Goal: Task Accomplishment & Management: Manage account settings

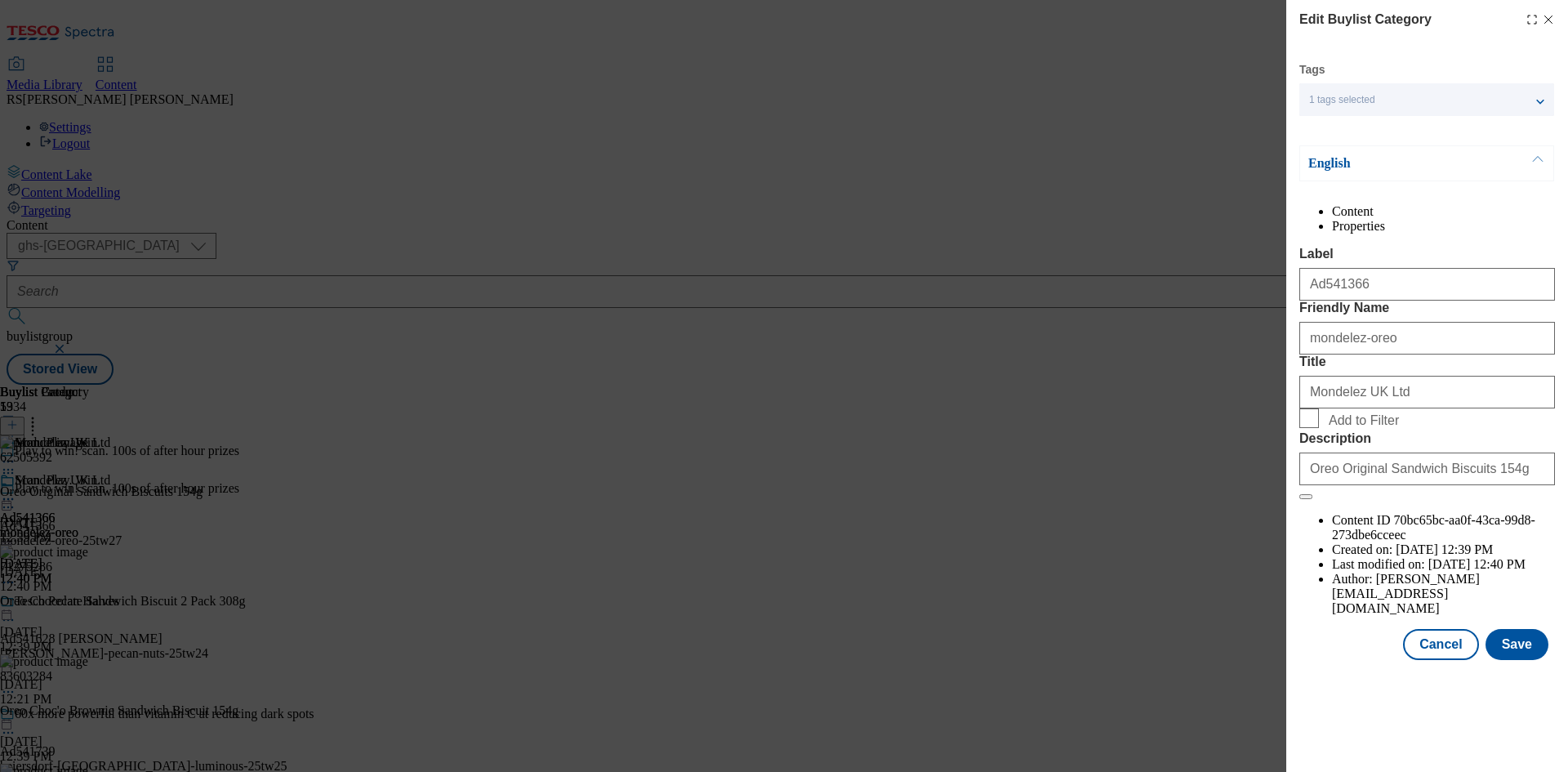
select select "ghs-[GEOGRAPHIC_DATA]"
click at [1444, 660] on button "Cancel" at bounding box center [1441, 645] width 75 height 31
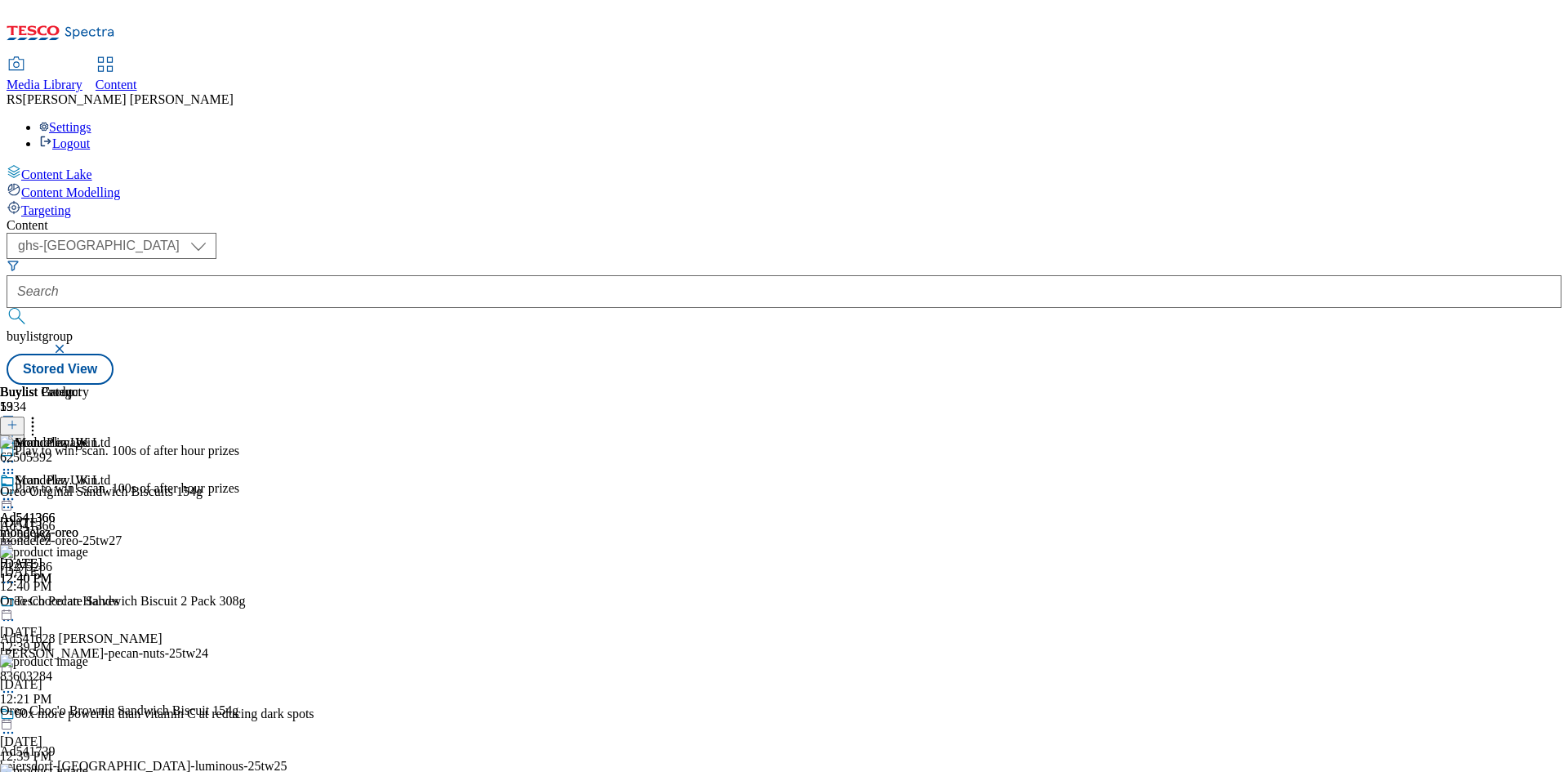
click at [16, 499] on icon at bounding box center [8, 507] width 16 height 16
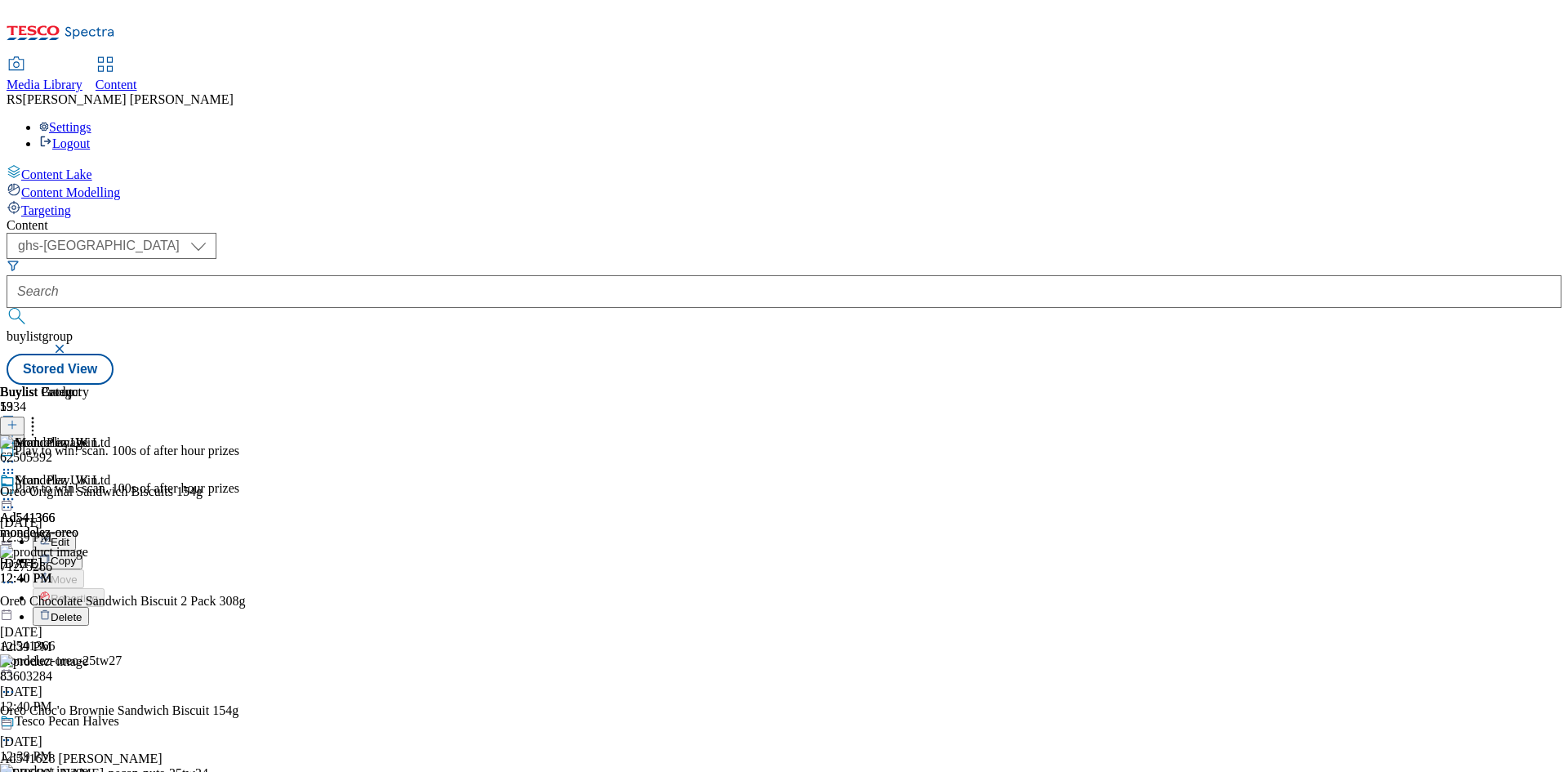
click at [76, 532] on button "Edit" at bounding box center [54, 541] width 43 height 19
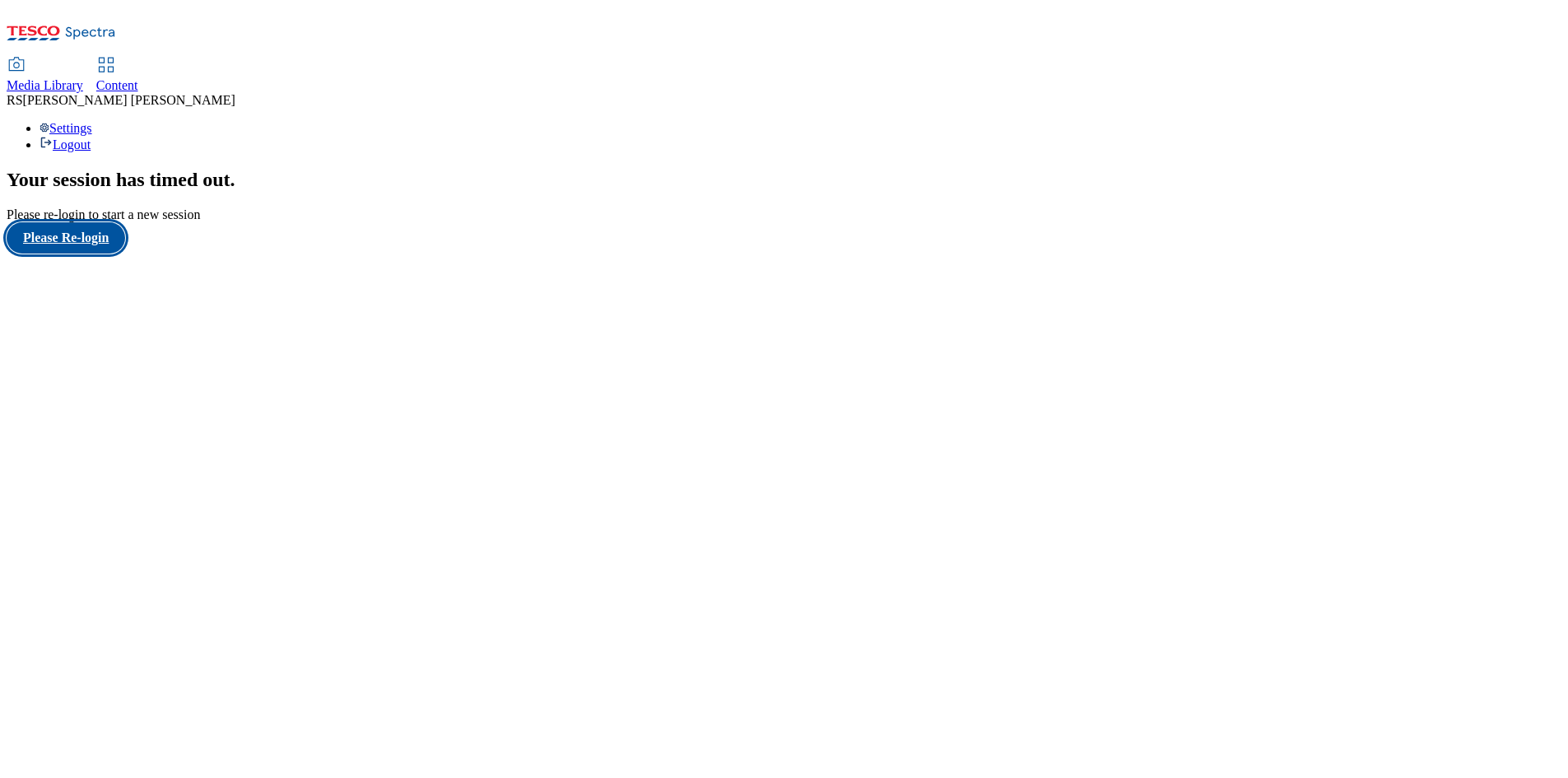
click at [118, 254] on button "Please Re-login" at bounding box center [65, 238] width 118 height 31
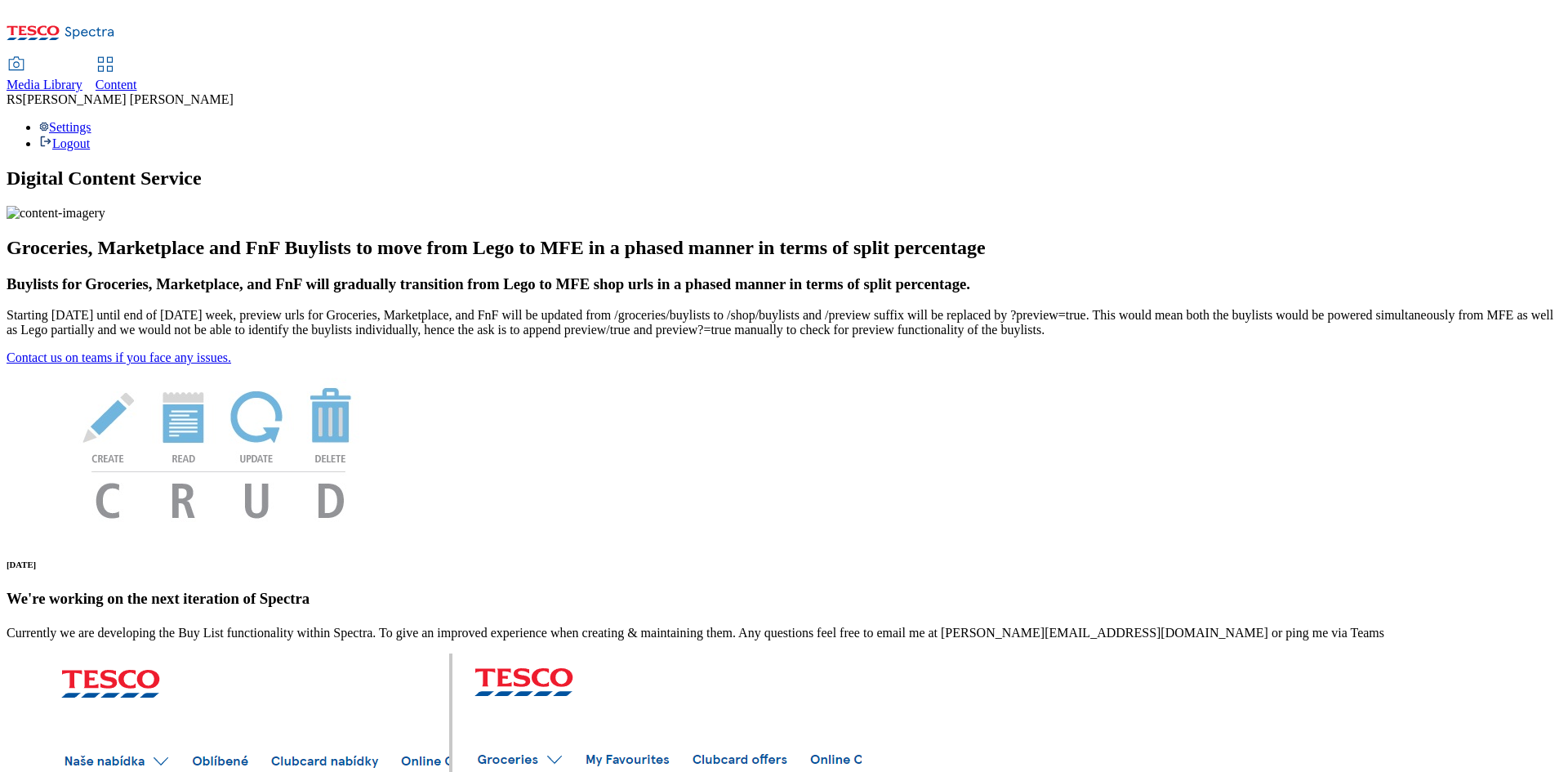
click at [137, 78] on span "Content" at bounding box center [116, 85] width 42 height 14
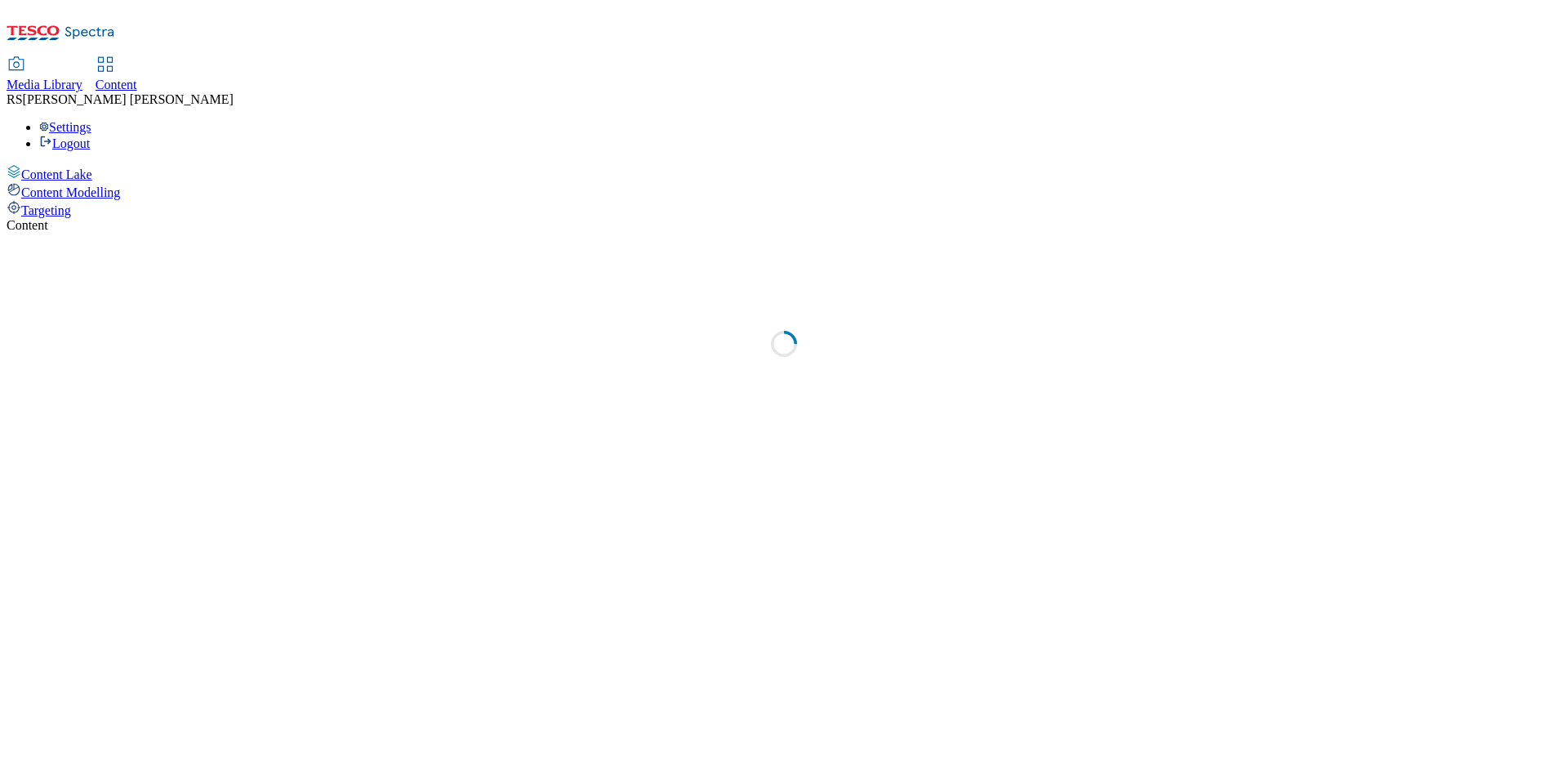
select select "ghs-[GEOGRAPHIC_DATA]"
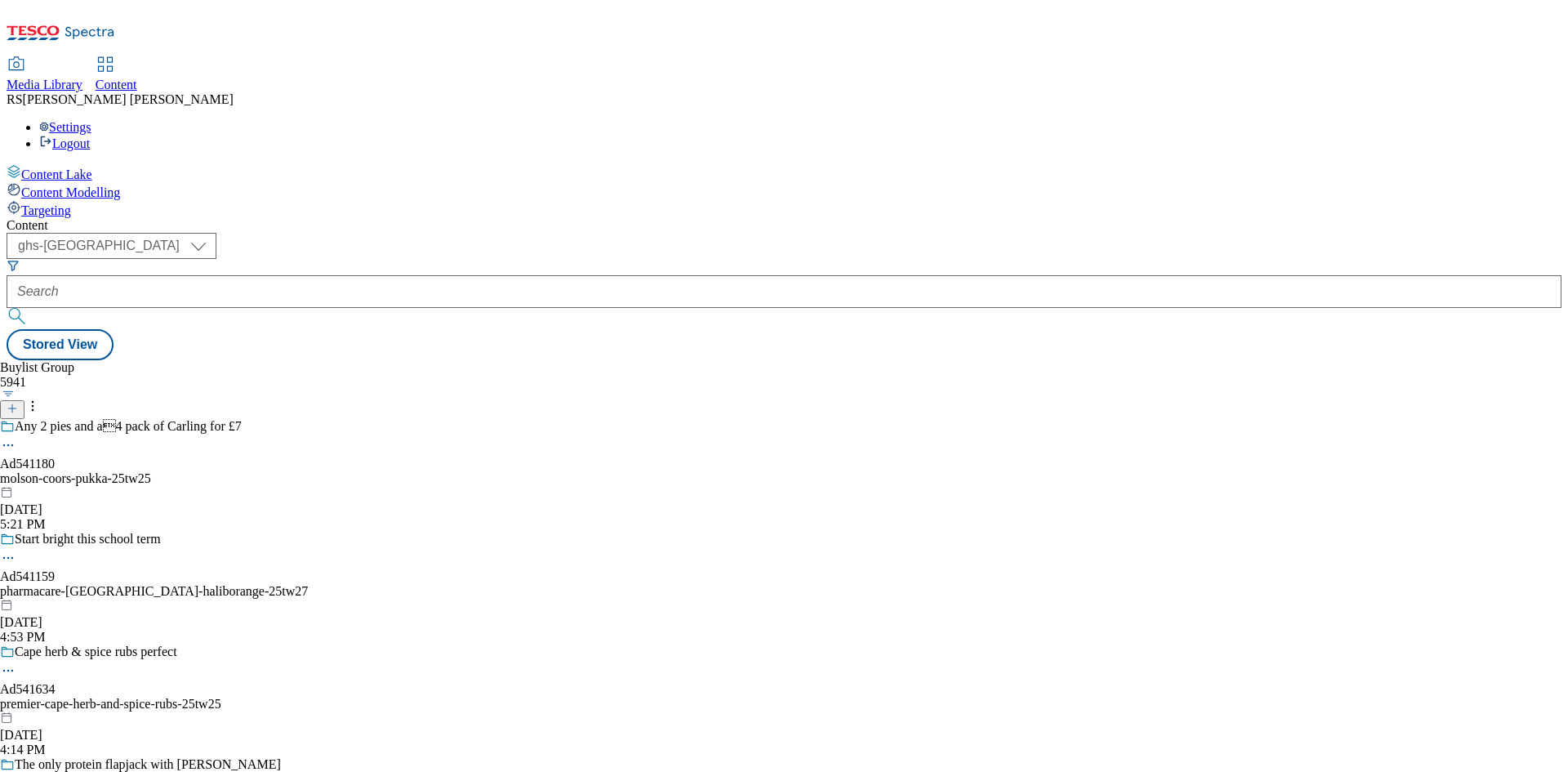
scroll to position [1144, 0]
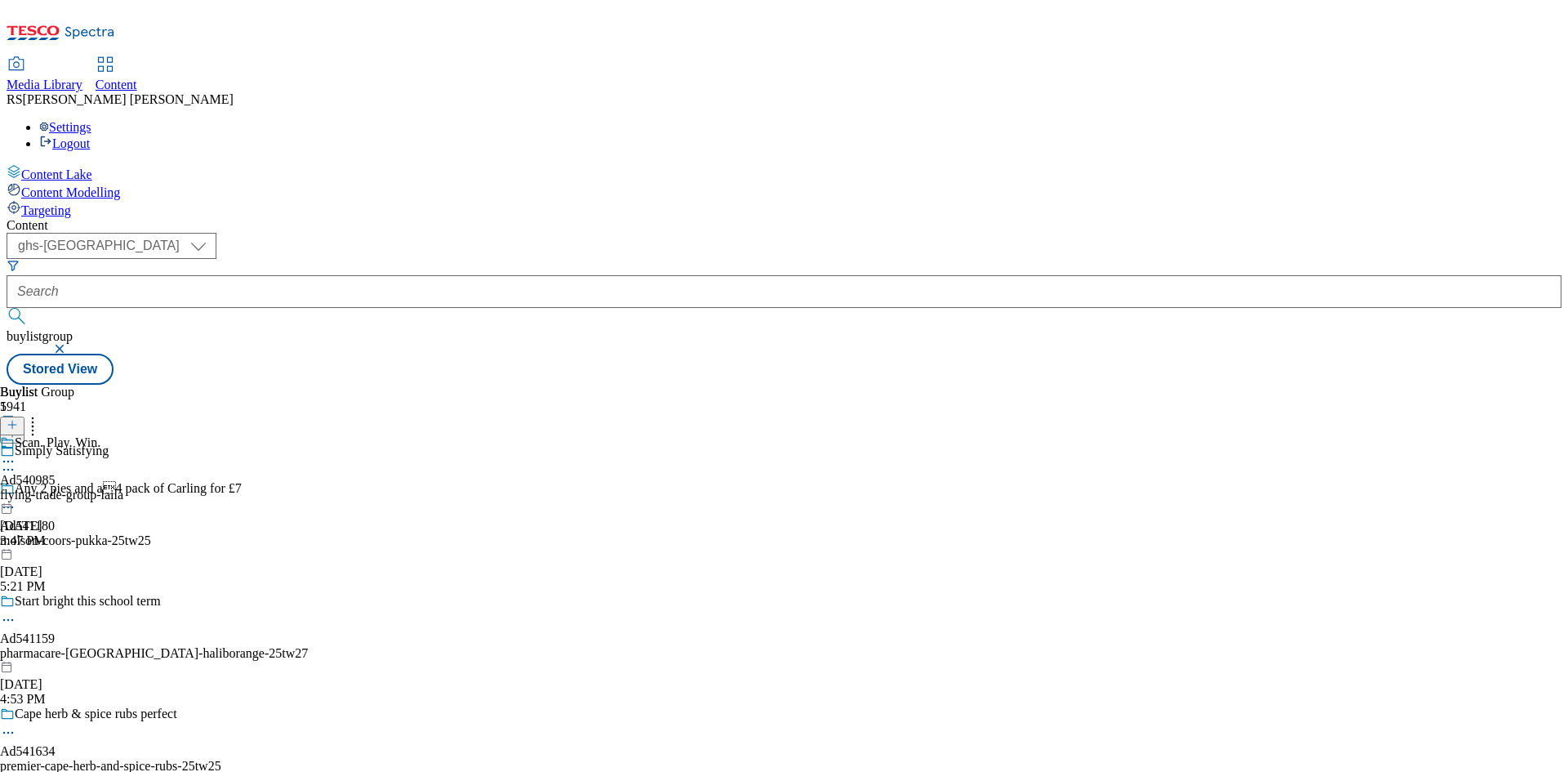
click at [16, 462] on icon at bounding box center [8, 470] width 16 height 16
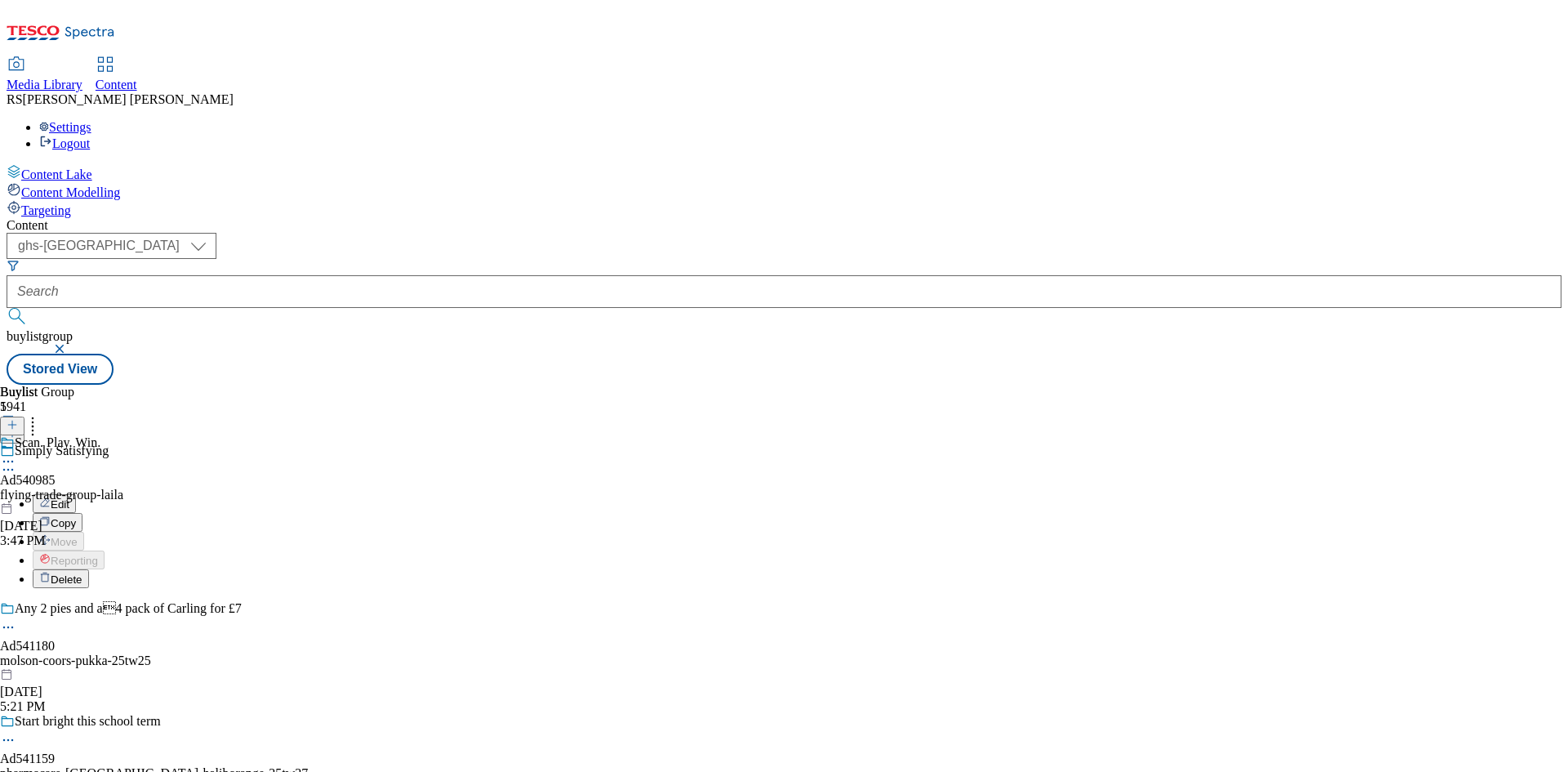
click at [76, 494] on button "Edit" at bounding box center [54, 503] width 43 height 19
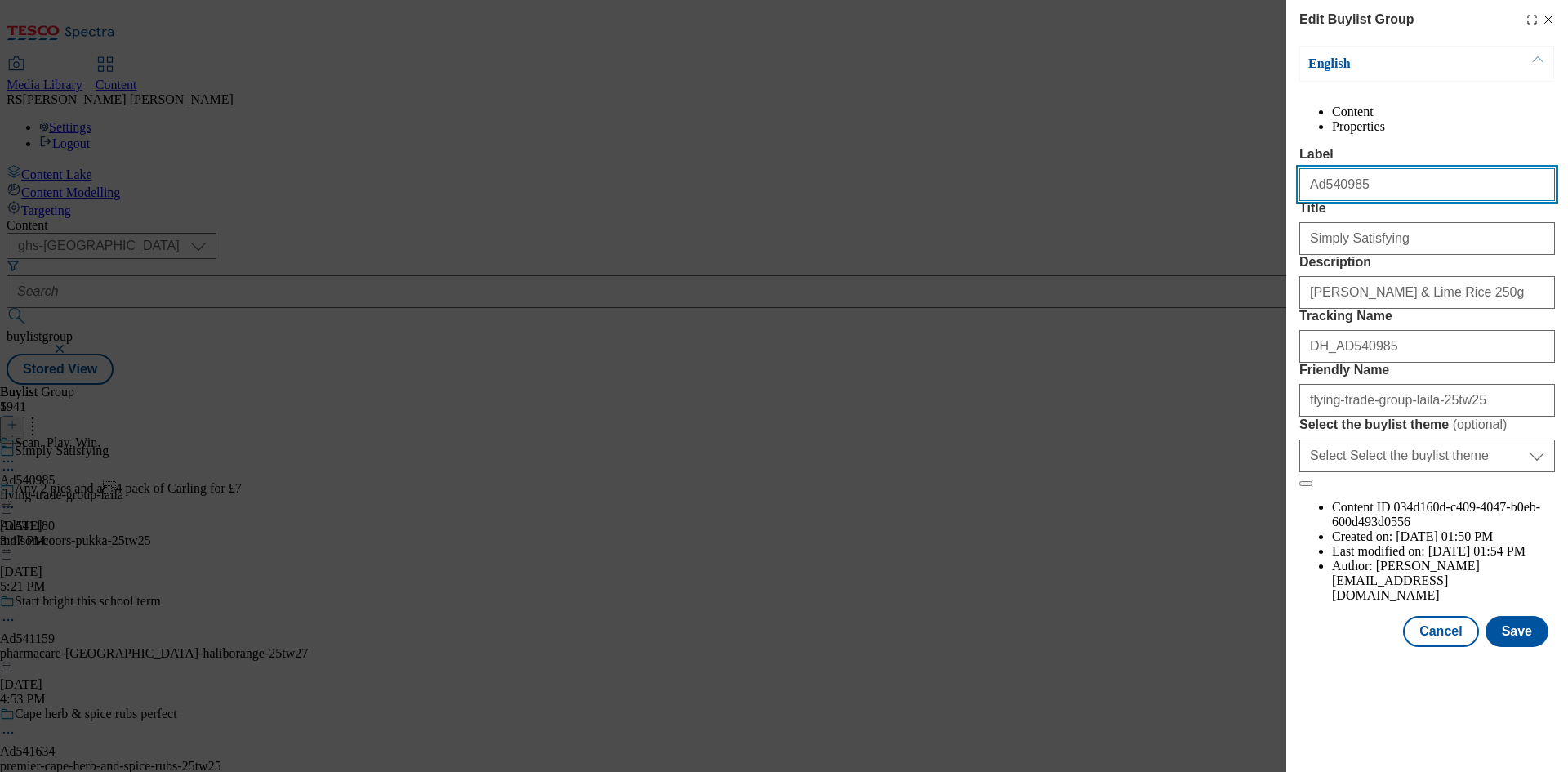
drag, startPoint x: 1383, startPoint y: 219, endPoint x: 1262, endPoint y: 211, distance: 121.3
click at [1262, 211] on div "Edit Buylist Group English Content Properties Label Ad540985 Title Simply Satis…" at bounding box center [784, 386] width 1568 height 772
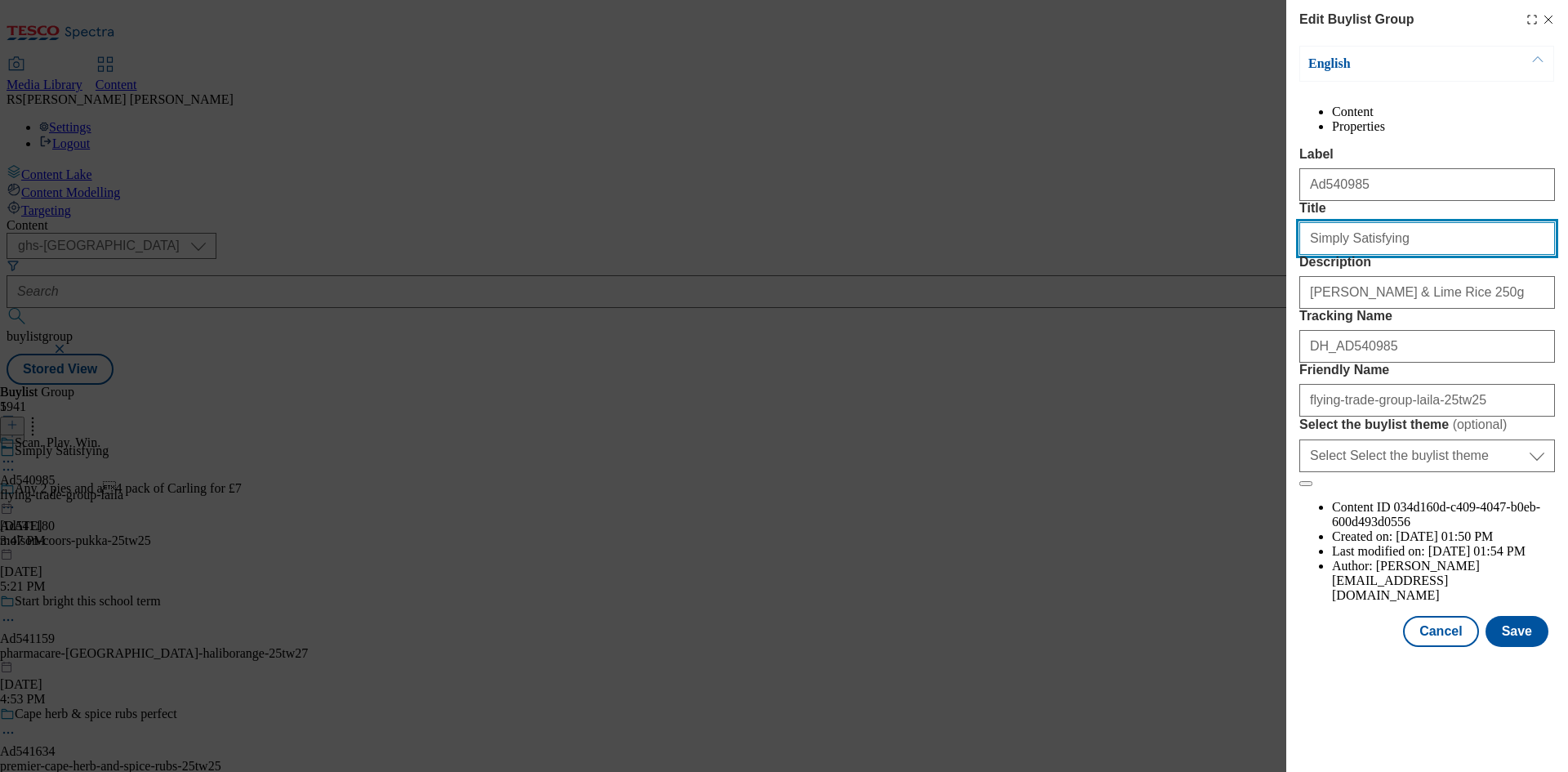
drag, startPoint x: 1407, startPoint y: 307, endPoint x: 1201, endPoint y: 305, distance: 206.0
click at [1201, 305] on div "Edit Buylist Group English Content Properties Label Ad540985 Title Simply Satis…" at bounding box center [784, 386] width 1568 height 772
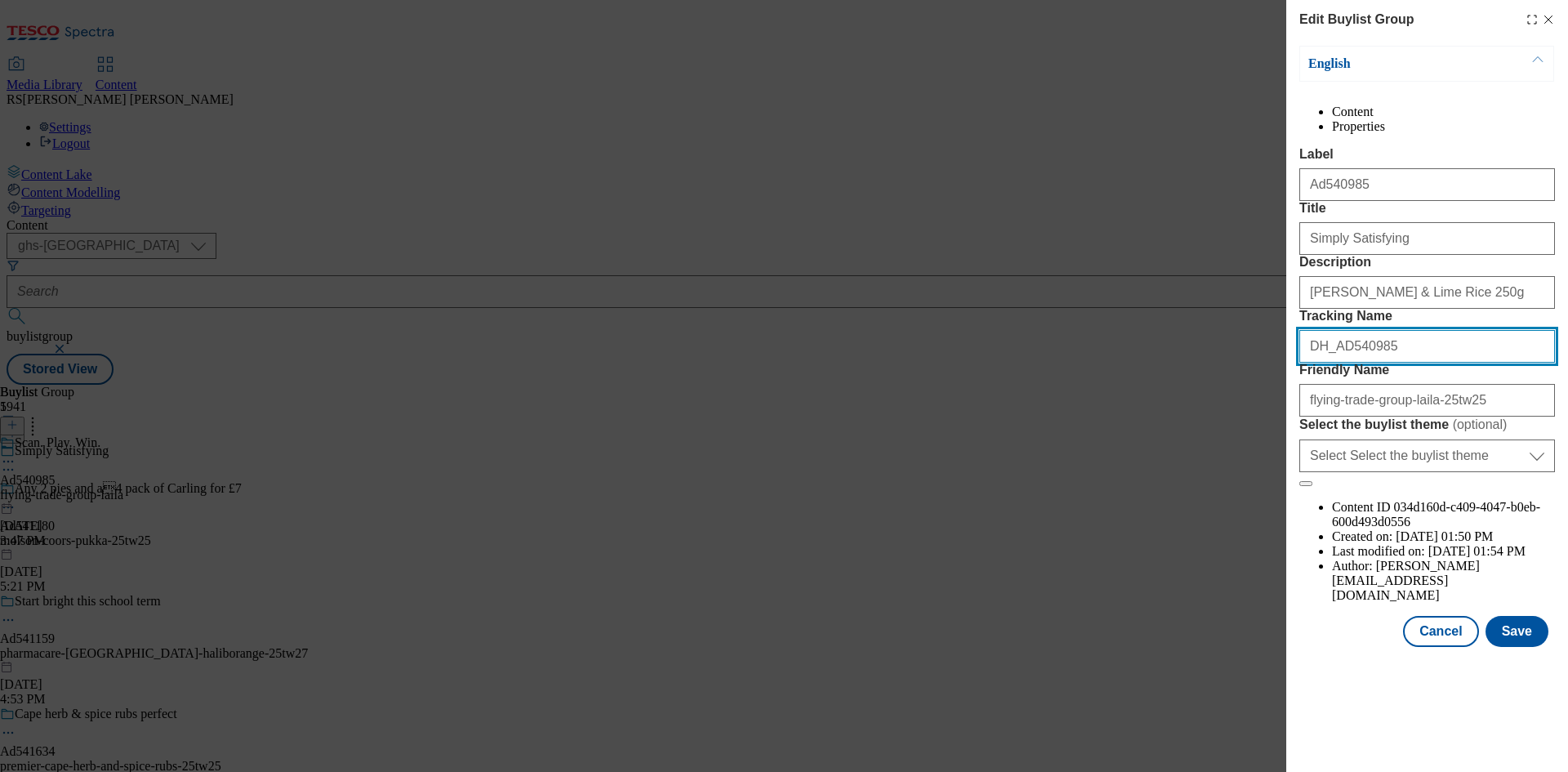
drag, startPoint x: 1399, startPoint y: 457, endPoint x: 1249, endPoint y: 457, distance: 150.0
click at [1249, 457] on div "Edit Buylist Group English Content Properties Label Ad540985 Title Simply Satis…" at bounding box center [784, 386] width 1568 height 772
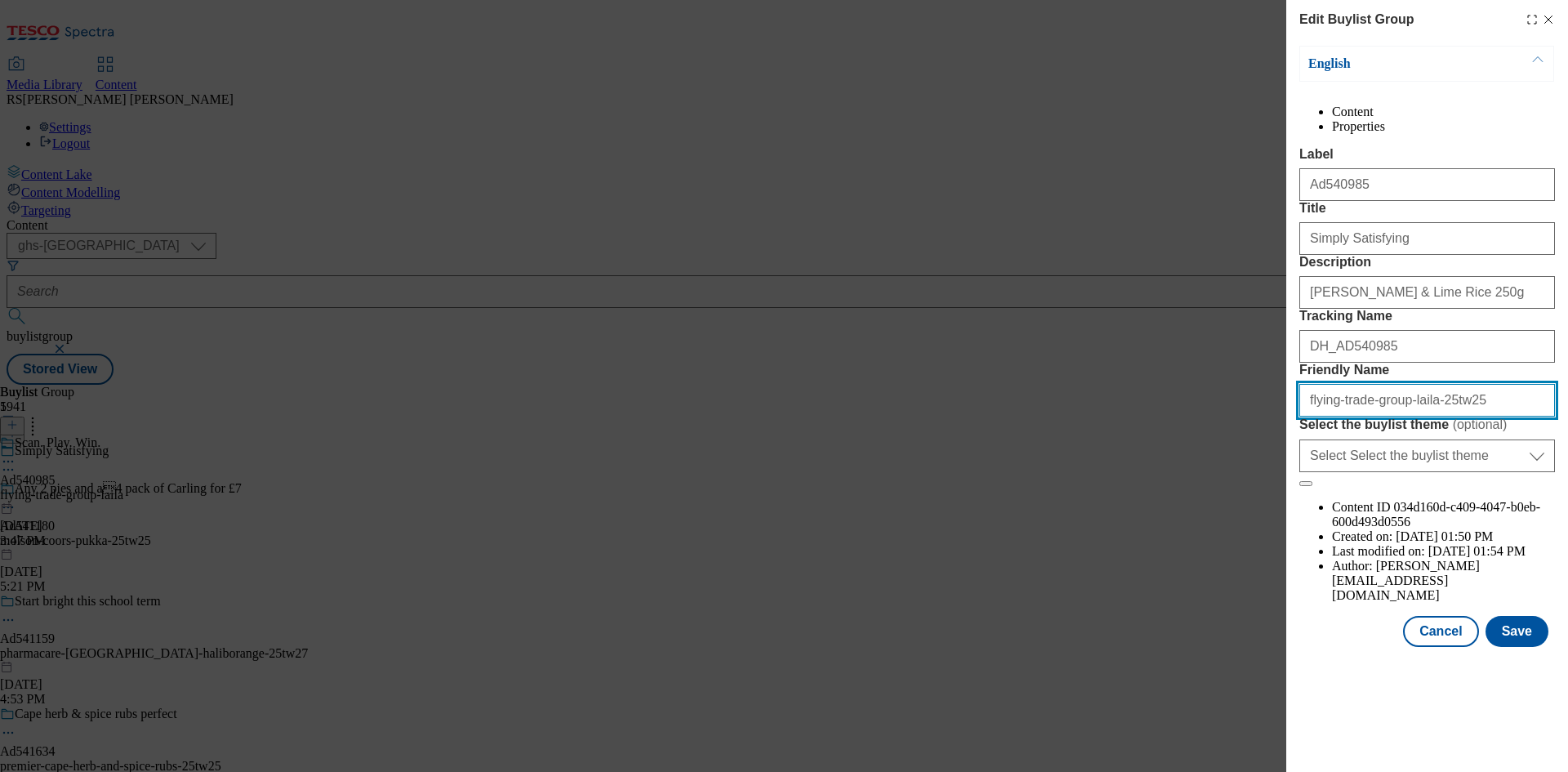
drag, startPoint x: 1486, startPoint y: 547, endPoint x: 1185, endPoint y: 523, distance: 302.0
click at [1185, 523] on div "Edit Buylist Group English Content Properties Label Ad540985 Title Simply Satis…" at bounding box center [784, 386] width 1568 height 772
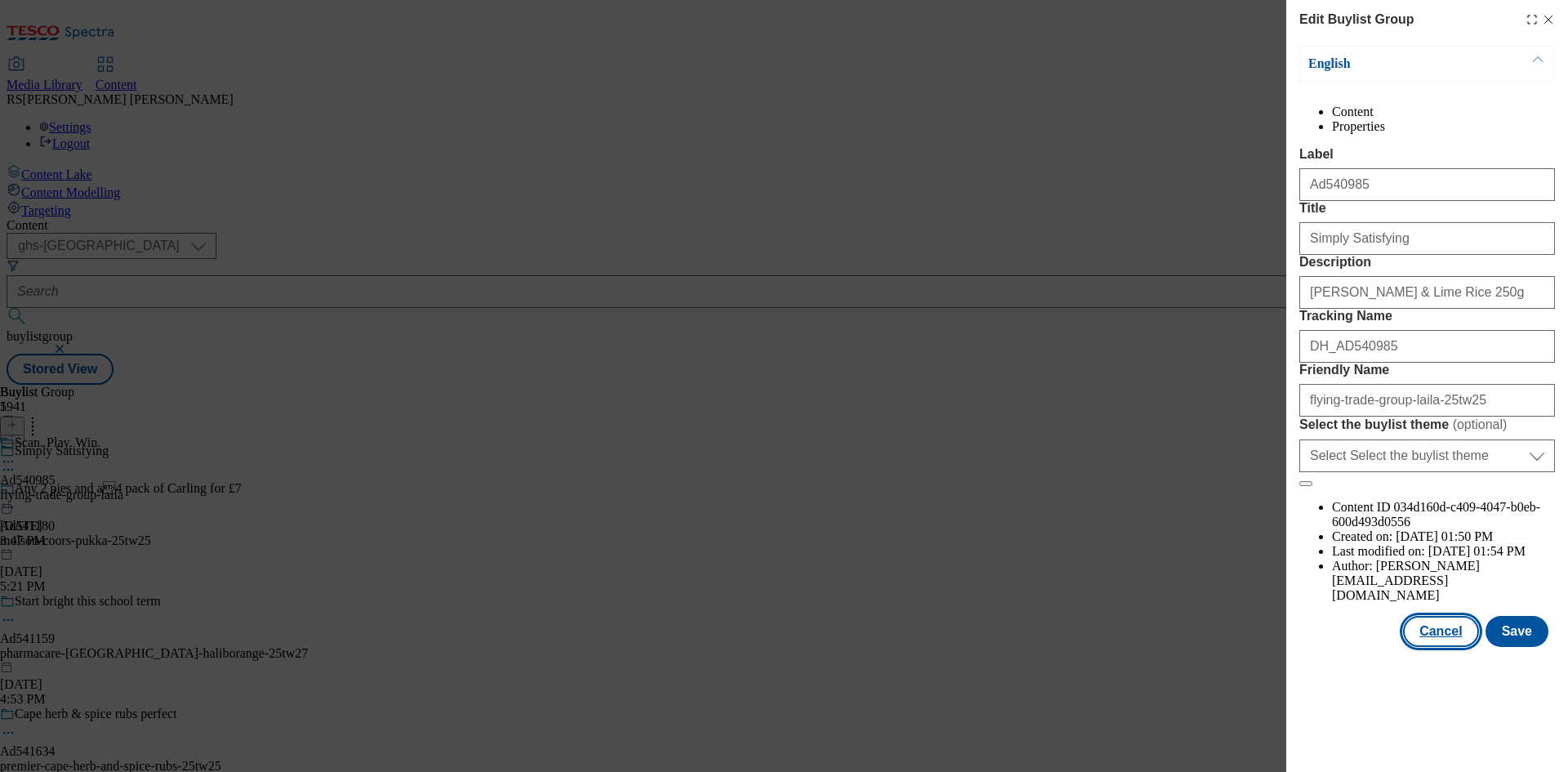
drag, startPoint x: 1453, startPoint y: 701, endPoint x: 1151, endPoint y: 548, distance: 338.5
click at [1452, 647] on button "Cancel" at bounding box center [1441, 632] width 75 height 31
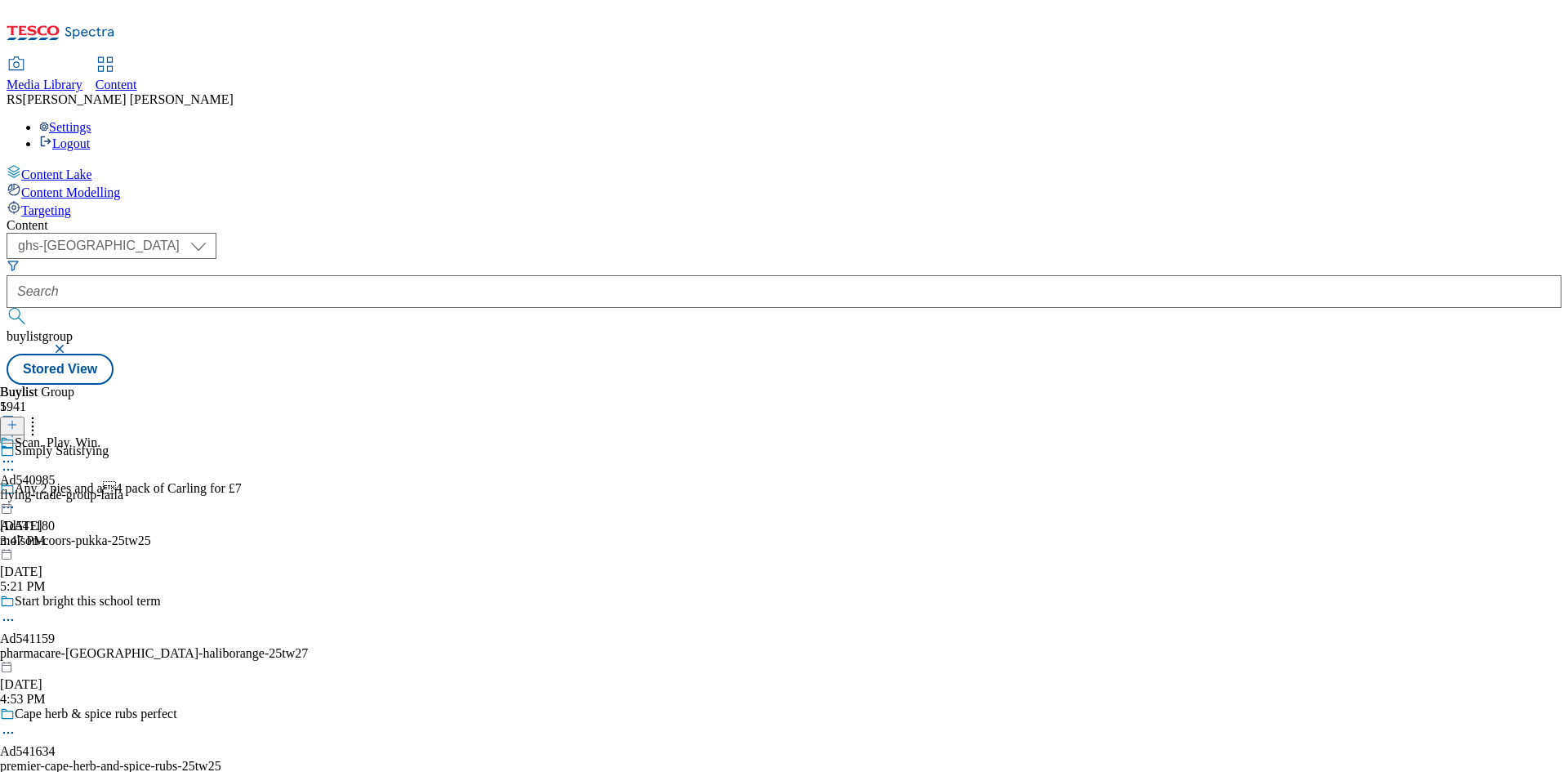
click at [10, 461] on circle at bounding box center [8, 462] width 2 height 2
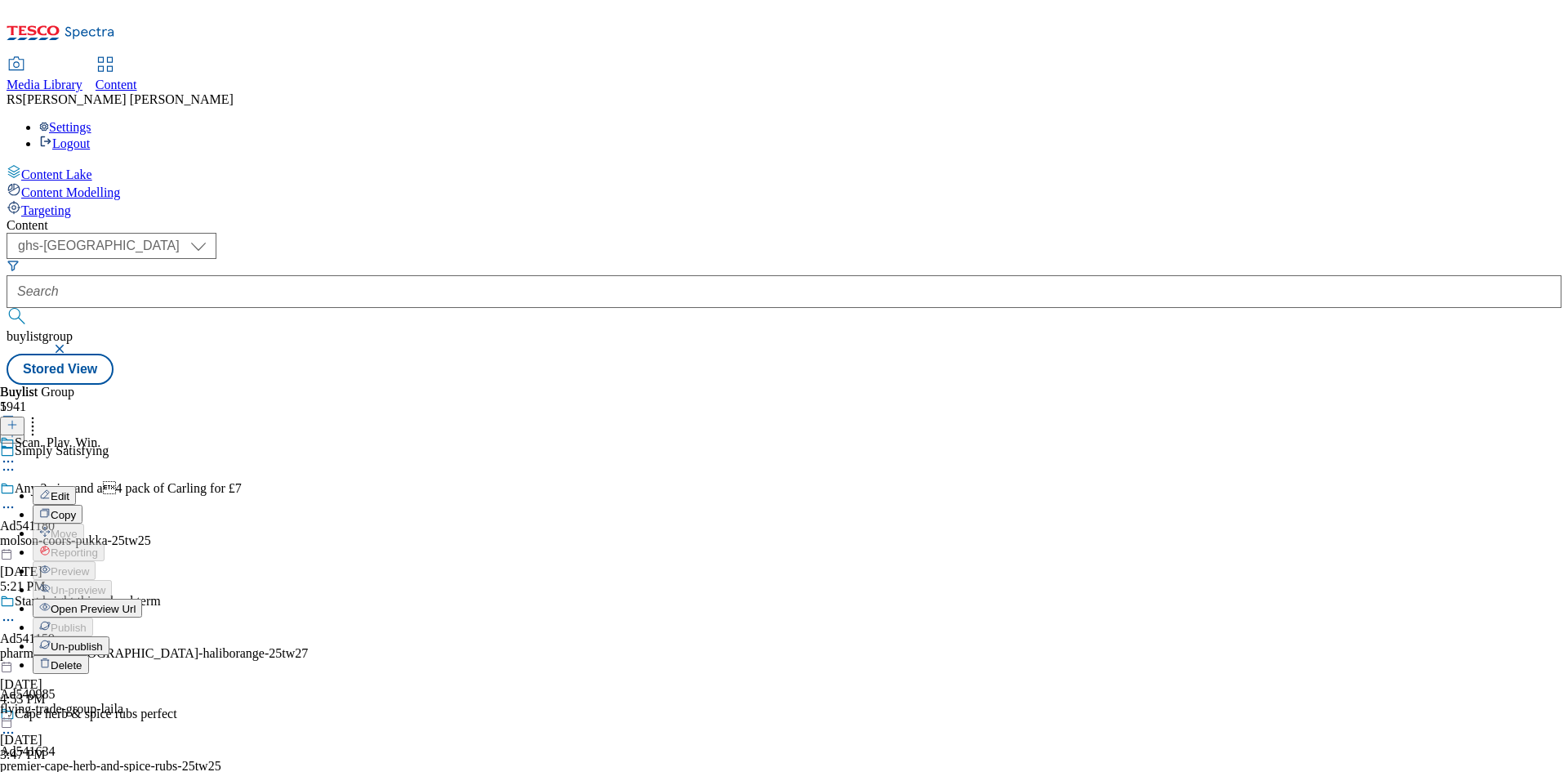
click at [76, 486] on button "Edit" at bounding box center [54, 495] width 43 height 19
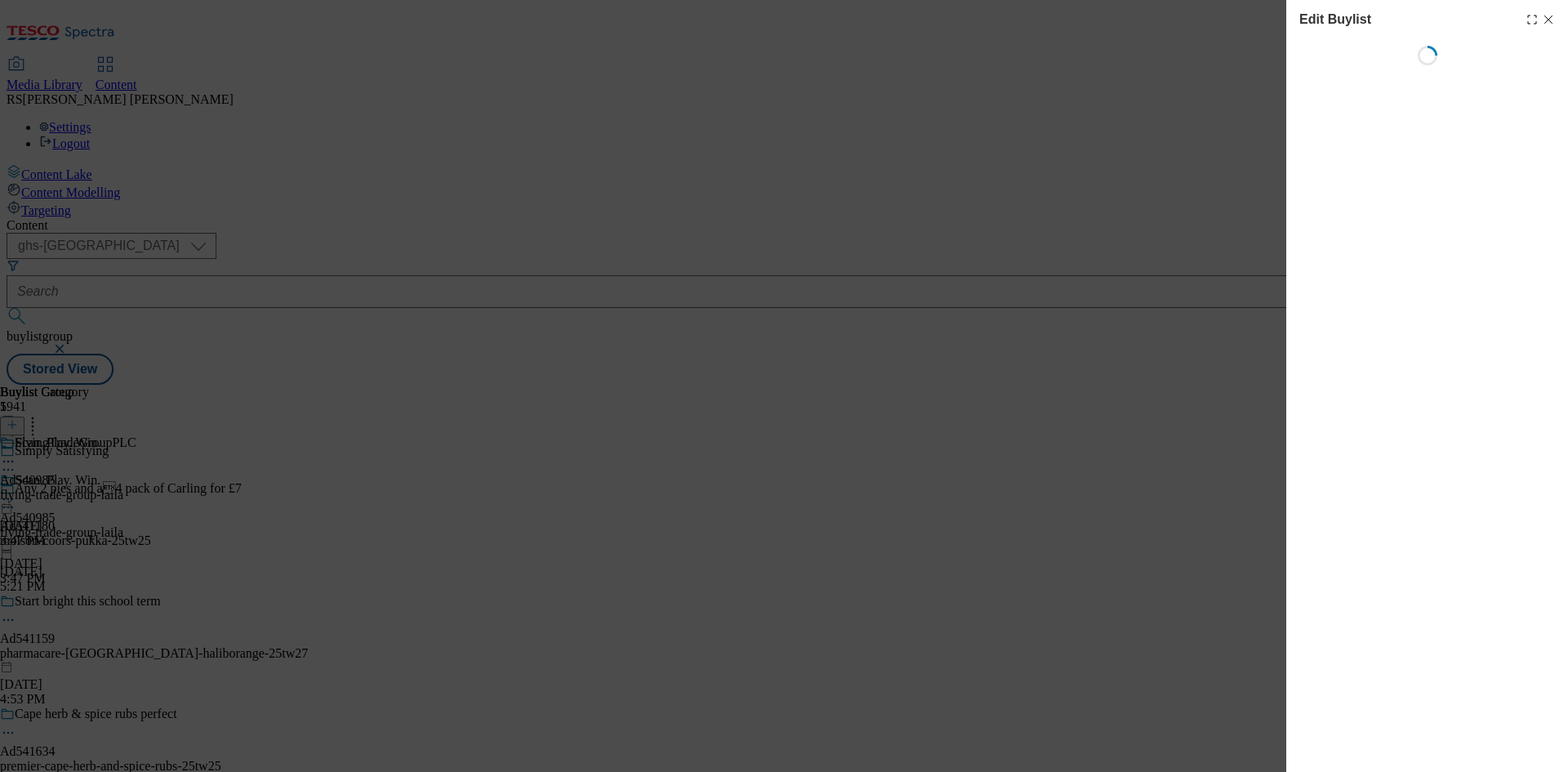
select select "tactical"
select select "supplier funded short term 1-3 weeks"
select select "dunnhumby"
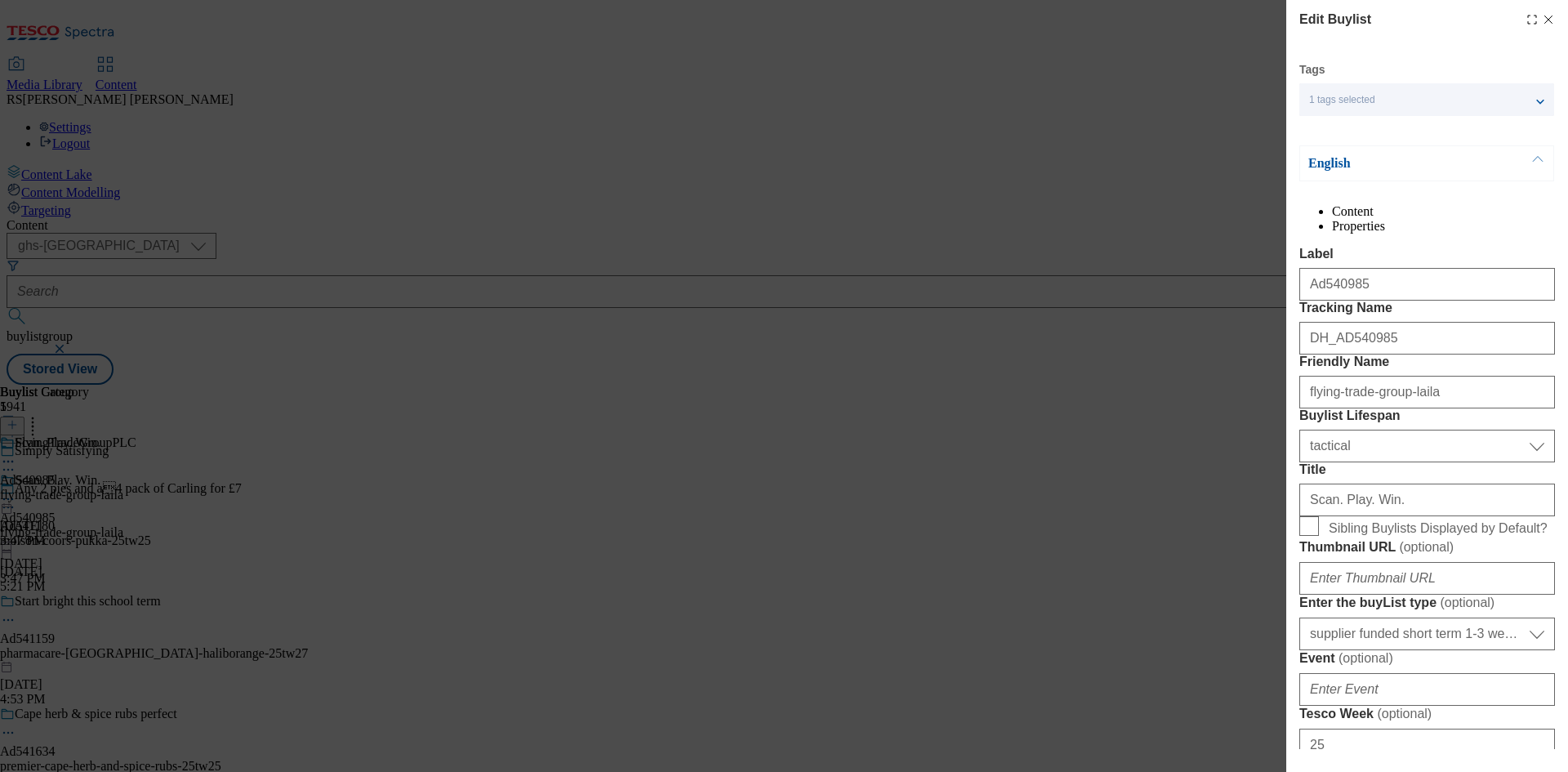
select select "Banner"
drag, startPoint x: 1409, startPoint y: 316, endPoint x: 1186, endPoint y: 315, distance: 223.0
click at [1186, 315] on div "Edit Buylist Tags 1 tags selected buylist English Content Properties Label Ad54…" at bounding box center [784, 386] width 1568 height 772
drag, startPoint x: 1413, startPoint y: 407, endPoint x: 1206, endPoint y: 405, distance: 207.0
click at [1206, 405] on div "Edit Buylist Tags 1 tags selected buylist English Content Properties Label Ad54…" at bounding box center [784, 386] width 1568 height 772
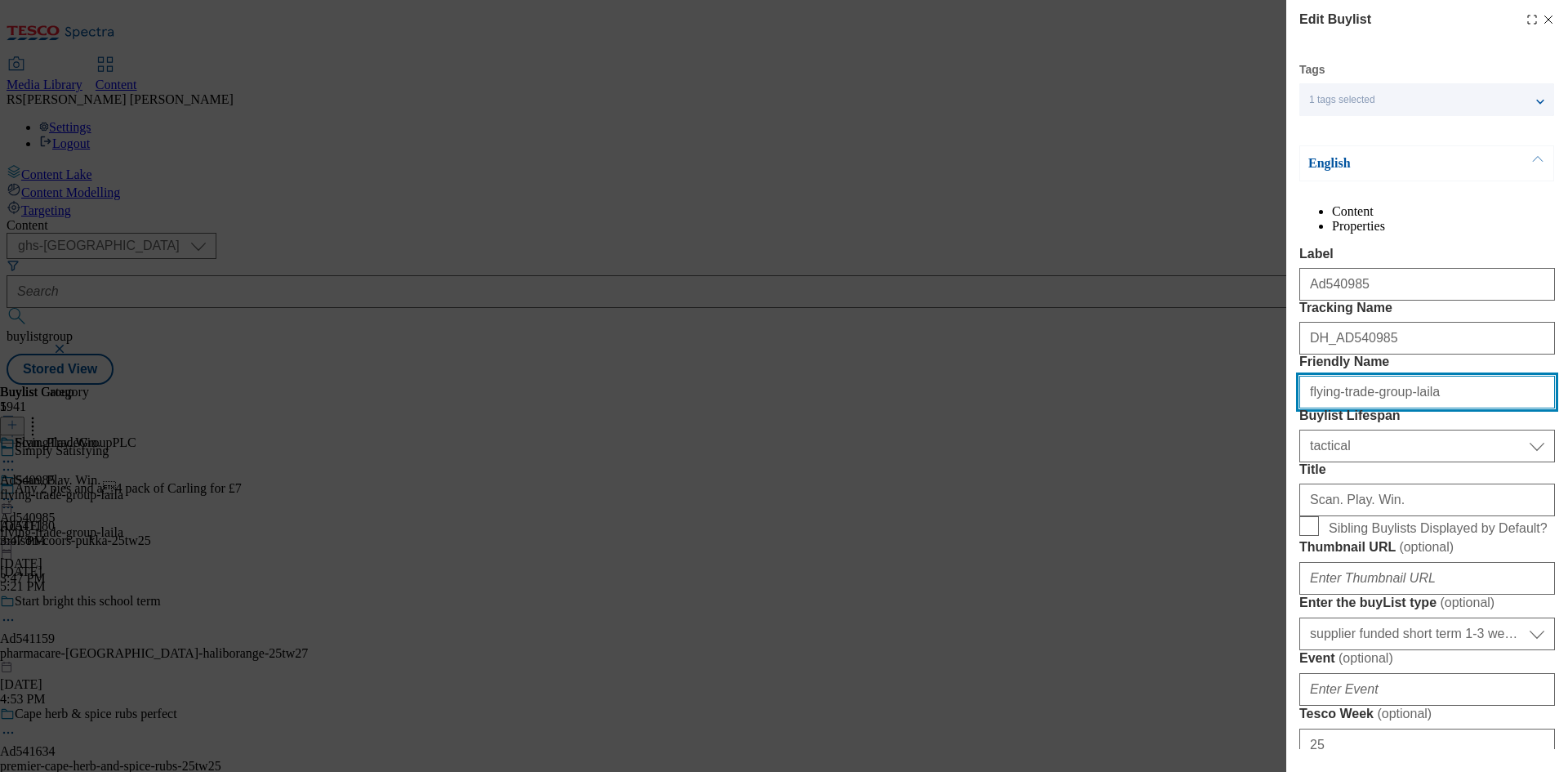
drag, startPoint x: 1418, startPoint y: 486, endPoint x: 1186, endPoint y: 486, distance: 232.0
click at [1186, 486] on div "Edit Buylist Tags 1 tags selected buylist English Content Properties Label Ad54…" at bounding box center [784, 386] width 1568 height 772
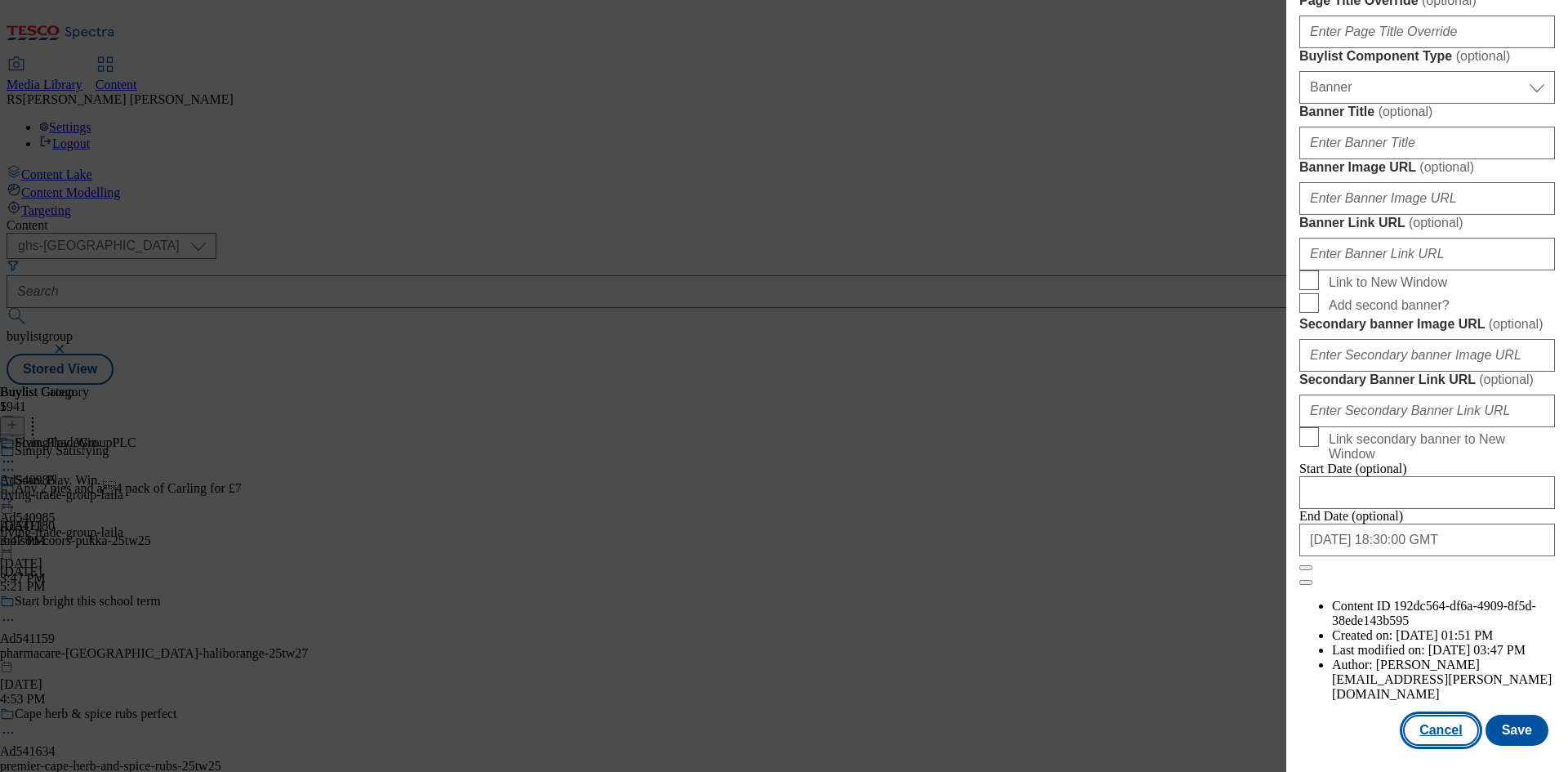
click at [1430, 724] on button "Cancel" at bounding box center [1441, 730] width 75 height 31
select select "tactical"
select select "supplier funded short term 1-3 weeks"
select select "dunnhumby"
select select "Banner"
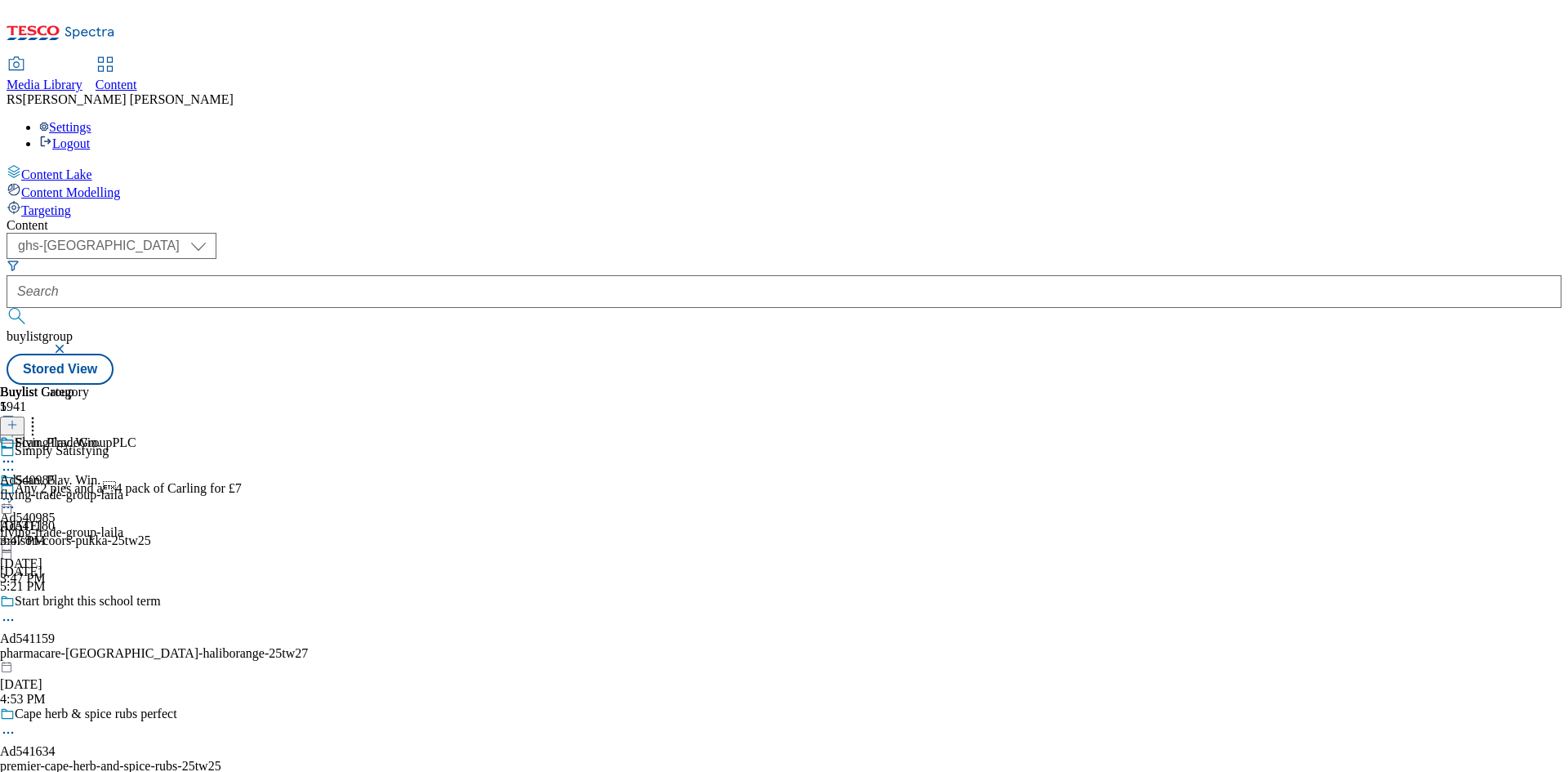
scroll to position [1238, 0]
click at [16, 454] on icon at bounding box center [8, 462] width 16 height 16
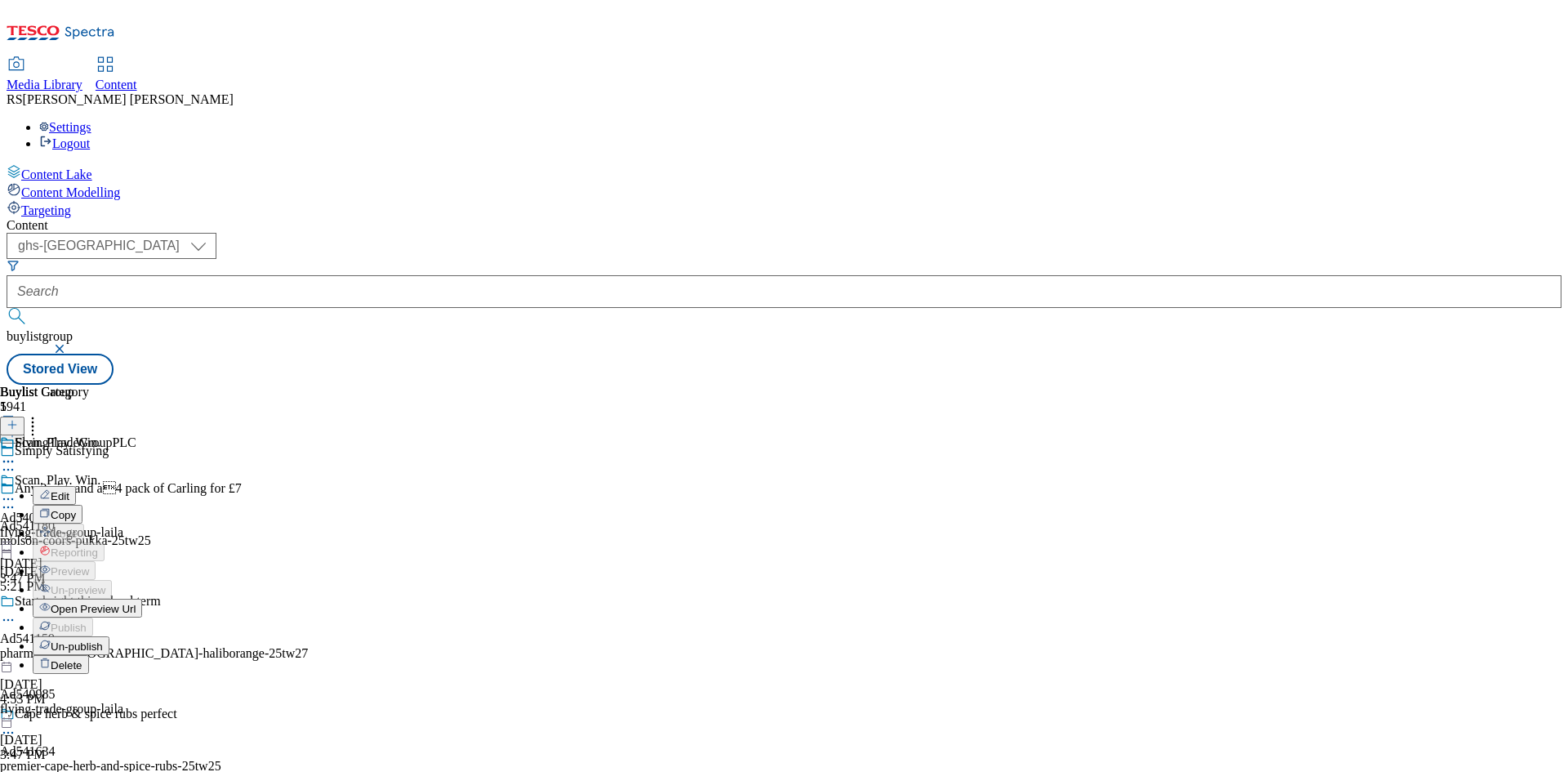
click at [76, 486] on button "Edit" at bounding box center [54, 495] width 43 height 19
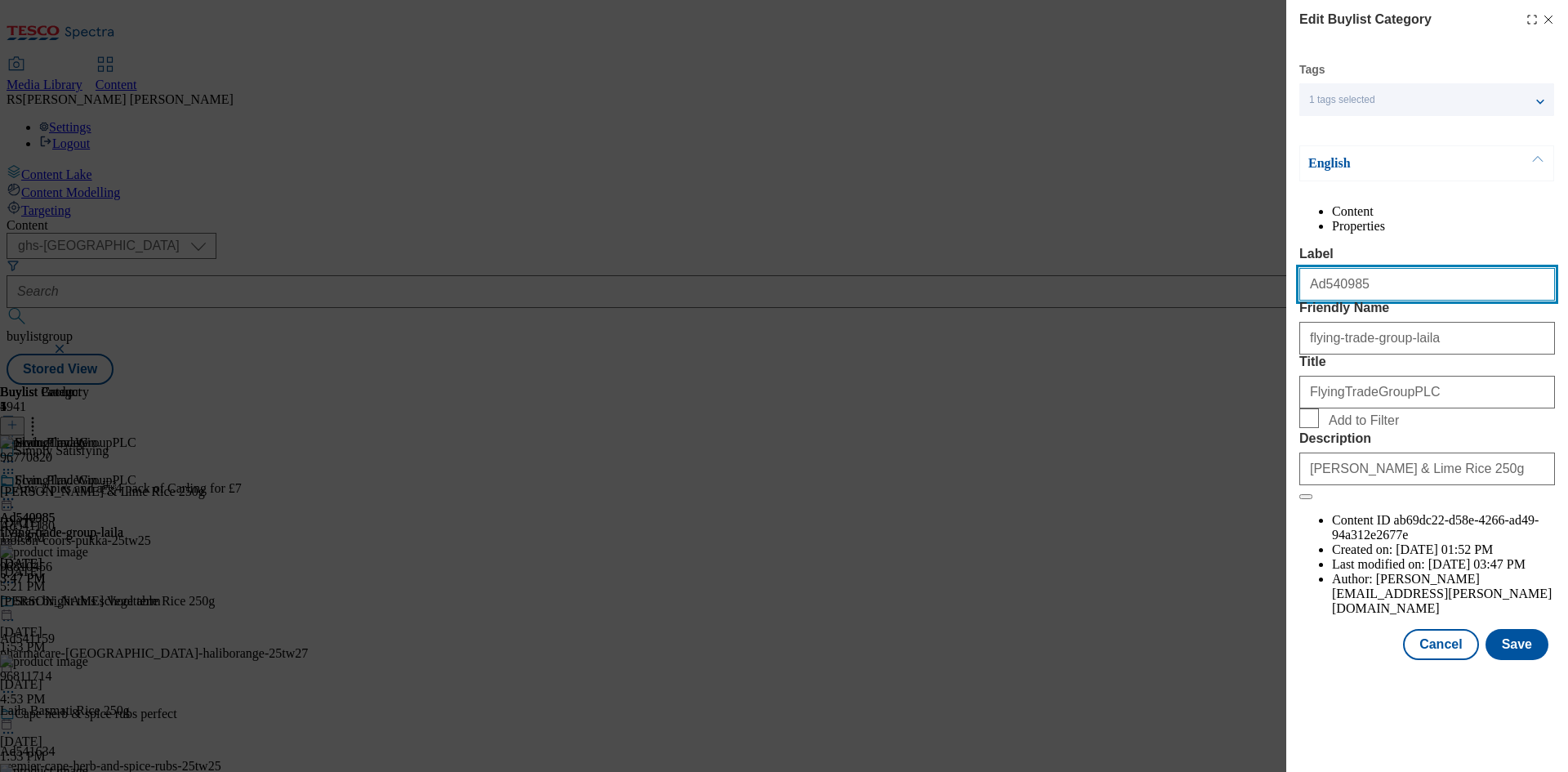
drag, startPoint x: 1382, startPoint y: 319, endPoint x: 1228, endPoint y: 322, distance: 154.0
click at [1228, 322] on div "Edit Buylist Category Tags 1 tags selected buylist category English Content Pro…" at bounding box center [784, 386] width 1568 height 772
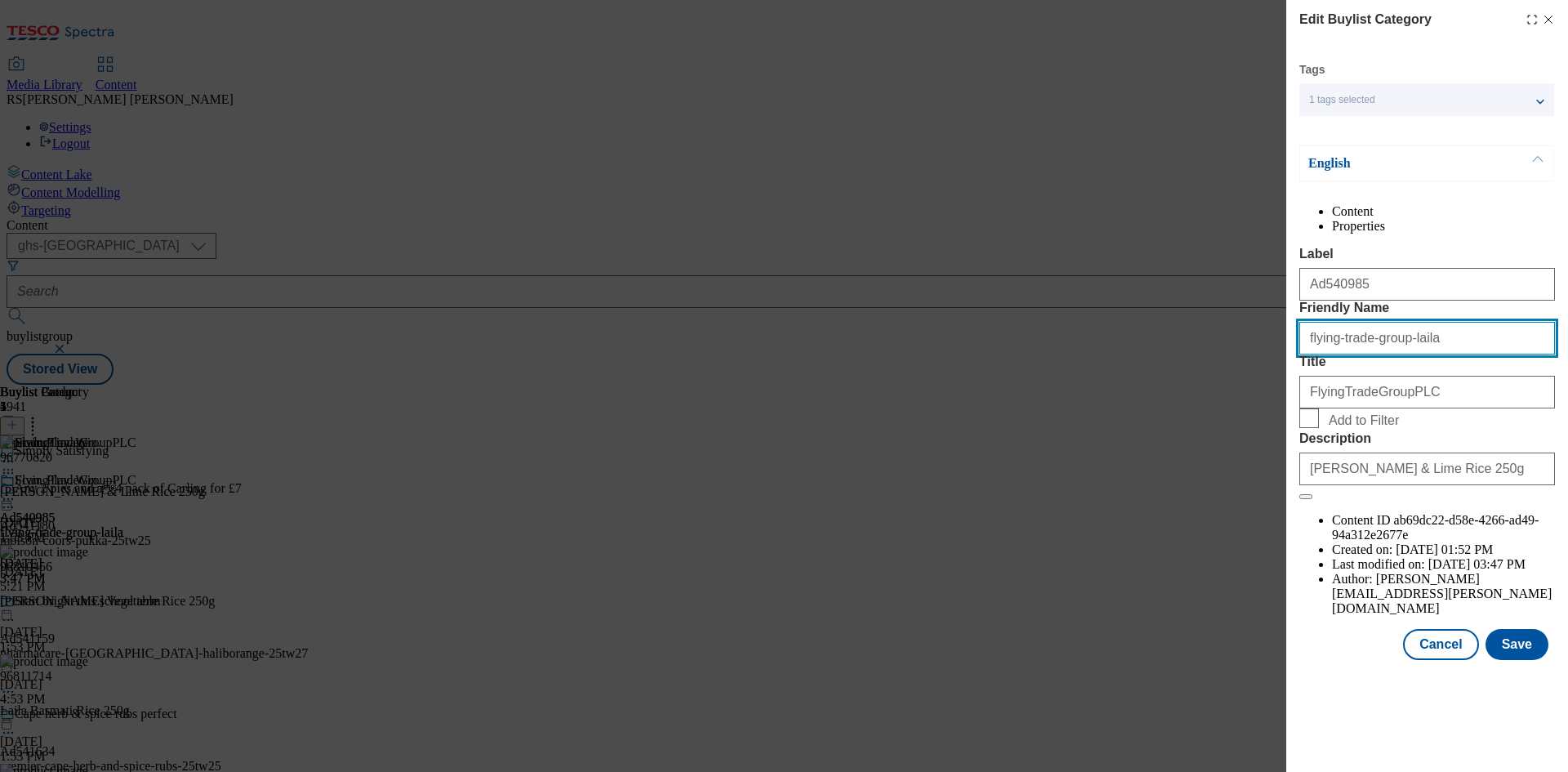
drag, startPoint x: 1423, startPoint y: 402, endPoint x: 1183, endPoint y: 386, distance: 240.5
click at [1183, 386] on div "Edit Buylist Category Tags 1 tags selected buylist category English Content Pro…" at bounding box center [784, 386] width 1568 height 772
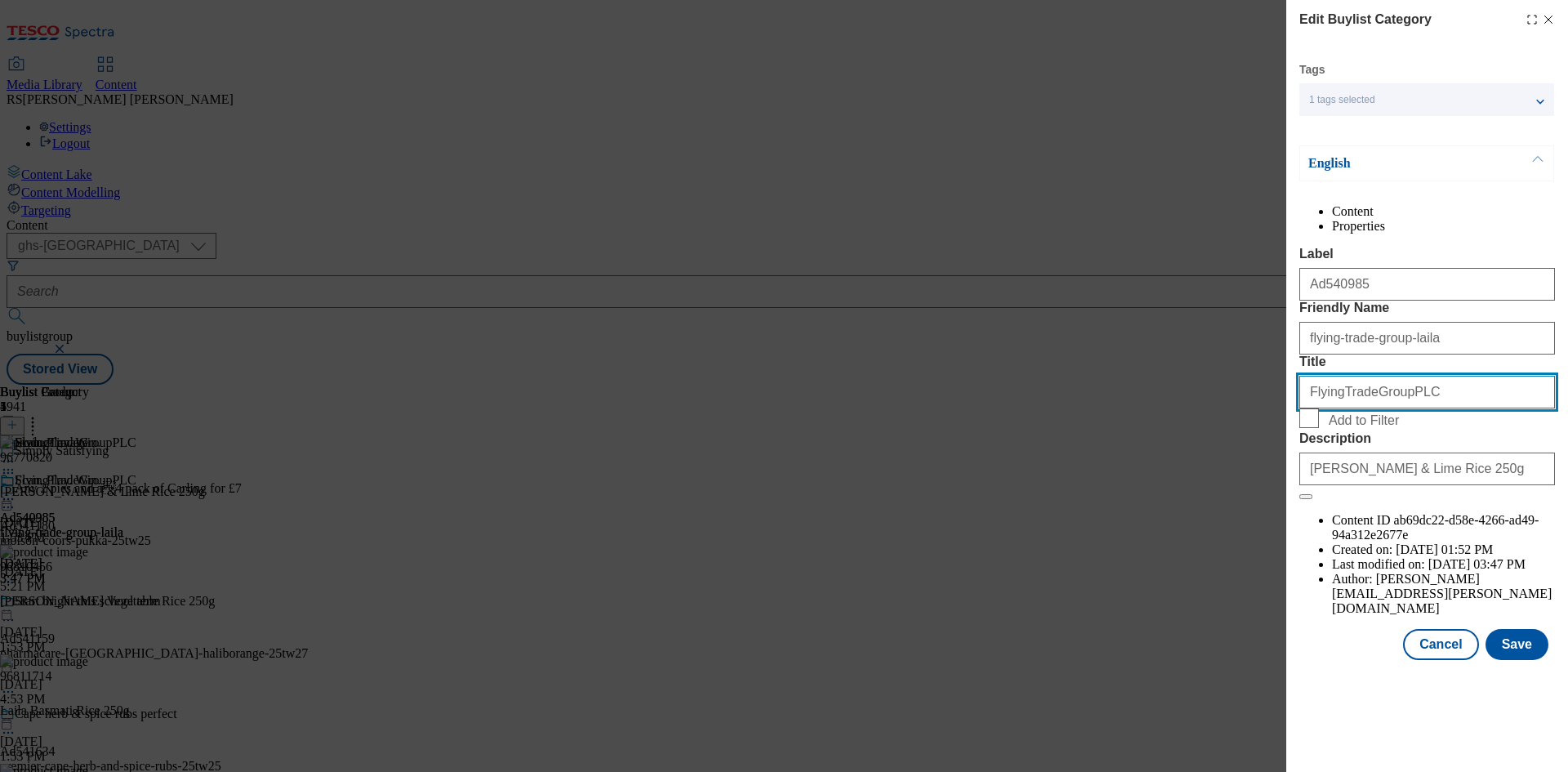
drag, startPoint x: 1431, startPoint y: 477, endPoint x: 1139, endPoint y: 468, distance: 292.1
click at [1139, 468] on div "Edit Buylist Category Tags 1 tags selected buylist category English Content Pro…" at bounding box center [784, 386] width 1568 height 772
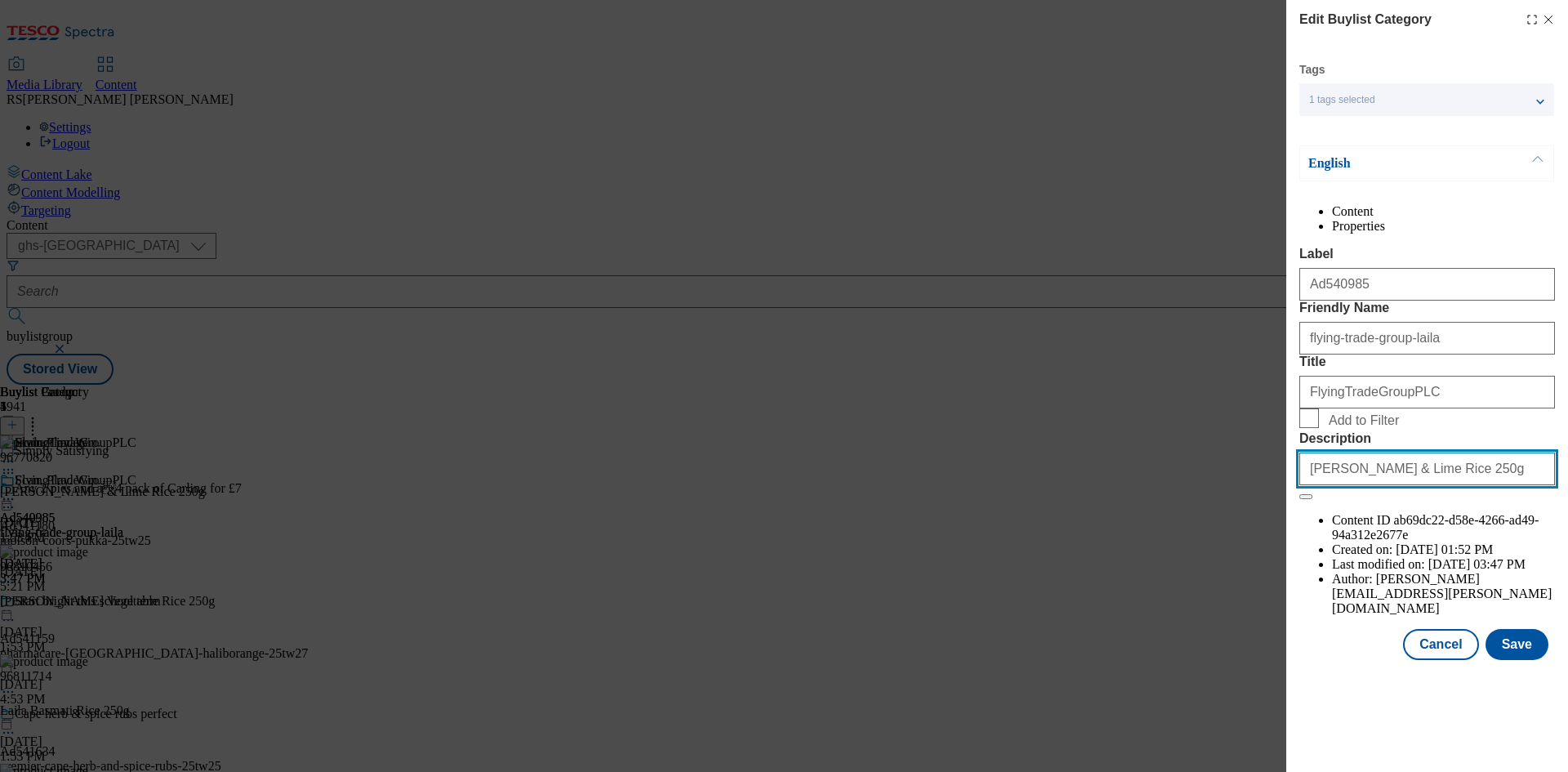
drag, startPoint x: 1458, startPoint y: 605, endPoint x: 1105, endPoint y: 583, distance: 353.7
click at [1105, 583] on div "Edit Buylist Category Tags 1 tags selected buylist category English Content Pro…" at bounding box center [784, 386] width 1568 height 772
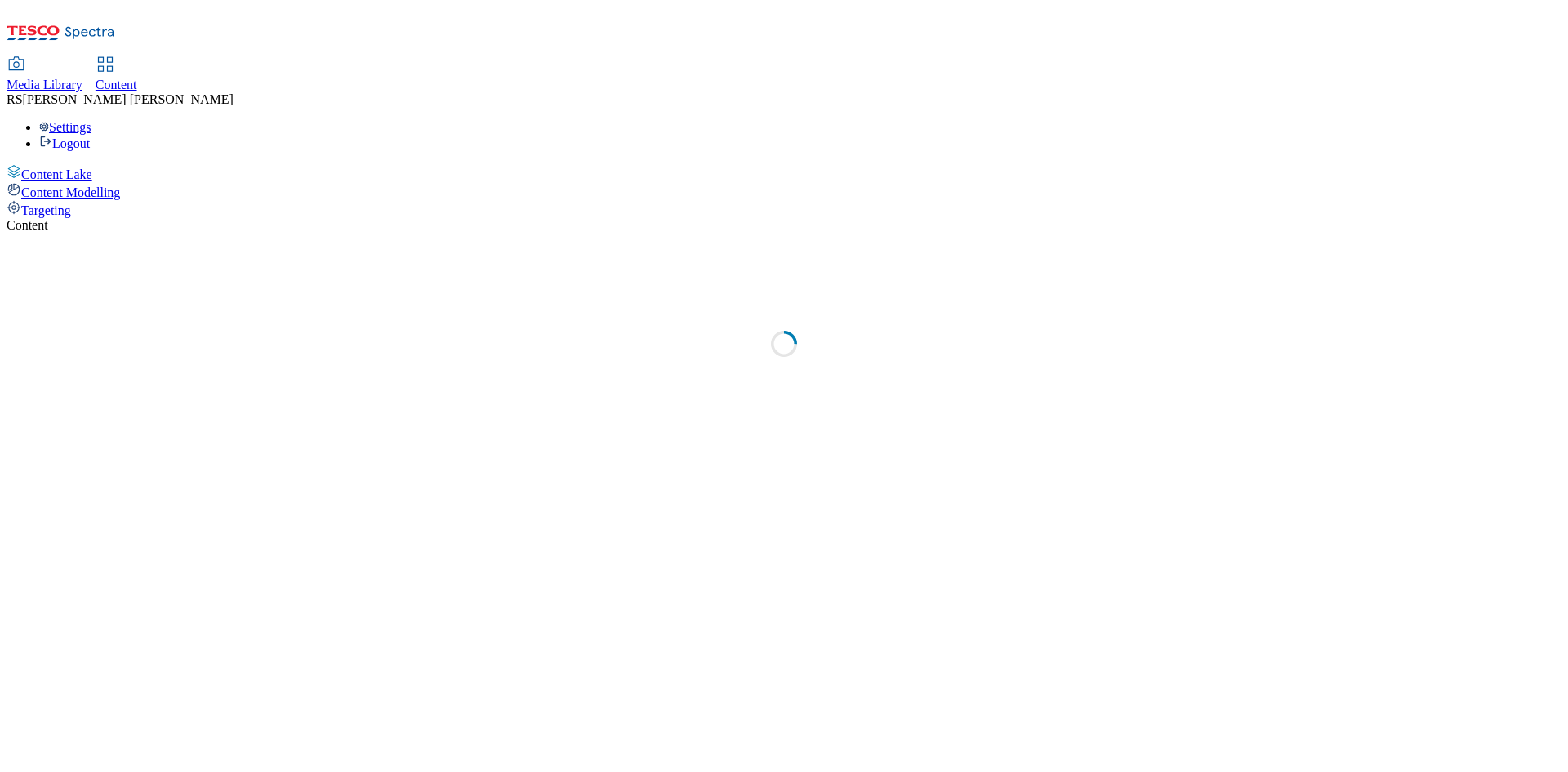
select select "ghs-[GEOGRAPHIC_DATA]"
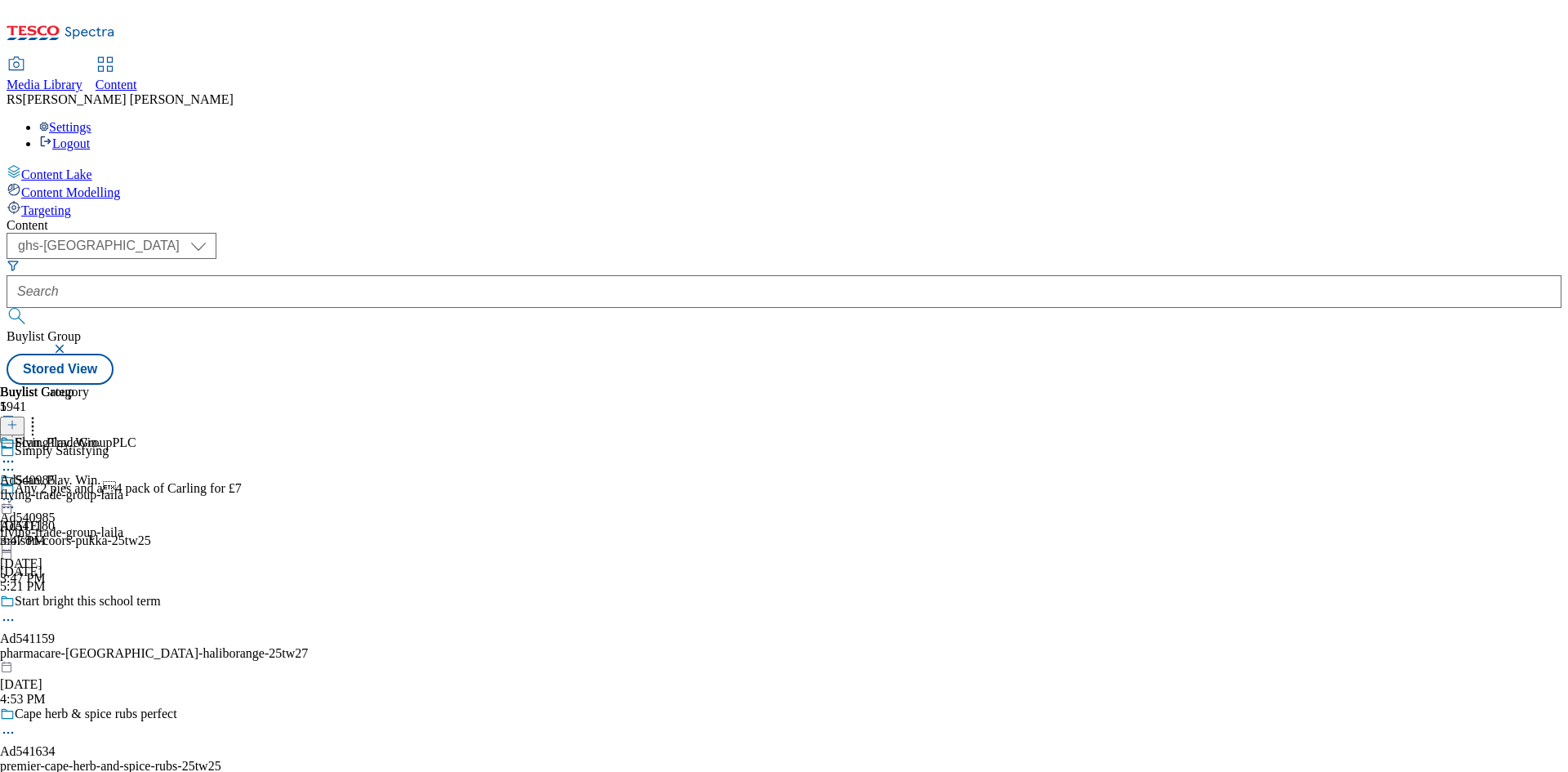
click at [70, 344] on button "button" at bounding box center [62, 349] width 16 height 10
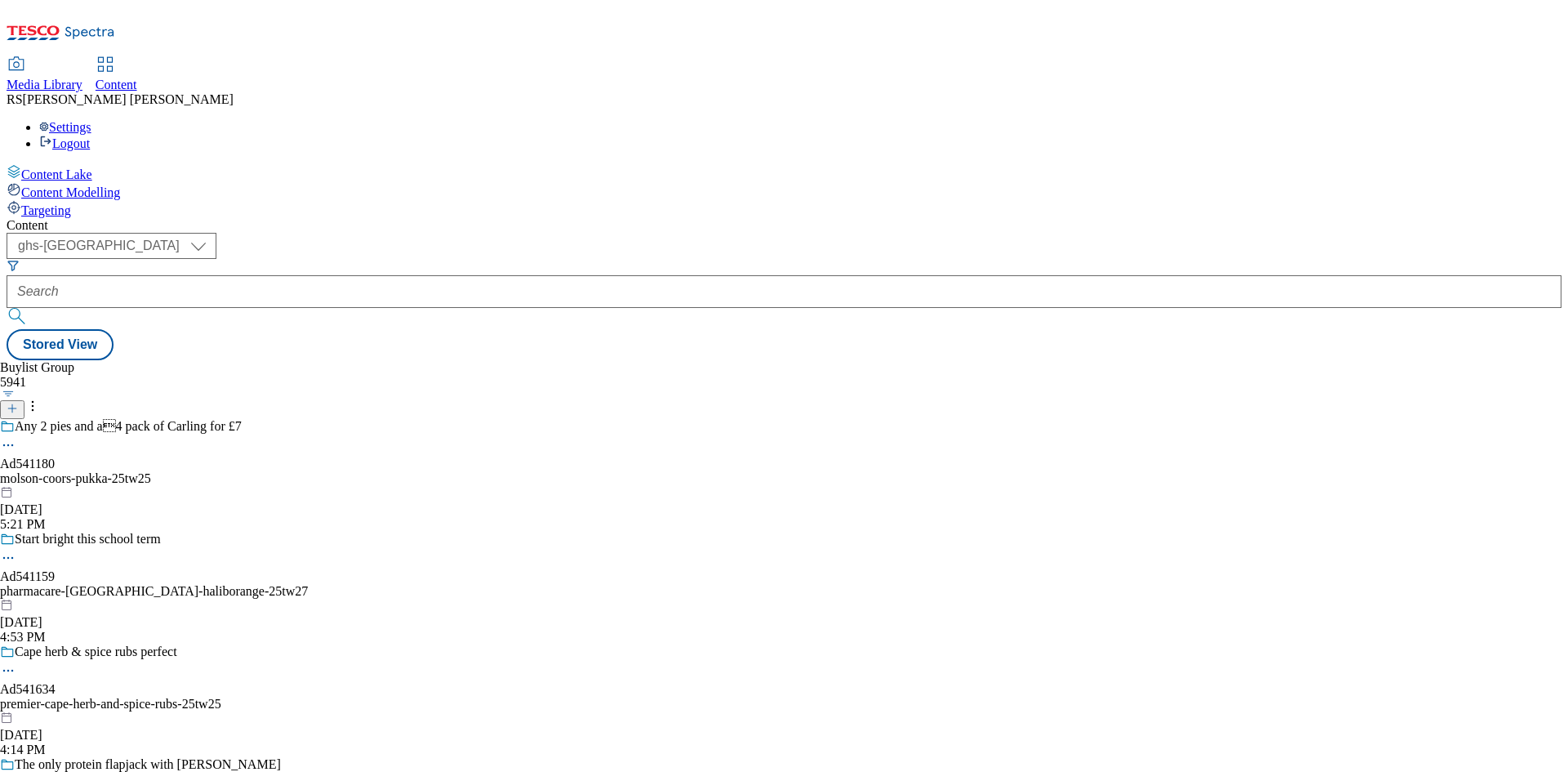
click at [12, 404] on line at bounding box center [12, 409] width 0 height 8
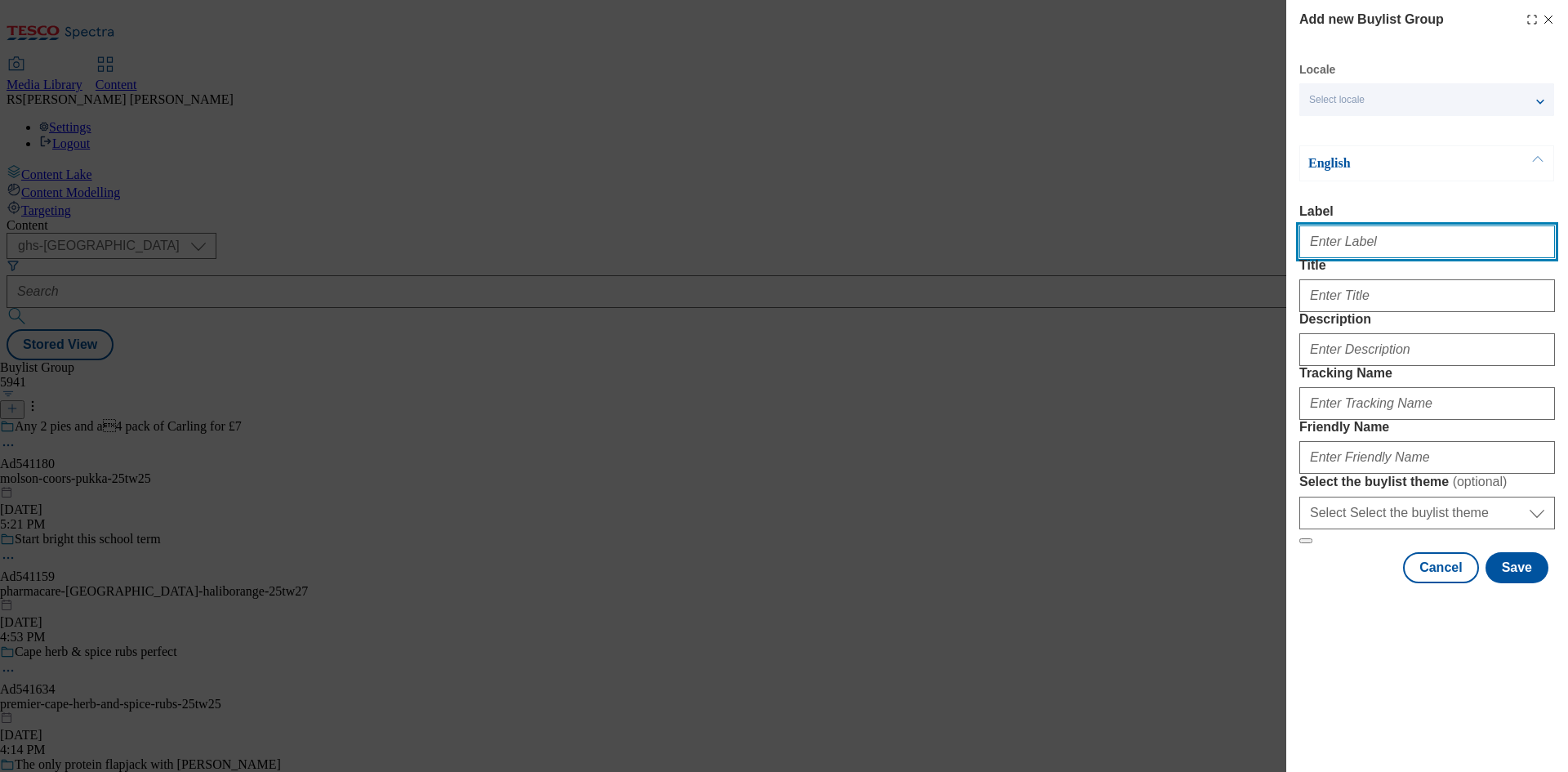
click at [1323, 244] on input "Label" at bounding box center [1427, 242] width 256 height 33
paste input "Ad540985"
type input "Ad540985"
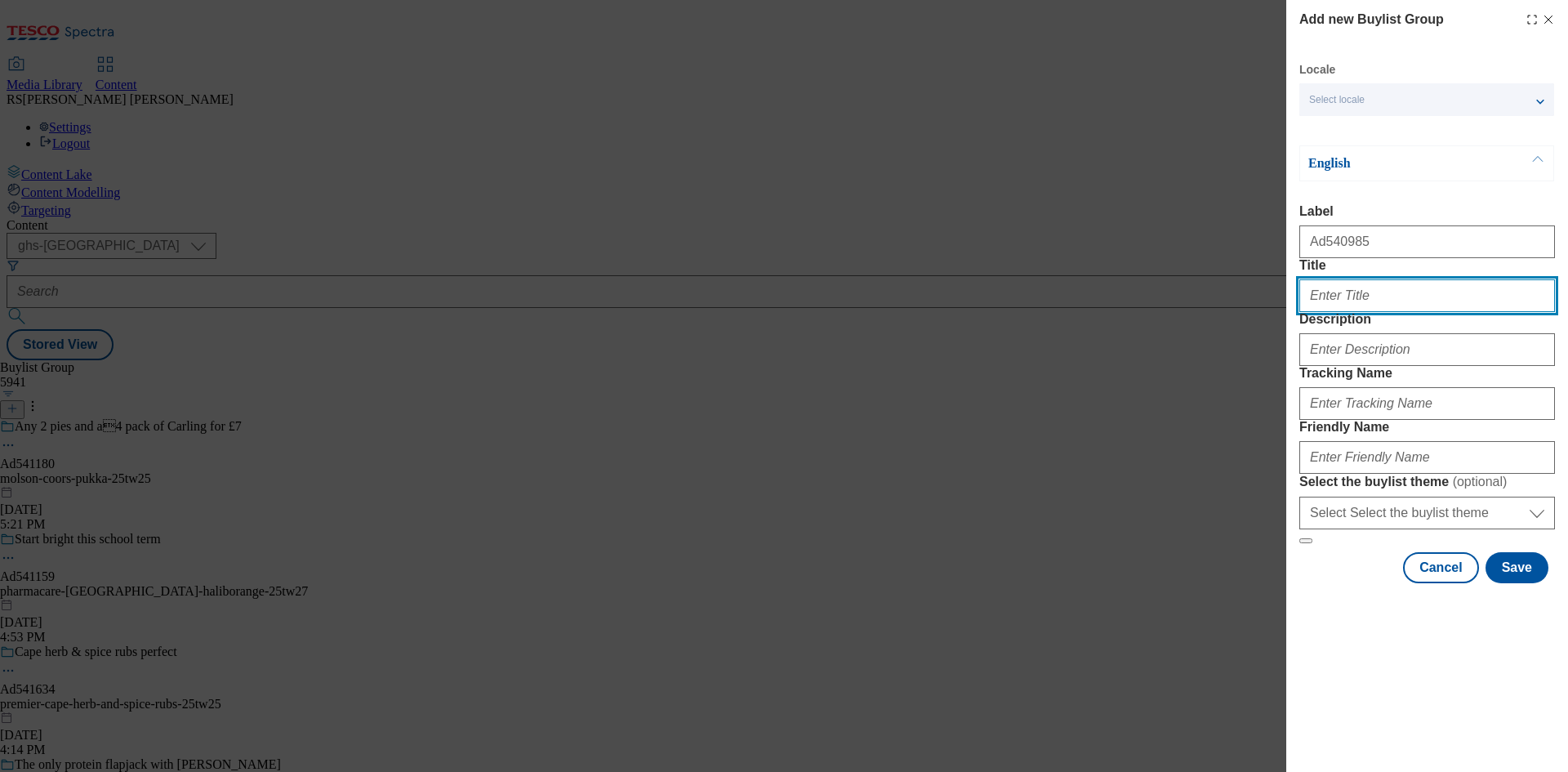
click at [1377, 312] on input "Title" at bounding box center [1427, 296] width 256 height 33
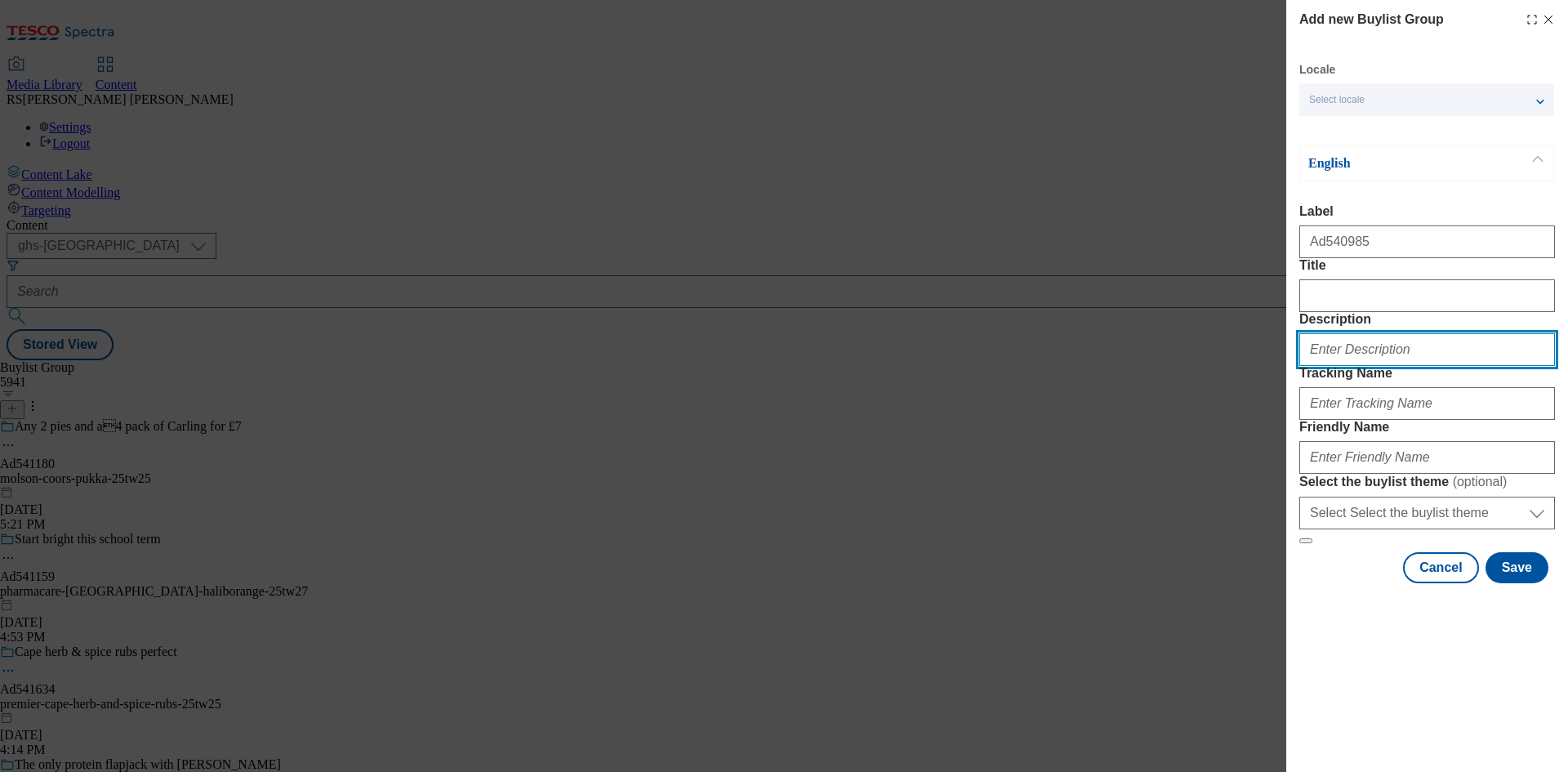
click at [1368, 366] on input "Description" at bounding box center [1427, 349] width 256 height 33
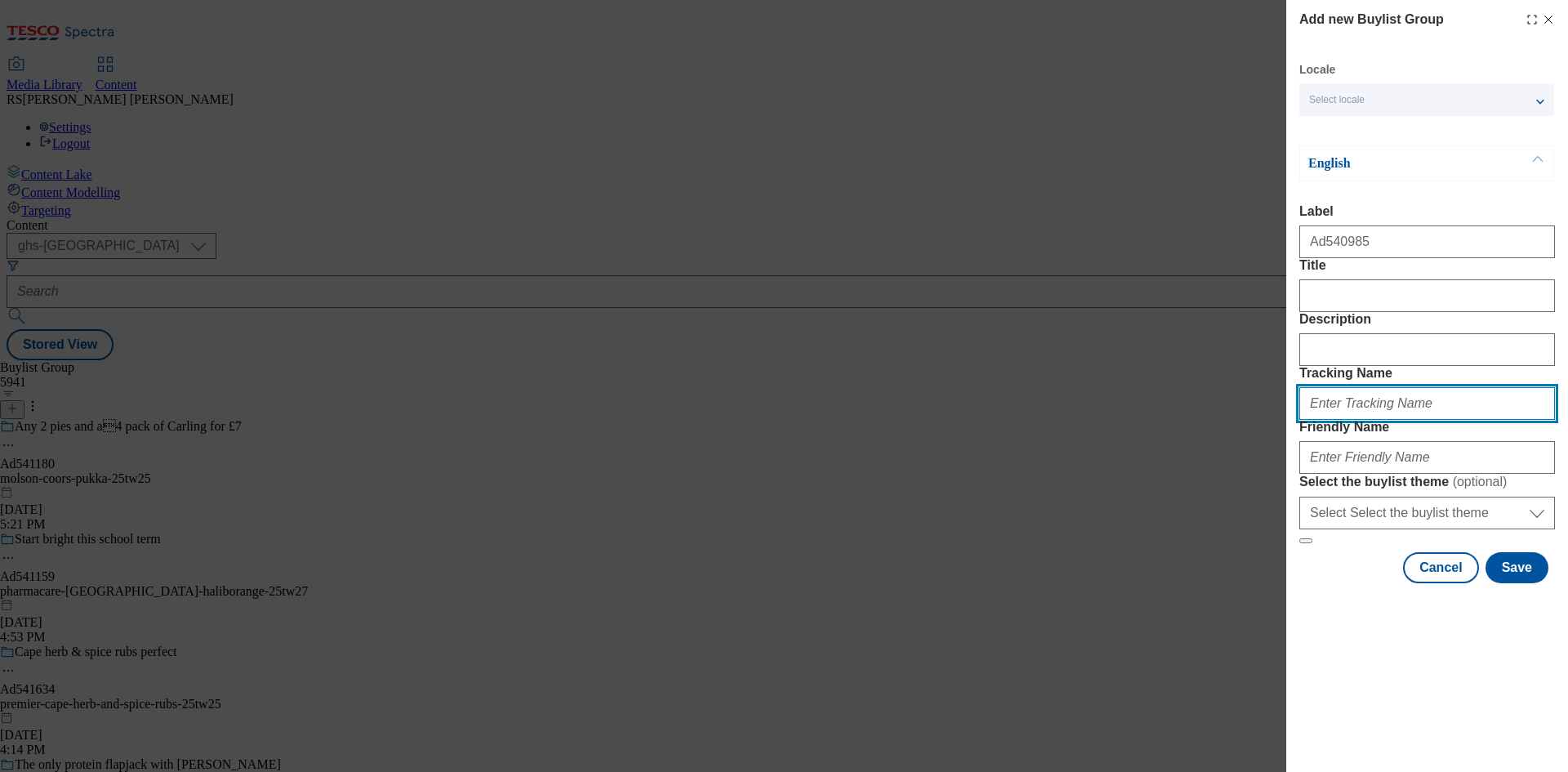
click at [1369, 420] on input "Tracking Name" at bounding box center [1427, 404] width 256 height 33
paste input "DH_AD540985"
type input "DH_AD540985"
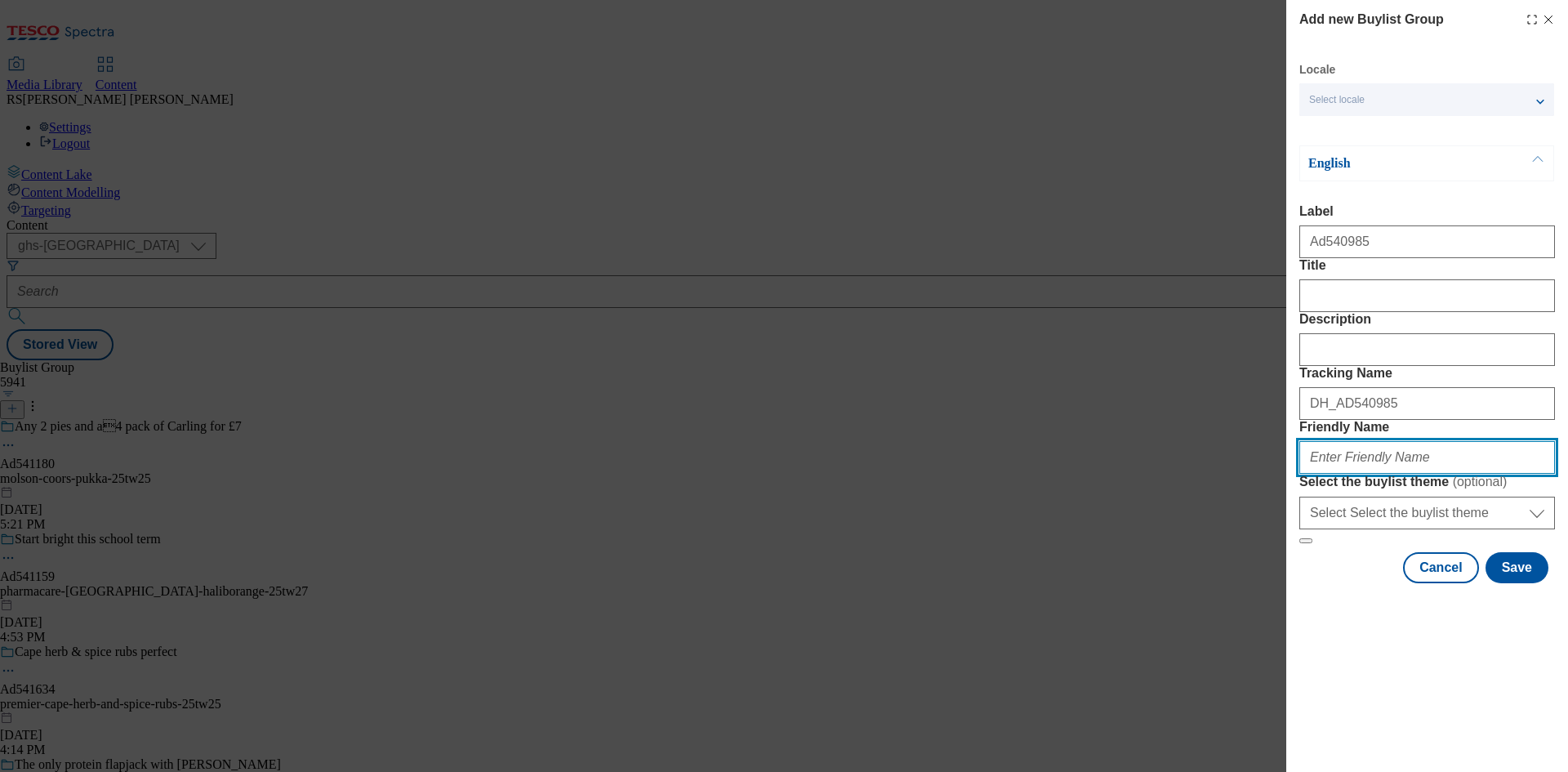
click at [1347, 474] on input "Friendly Name" at bounding box center [1427, 458] width 256 height 33
paste input "flying-trade-group-laila-25tw25"
drag, startPoint x: 1332, startPoint y: 578, endPoint x: 1290, endPoint y: 575, distance: 42.1
click at [1290, 575] on div "Add new Buylist Group Locale Select locale English Welsh English Label Ad540985…" at bounding box center [1427, 293] width 282 height 587
paste input "New York Bakery"
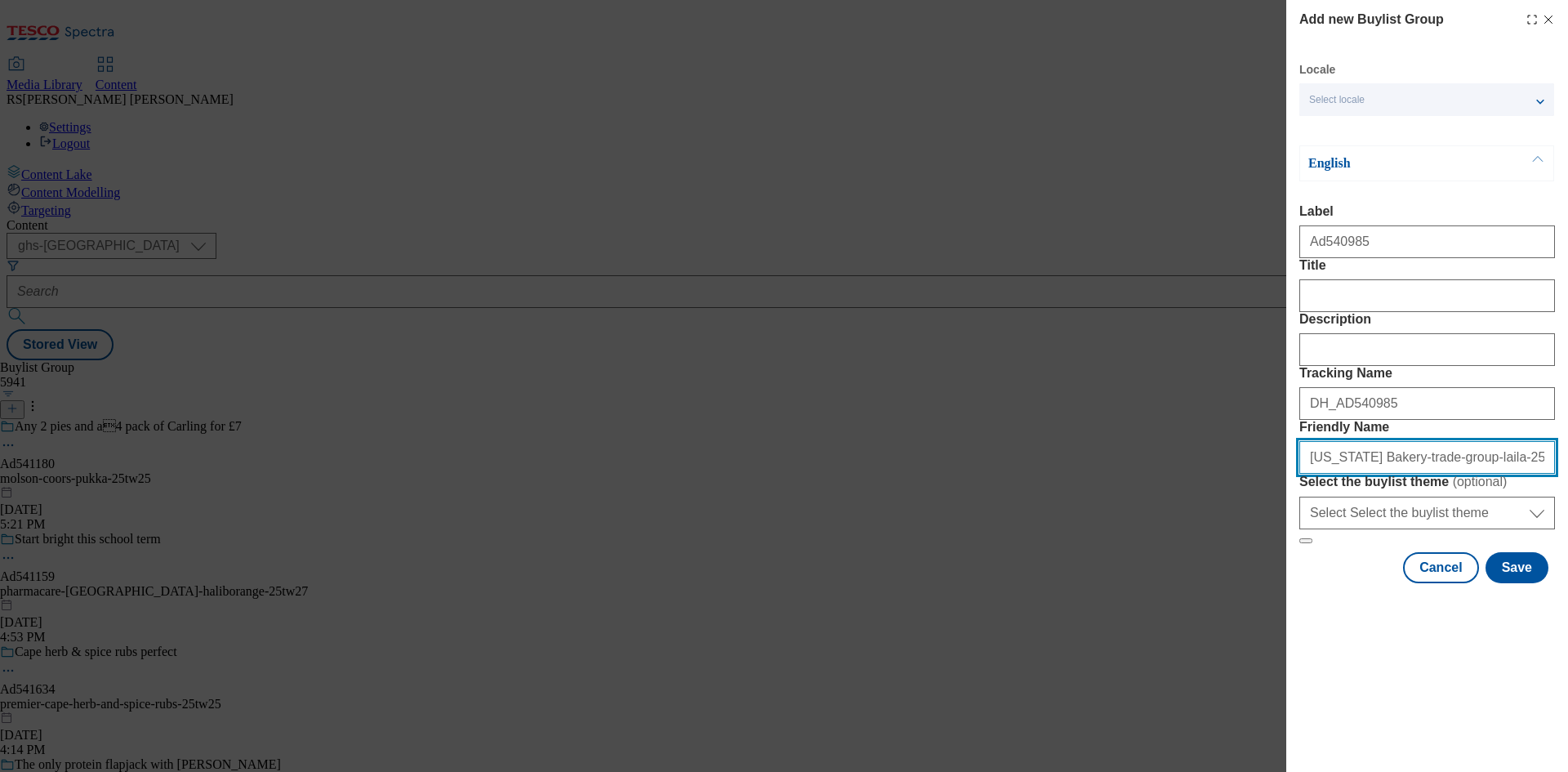
click at [1356, 474] on input "New York Bakery-trade-group-laila-25tw25" at bounding box center [1427, 458] width 256 height 33
click at [1351, 474] on input "New York Bakery-trade-group-laila-25tw25" at bounding box center [1427, 458] width 256 height 33
click at [1389, 474] on input "new-york-bakery-trade-group-laila-25tw25" at bounding box center [1427, 458] width 256 height 33
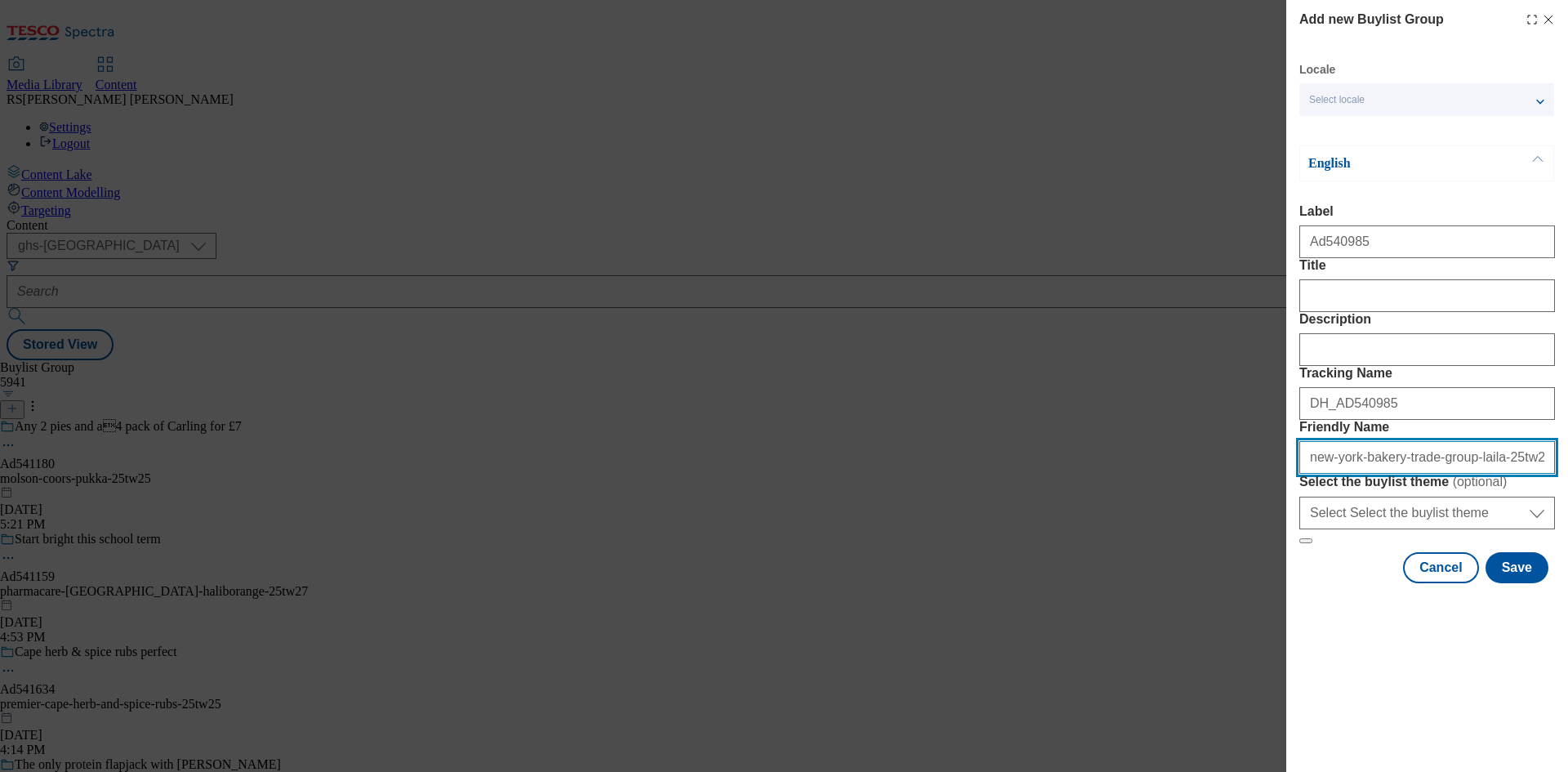
click at [1466, 474] on input "new-york-bakery-trade-group-laila-25tw25" at bounding box center [1427, 458] width 256 height 33
click at [1470, 474] on input "new-york-bakery-original-25tw25" at bounding box center [1427, 458] width 256 height 33
type input "new-york-bakery-original-25tw25"
click at [1459, 474] on input "new-york-bakery-original-25tw25" at bounding box center [1427, 458] width 256 height 33
drag, startPoint x: 1471, startPoint y: 567, endPoint x: 1250, endPoint y: 568, distance: 221.0
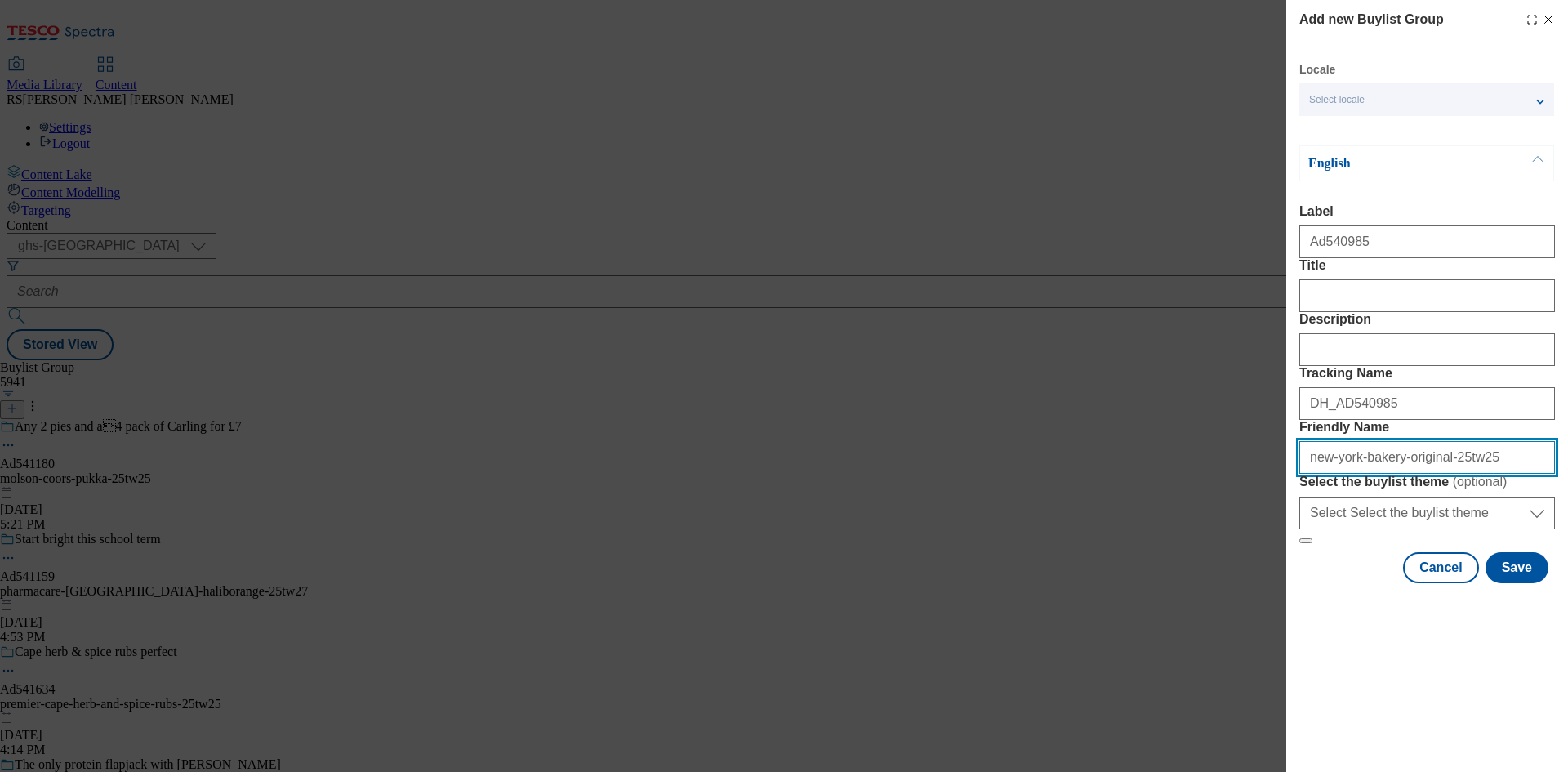
click at [1250, 568] on div "Add new Buylist Group Locale Select locale English Welsh English Label Ad540985…" at bounding box center [784, 386] width 1568 height 772
click at [1037, 704] on div "Add new Buylist Group Locale Select locale English Welsh English Label Ad540985…" at bounding box center [784, 386] width 1568 height 772
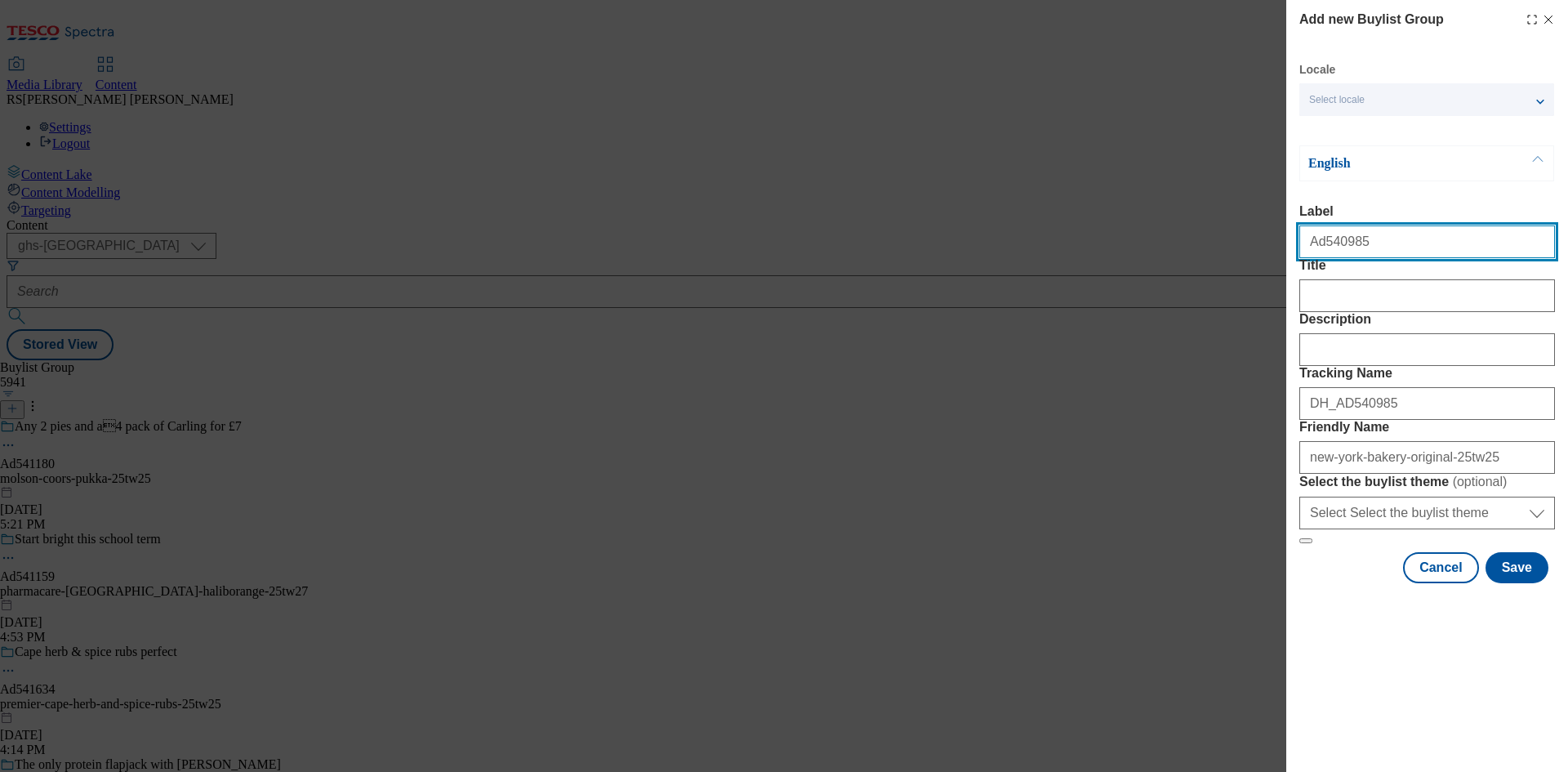
drag, startPoint x: 1372, startPoint y: 248, endPoint x: 1323, endPoint y: 262, distance: 51.0
click at [1323, 258] on input "Ad540985" at bounding box center [1427, 242] width 256 height 33
paste input "1293"
type input "Ad541293"
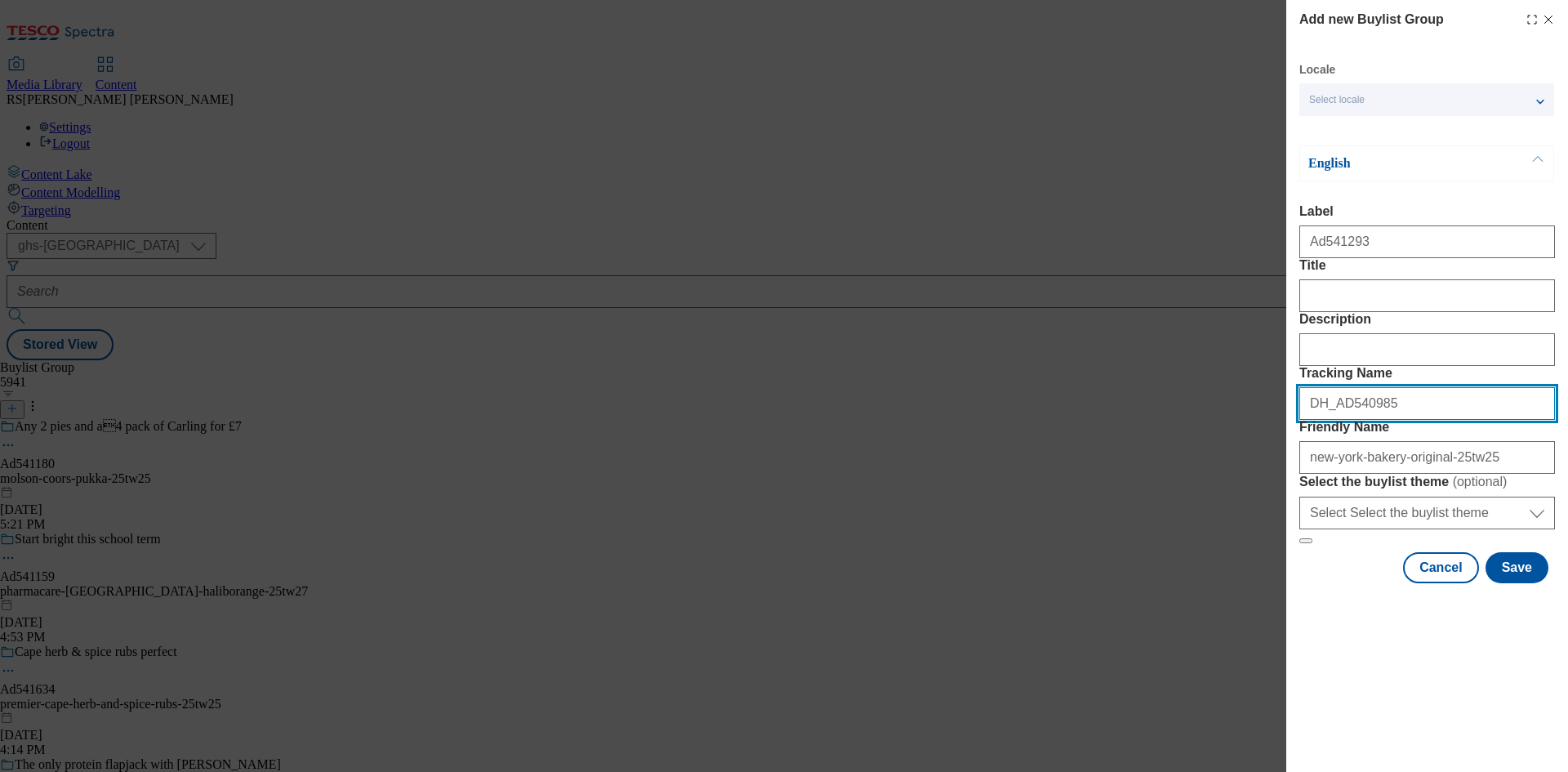
drag, startPoint x: 1392, startPoint y: 489, endPoint x: 1340, endPoint y: 501, distance: 53.4
click at [1340, 420] on input "DH_AD540985" at bounding box center [1427, 404] width 256 height 33
paste input "1293"
type input "DH_AD541293"
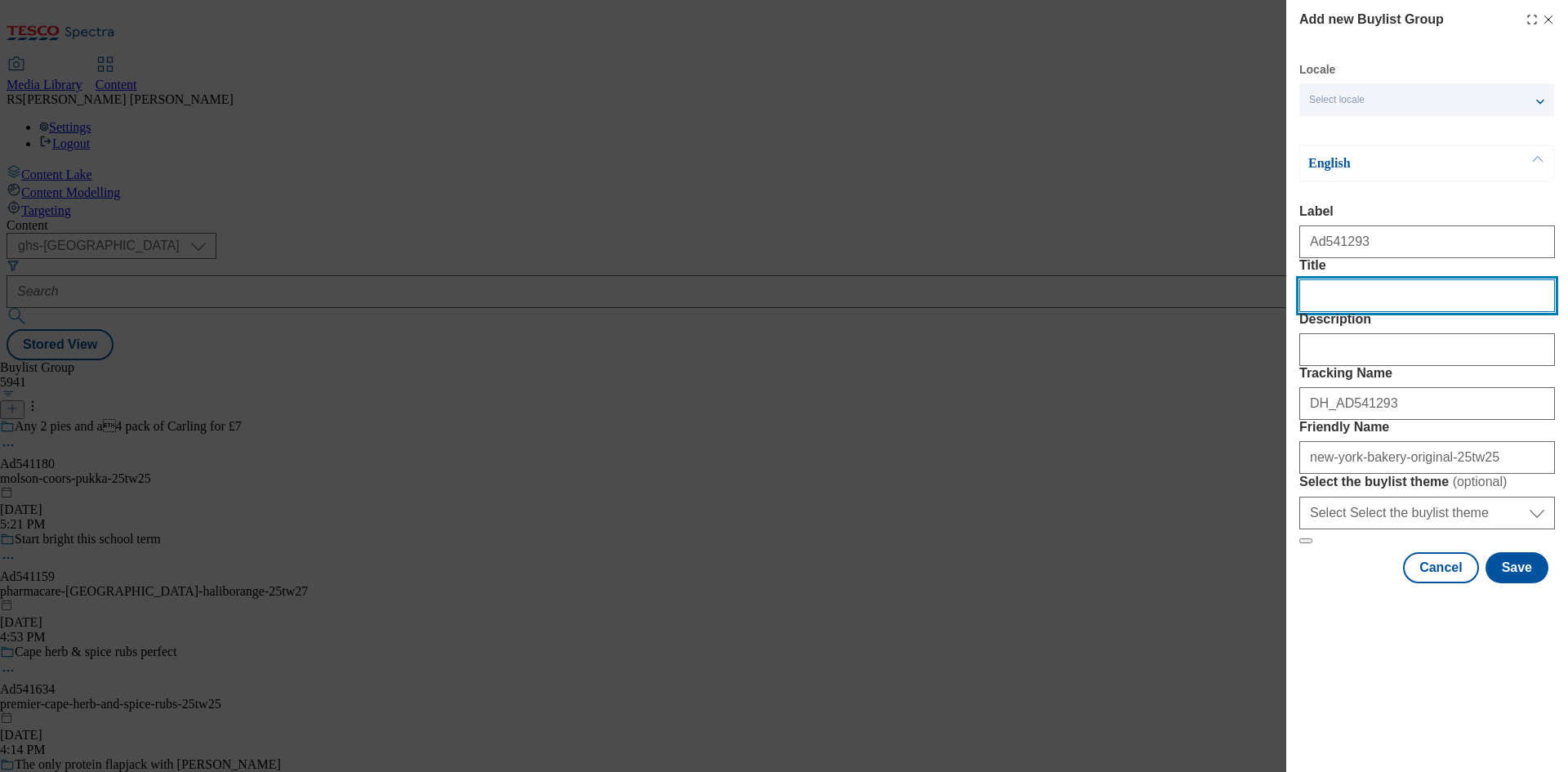
click at [1331, 312] on input "Title" at bounding box center [1427, 296] width 256 height 33
type input "Top-Tier Lunch"
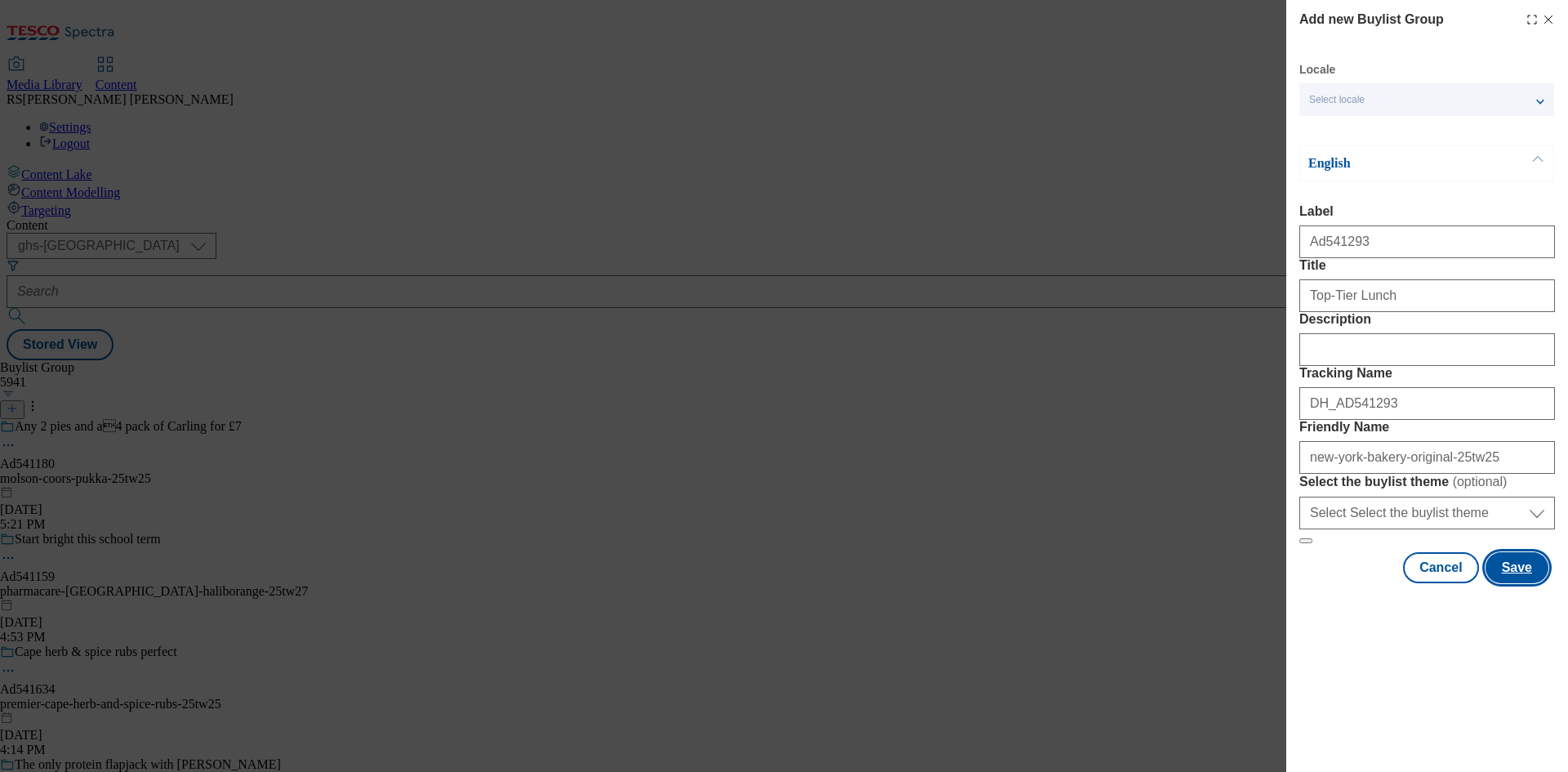
click at [1505, 583] on button "Save" at bounding box center [1516, 568] width 63 height 31
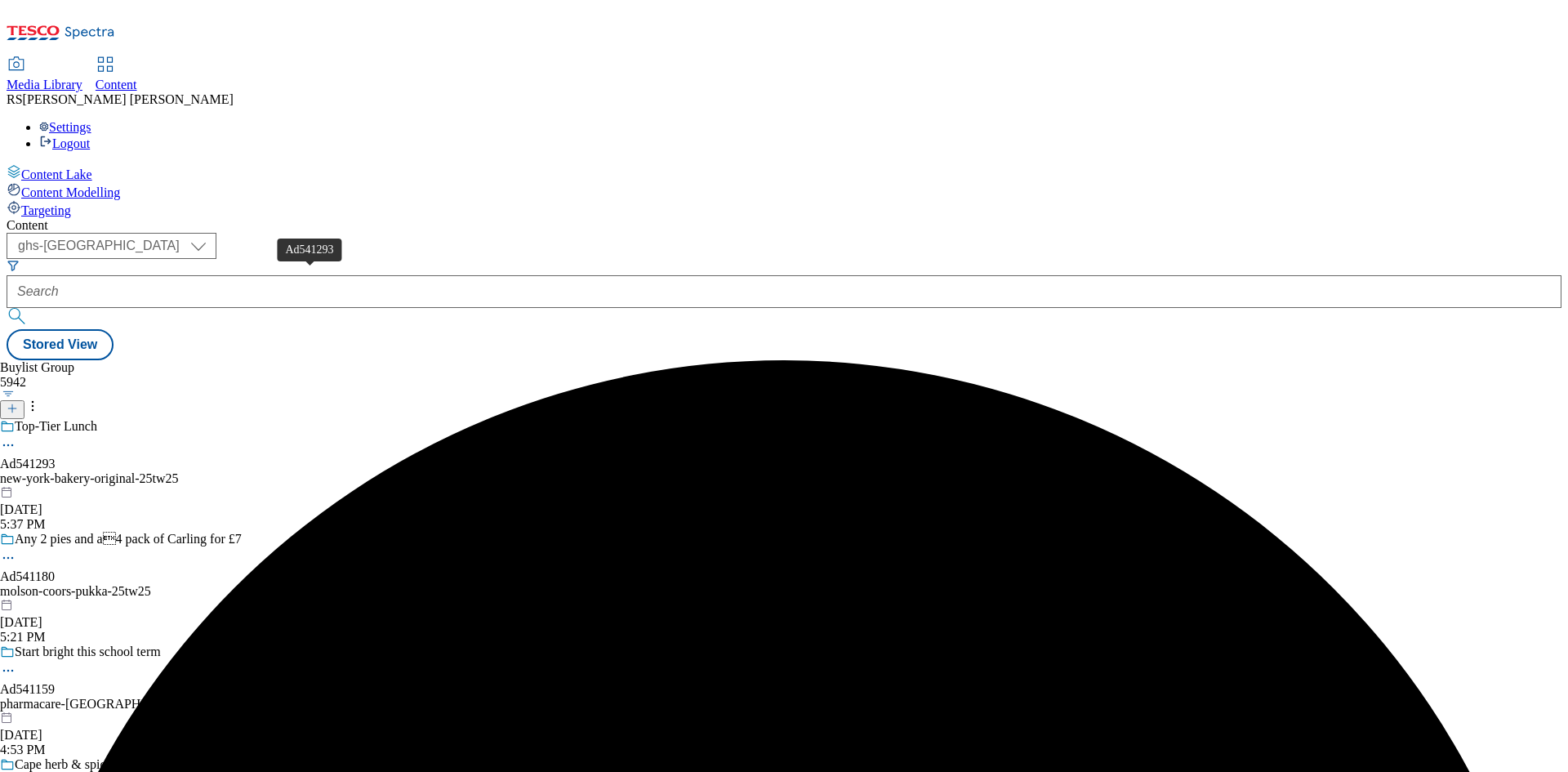
click at [56, 457] on div "Ad541293" at bounding box center [28, 464] width 56 height 15
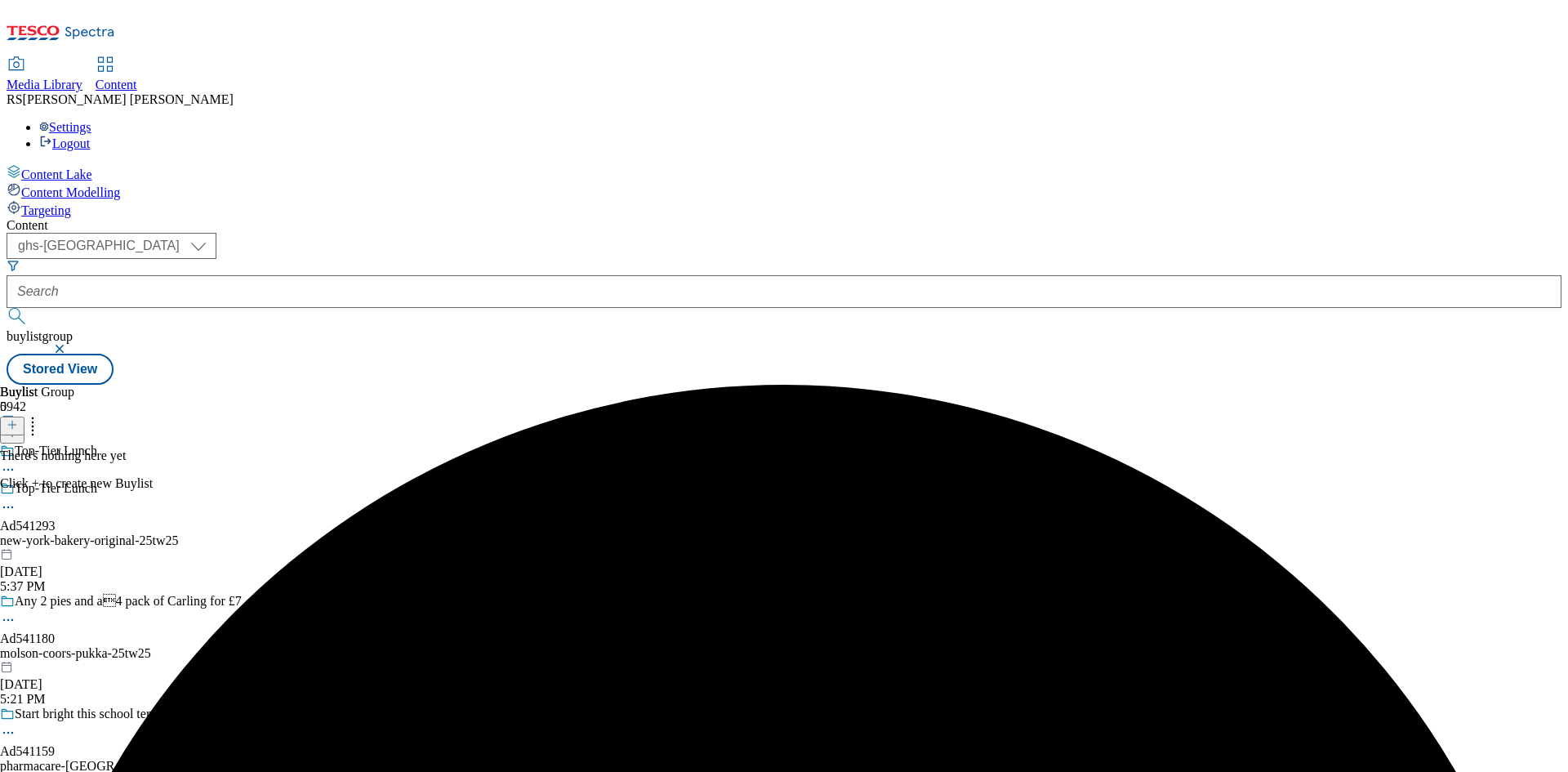
click at [12, 421] on line at bounding box center [12, 425] width 0 height 8
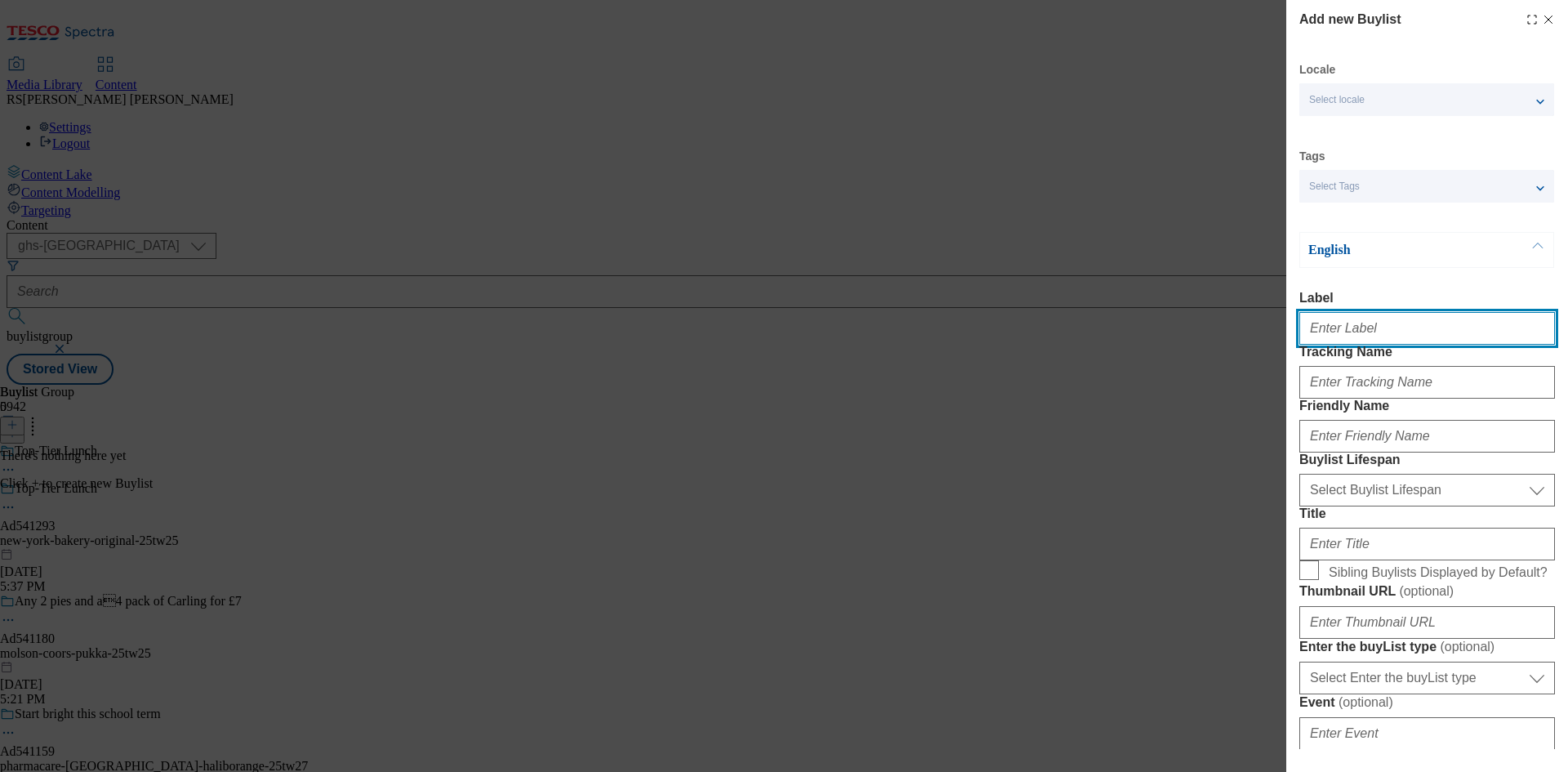
click at [1336, 340] on input "Label" at bounding box center [1427, 328] width 256 height 33
paste input "Ad540985"
type input "Ad540985"
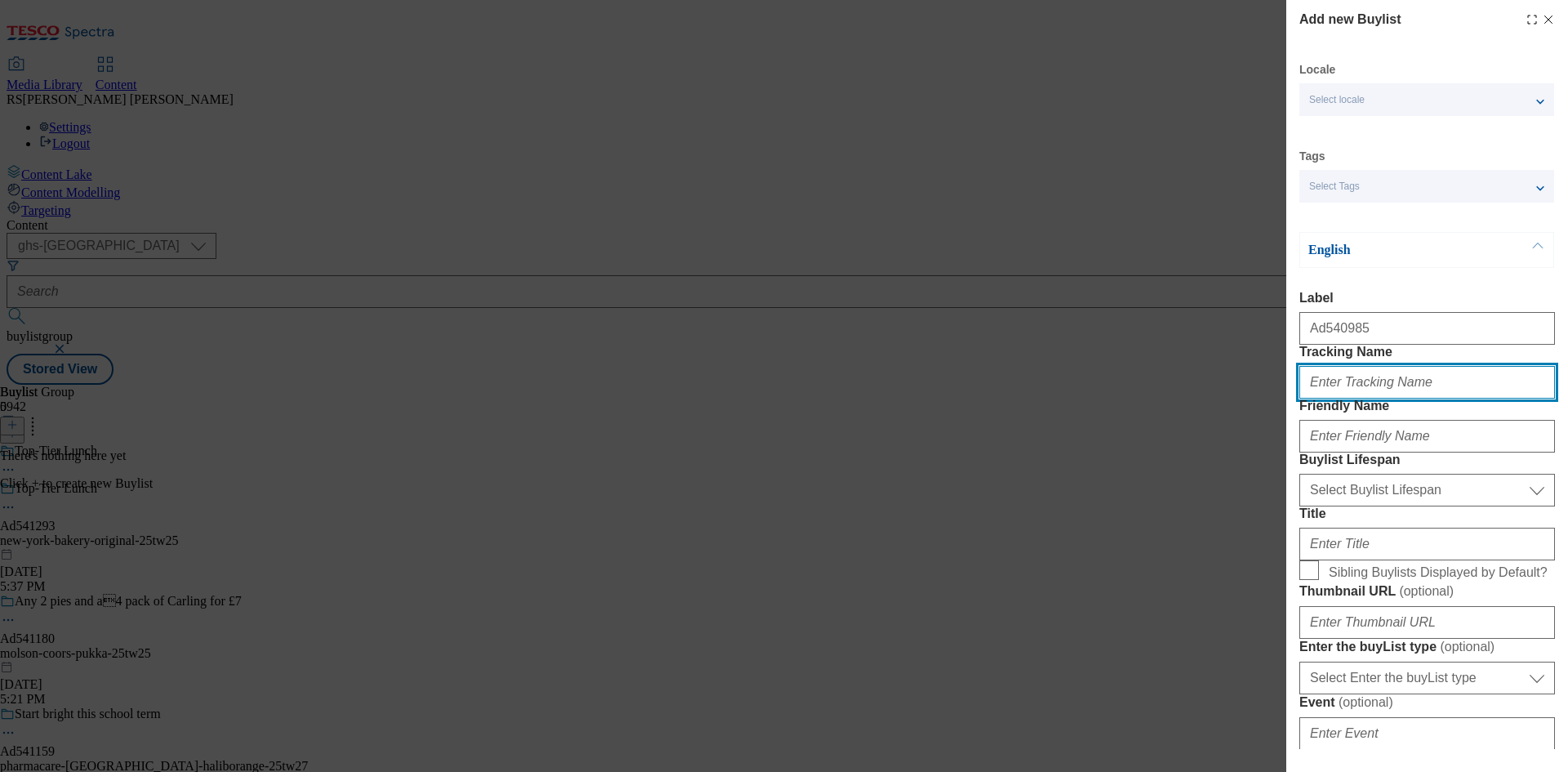
click at [1333, 399] on input "Tracking Name" at bounding box center [1427, 382] width 256 height 33
paste input "DH_AD540985"
type input "DH_AD540985"
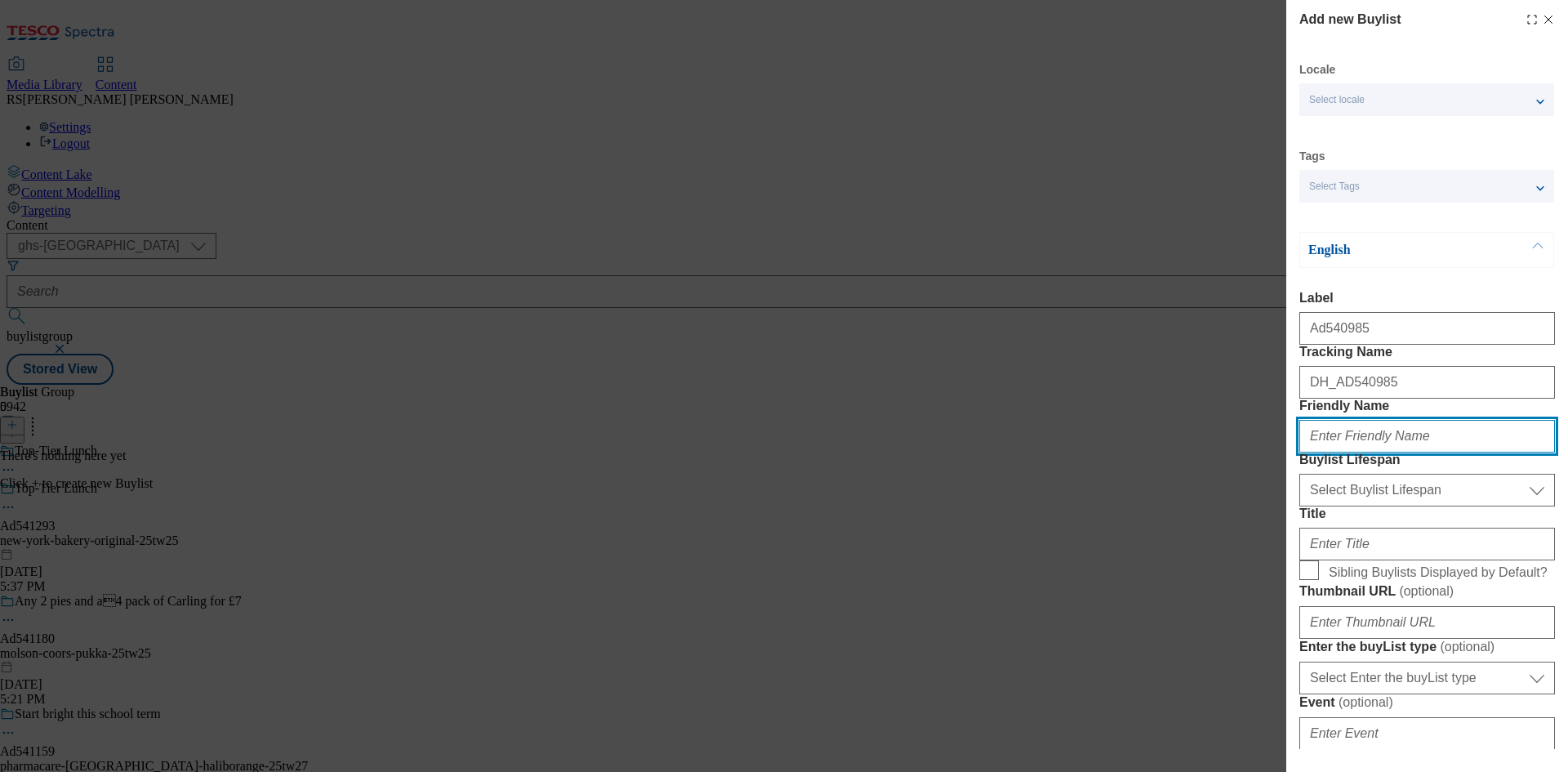
click at [1352, 453] on input "Friendly Name" at bounding box center [1427, 436] width 256 height 33
paste input "flying-trade-group-laila"
type input "flying-trade-group-laila"
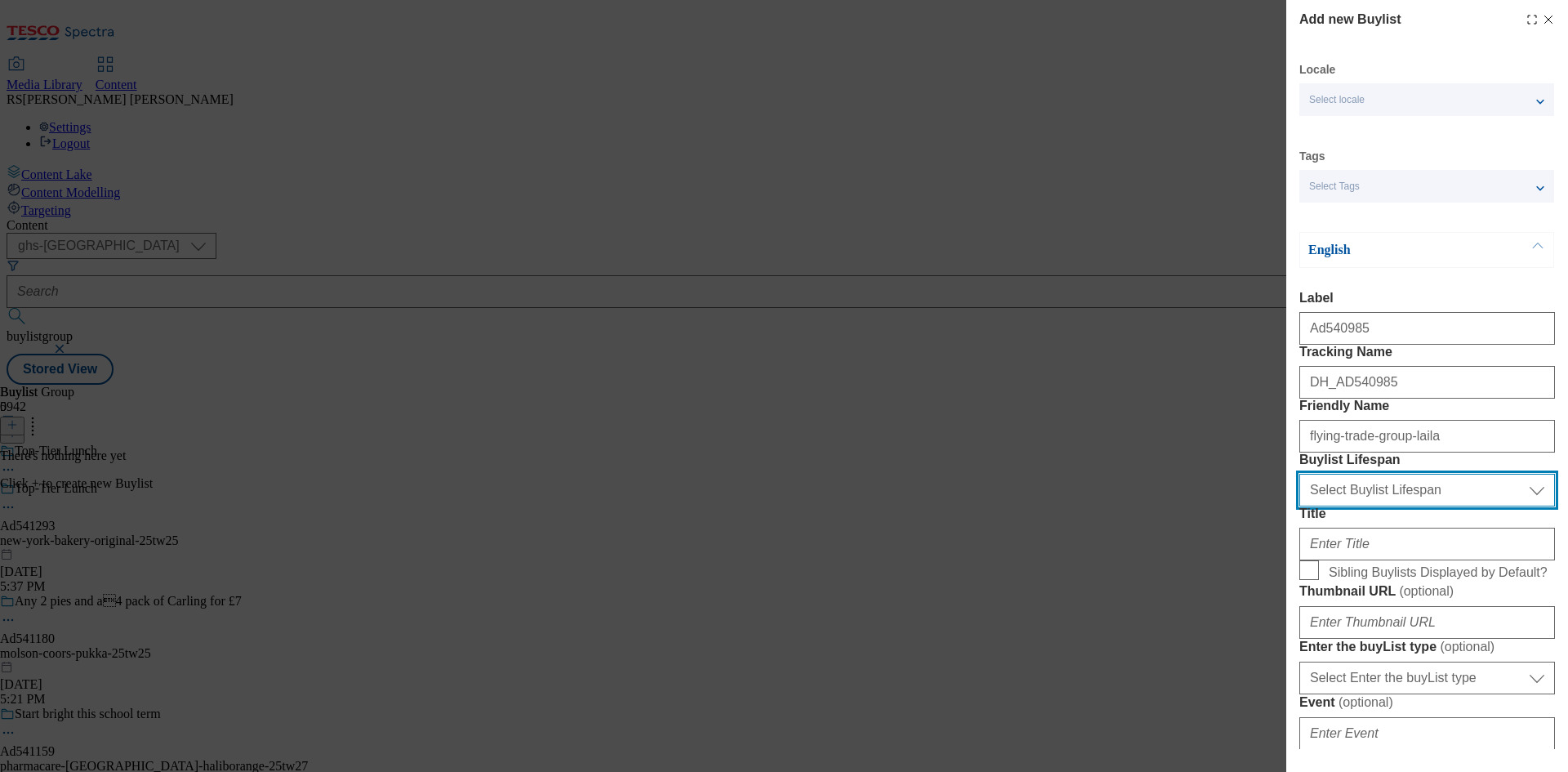
click at [1374, 506] on select "Select Buylist Lifespan evergreen seasonal tactical" at bounding box center [1427, 491] width 256 height 33
select select "tactical"
click at [1299, 506] on select "Select Buylist Lifespan evergreen seasonal tactical" at bounding box center [1427, 491] width 256 height 33
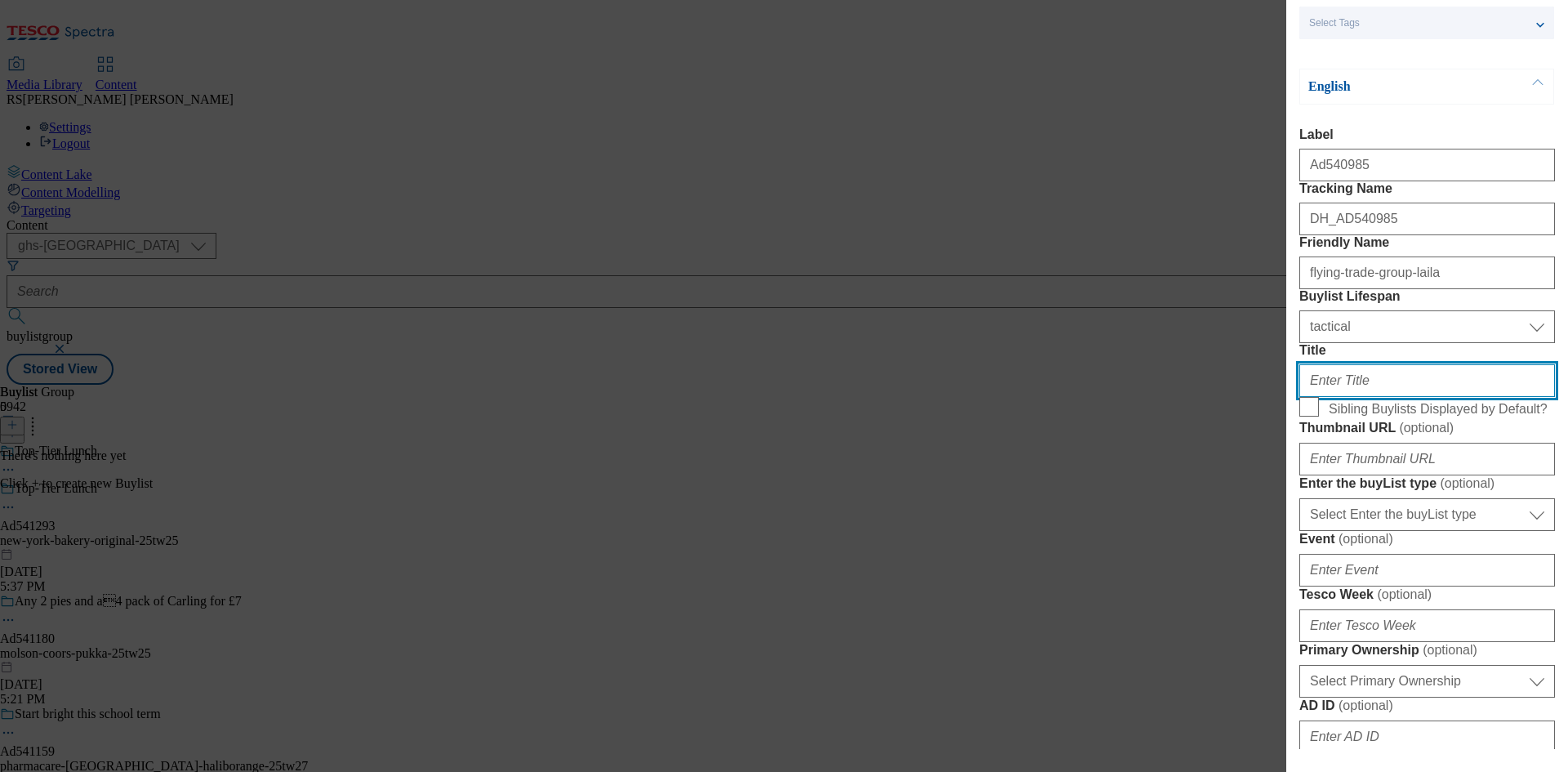
click at [1348, 397] on input "Title" at bounding box center [1427, 381] width 256 height 33
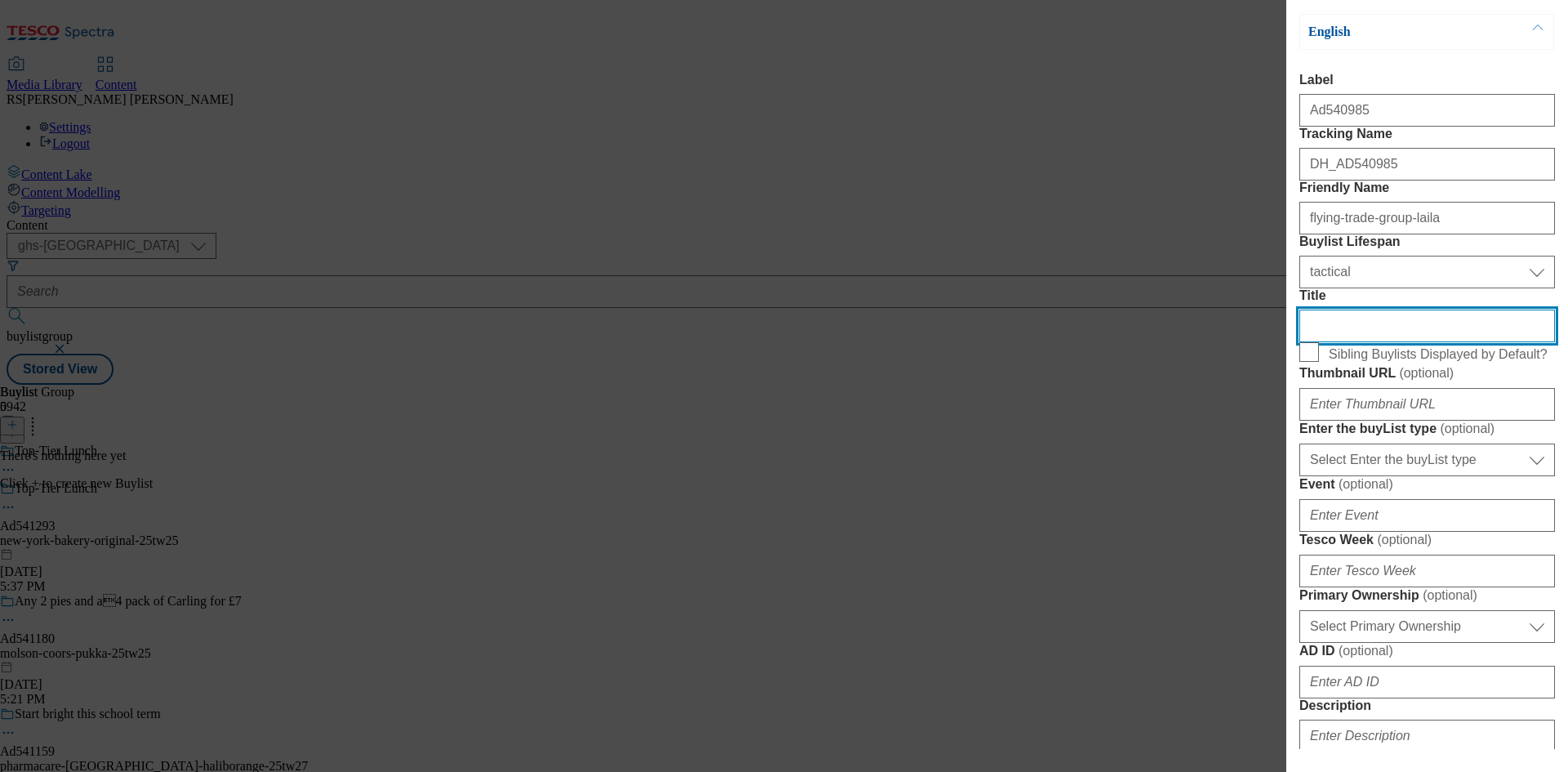
scroll to position [245, 0]
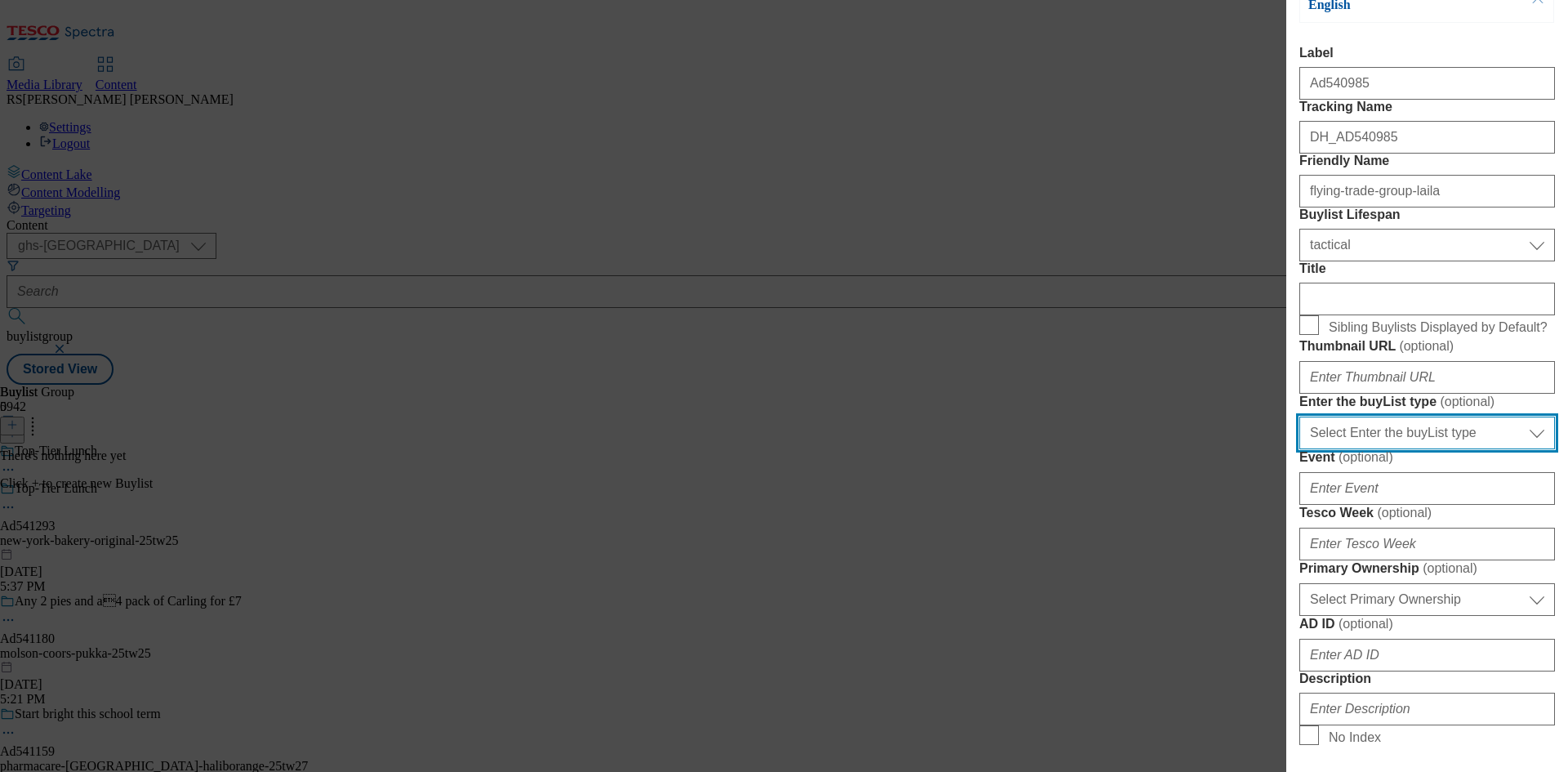
click at [1415, 450] on select "Select Enter the buyList type event supplier funded long term >4 weeks supplier…" at bounding box center [1427, 433] width 256 height 33
select select "supplier funded short term 1-3 weeks"
click at [1299, 450] on select "Select Enter the buyList type event supplier funded long term >4 weeks supplier…" at bounding box center [1427, 433] width 256 height 33
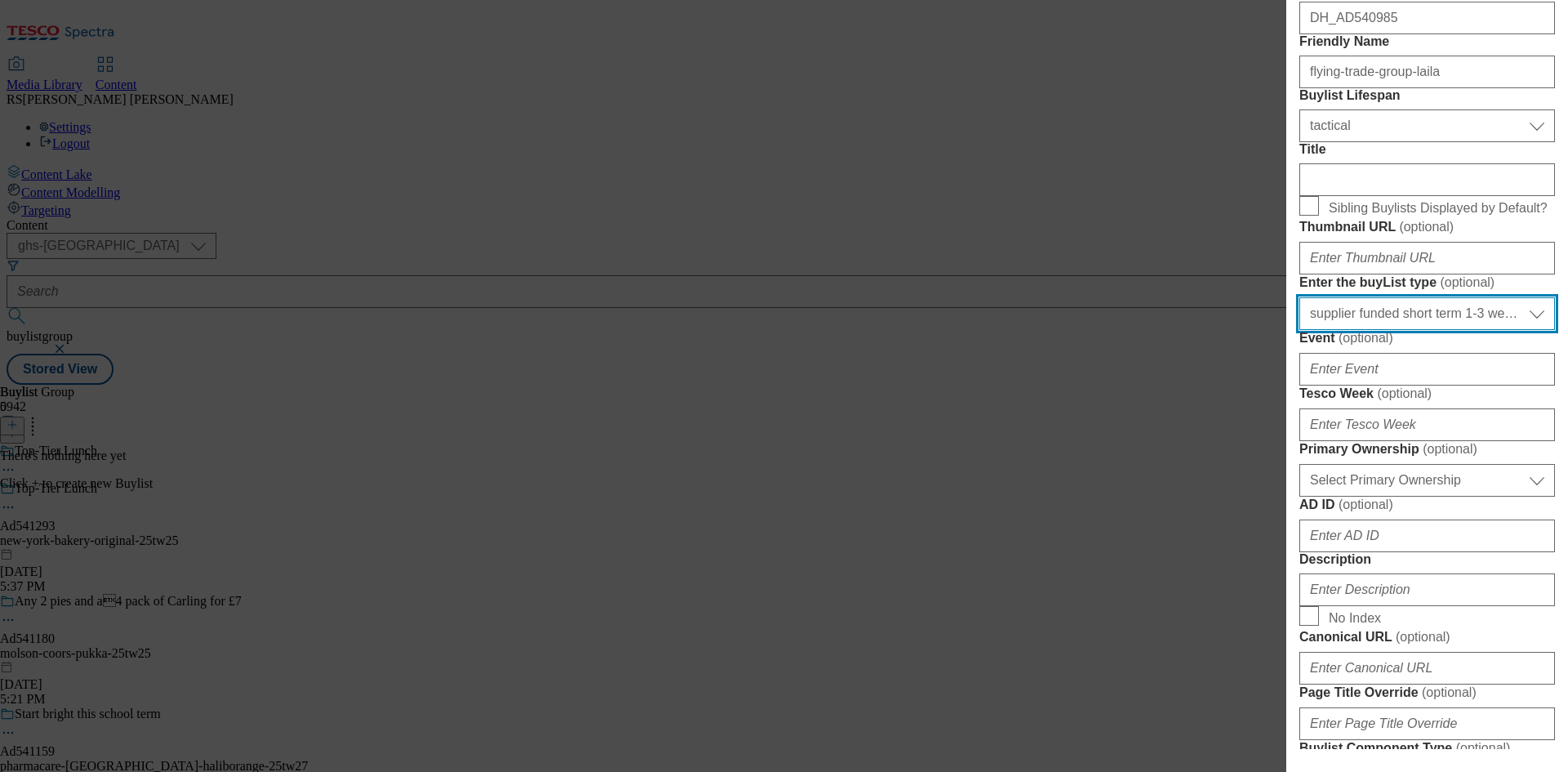
scroll to position [490, 0]
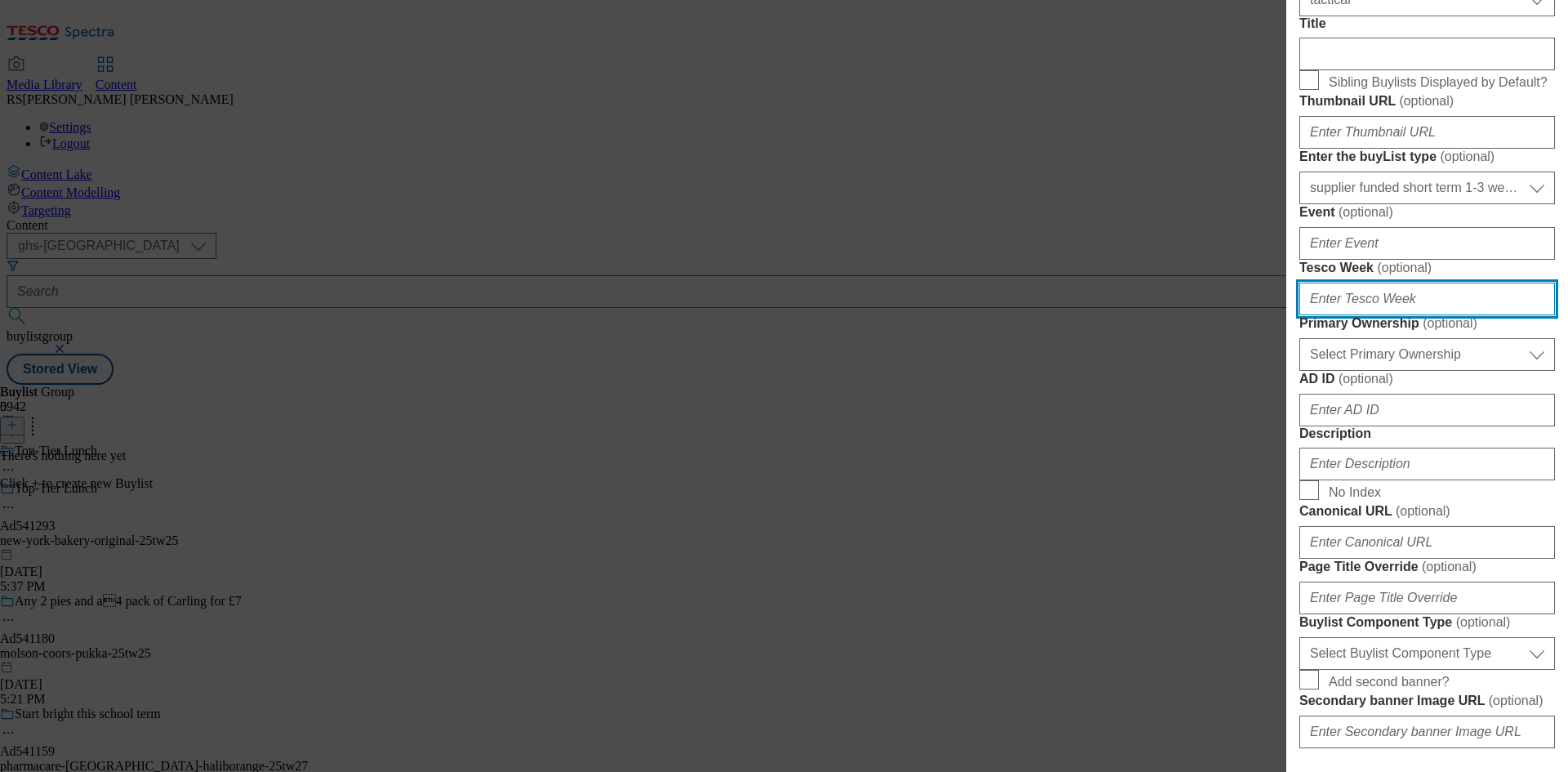
click at [1381, 315] on input "Tesco Week ( optional )" at bounding box center [1427, 299] width 256 height 33
type input "25"
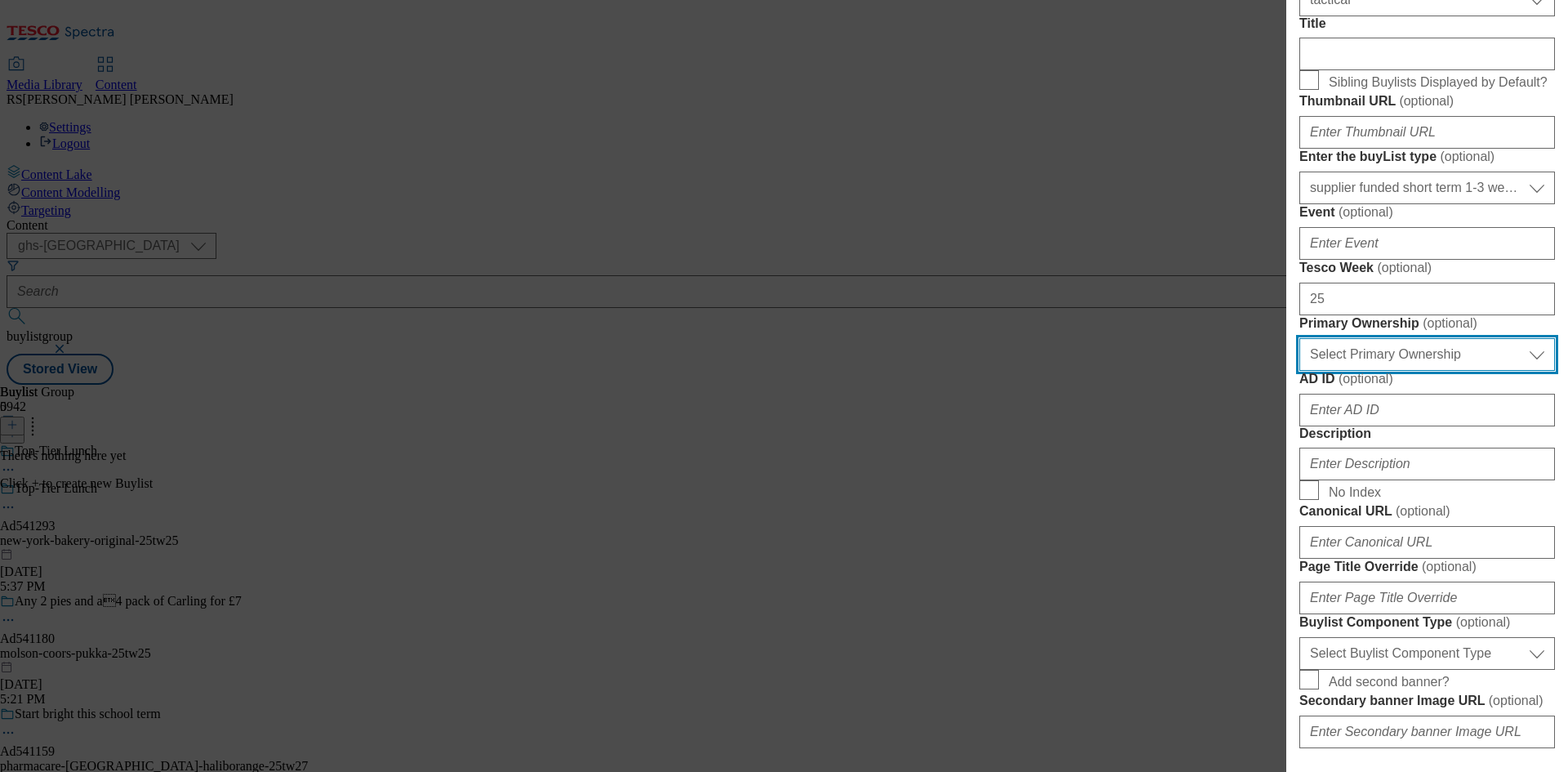
click at [1375, 371] on select "Select Primary Ownership tesco dunnhumby" at bounding box center [1427, 354] width 256 height 33
select select "dunnhumby"
click at [1299, 371] on select "Select Primary Ownership tesco dunnhumby" at bounding box center [1427, 354] width 256 height 33
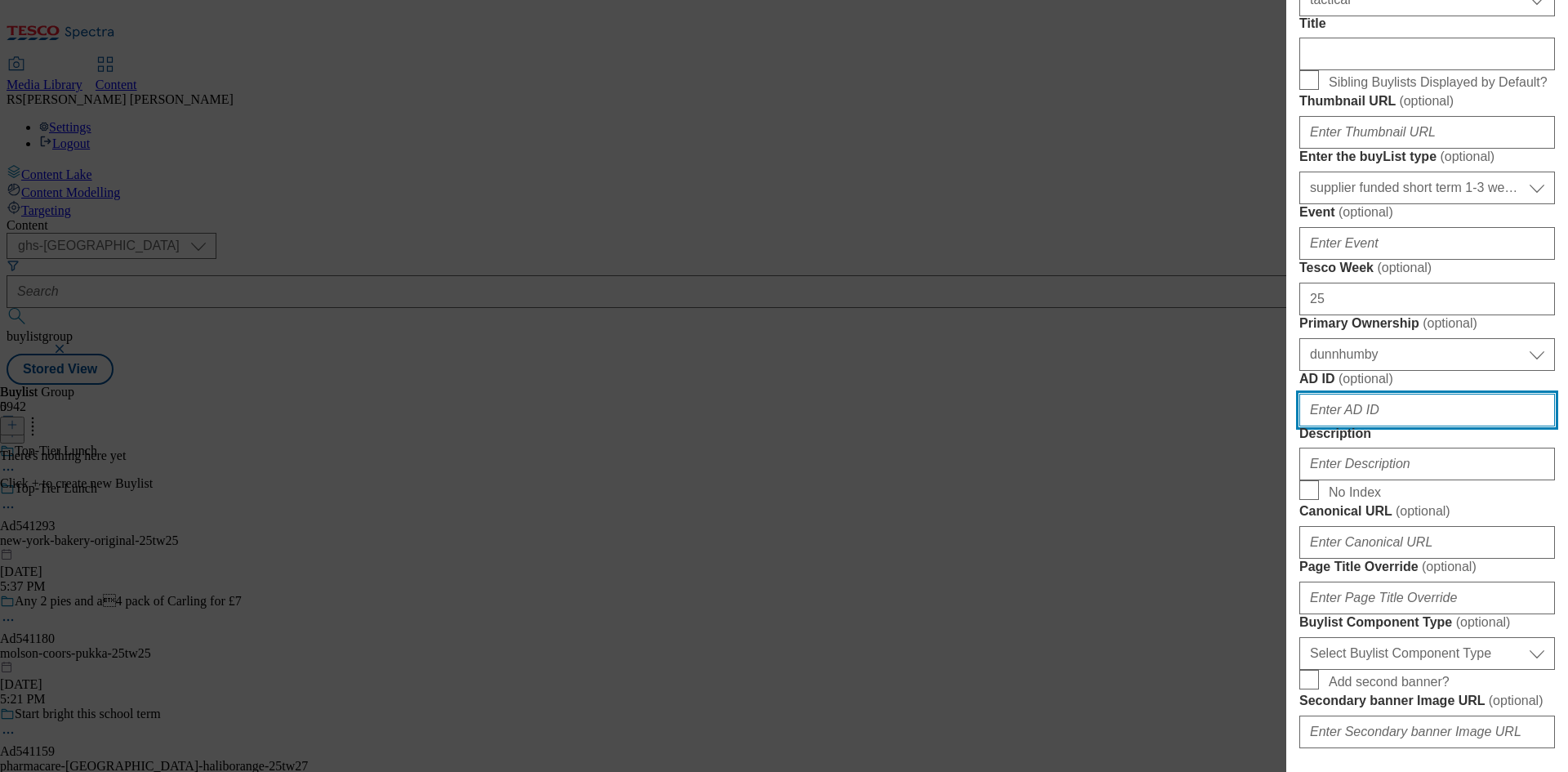
click at [1374, 427] on input "AD ID ( optional )" at bounding box center [1427, 410] width 256 height 33
paste input "541293"
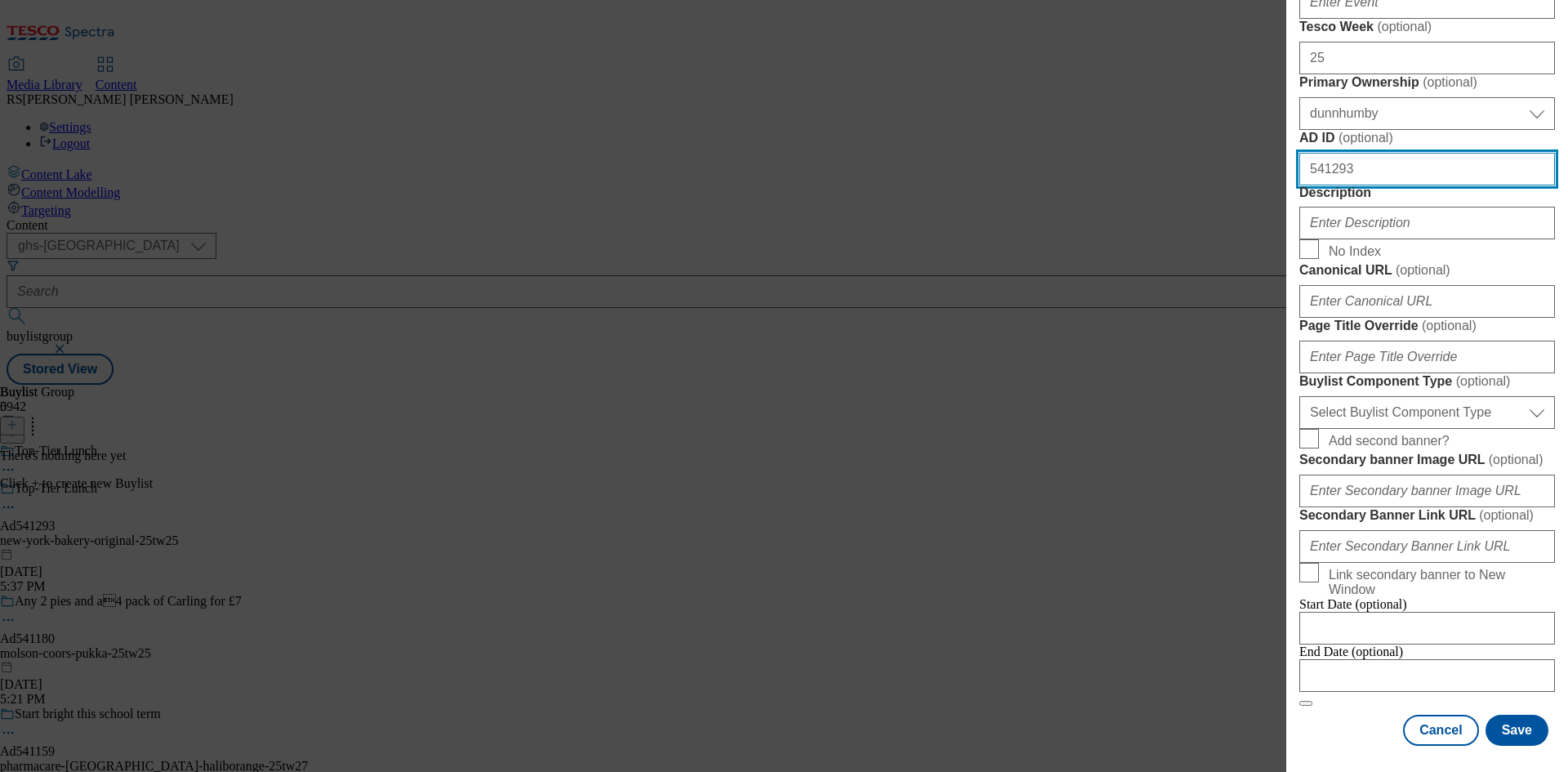
type input "541293"
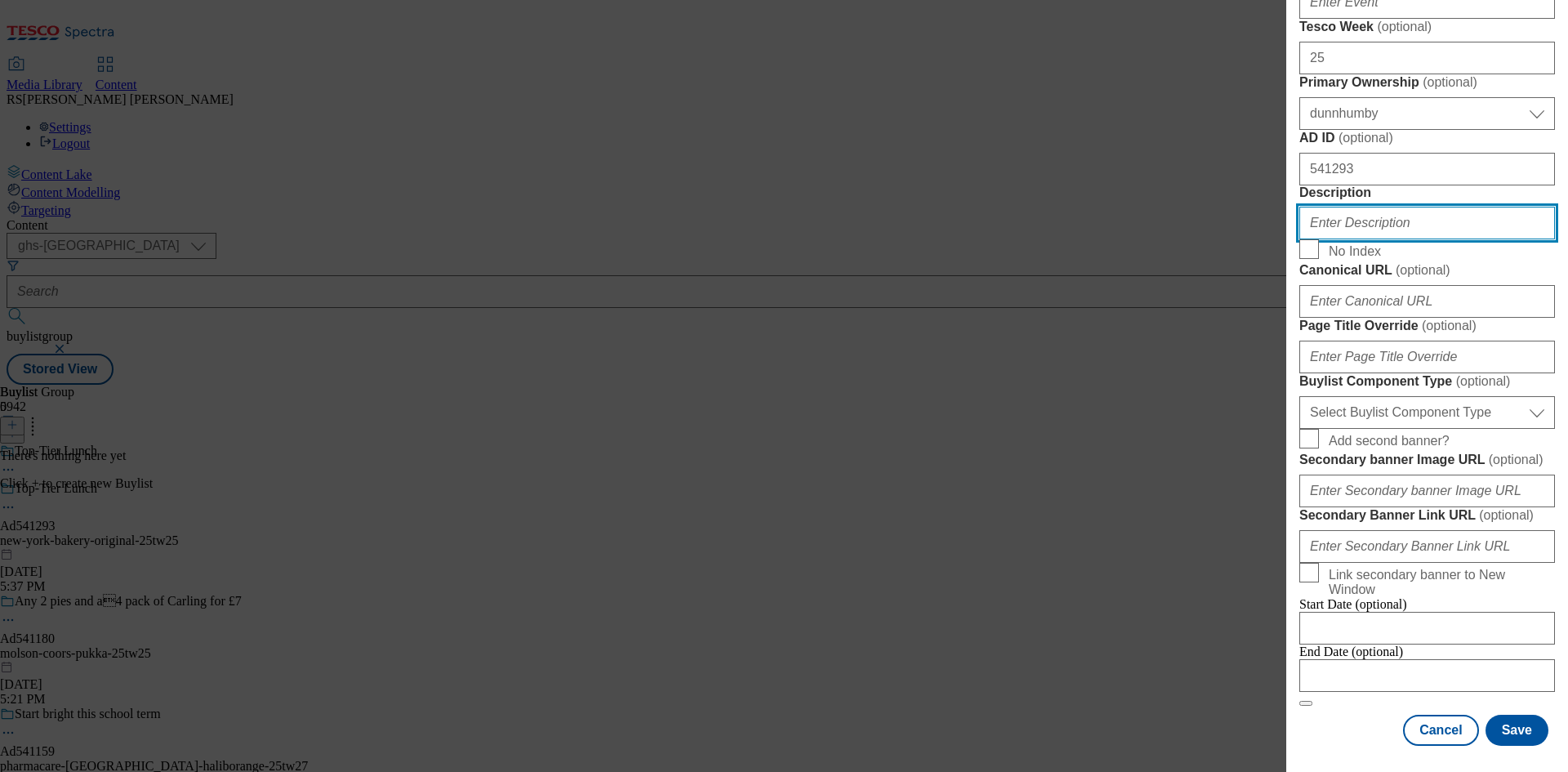
click at [1345, 240] on input "Description" at bounding box center [1427, 223] width 256 height 33
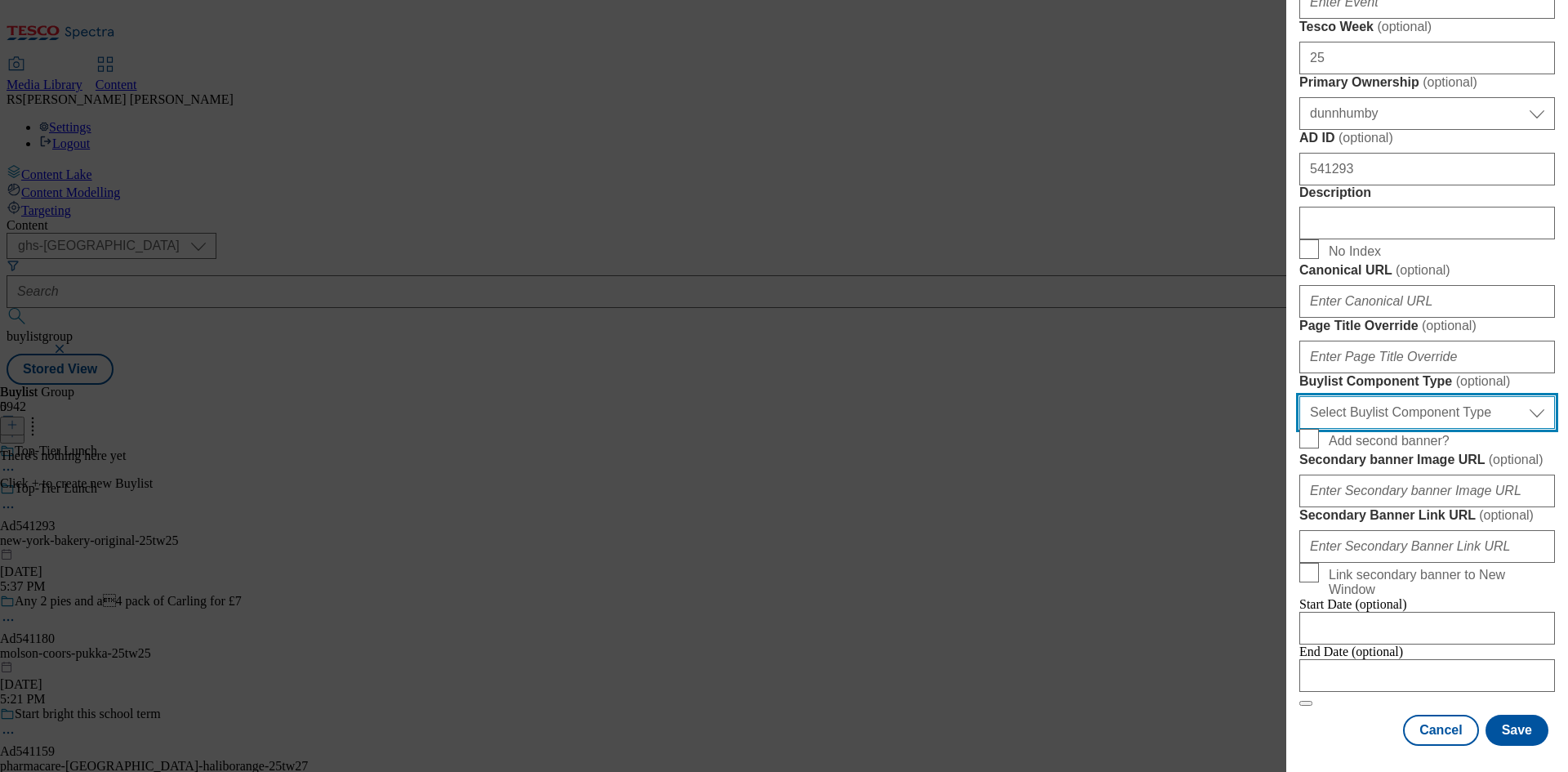
click at [1412, 429] on select "Select Buylist Component Type Banner Competition Header Meal" at bounding box center [1427, 413] width 256 height 33
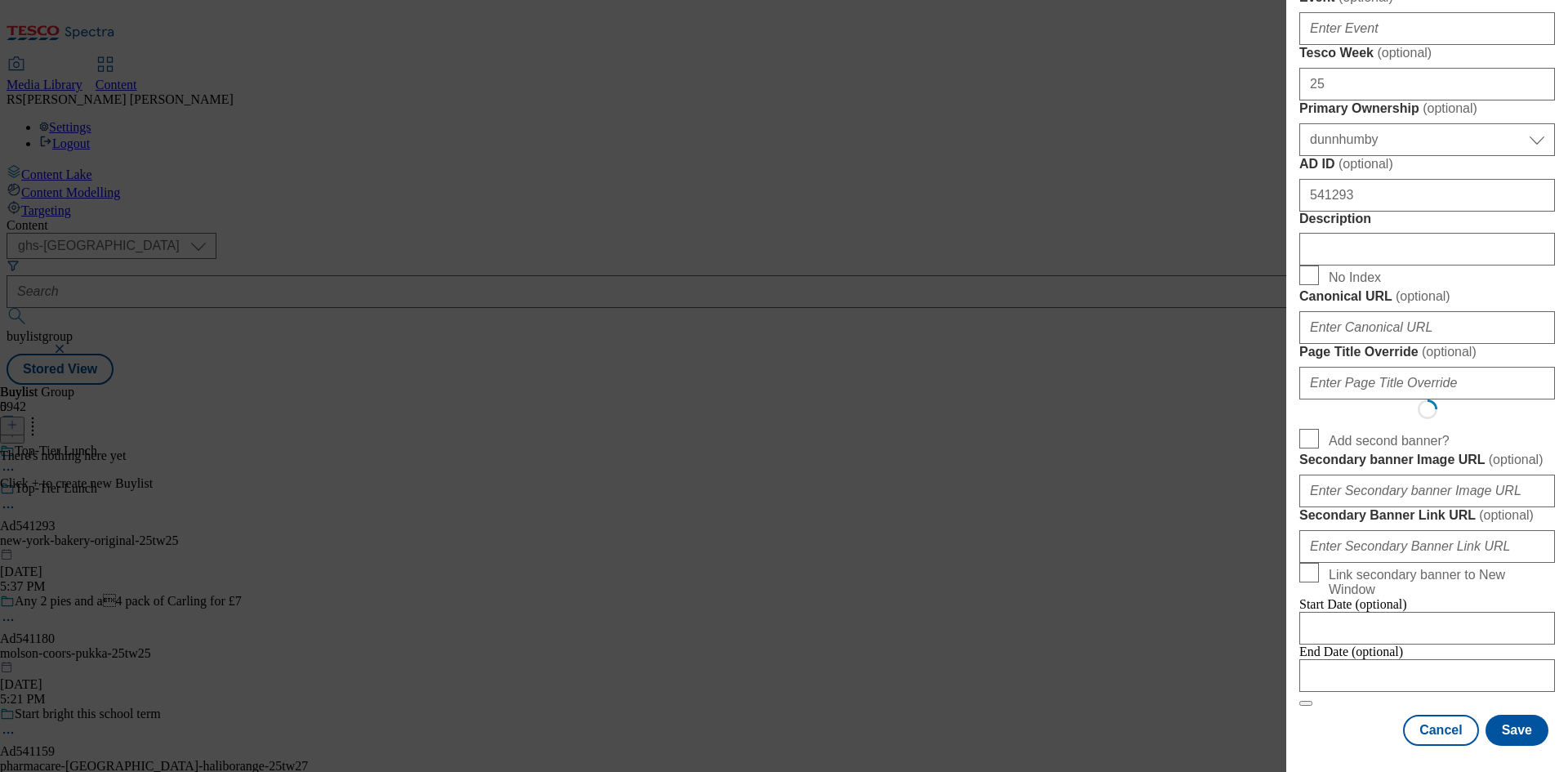
select select "Banner"
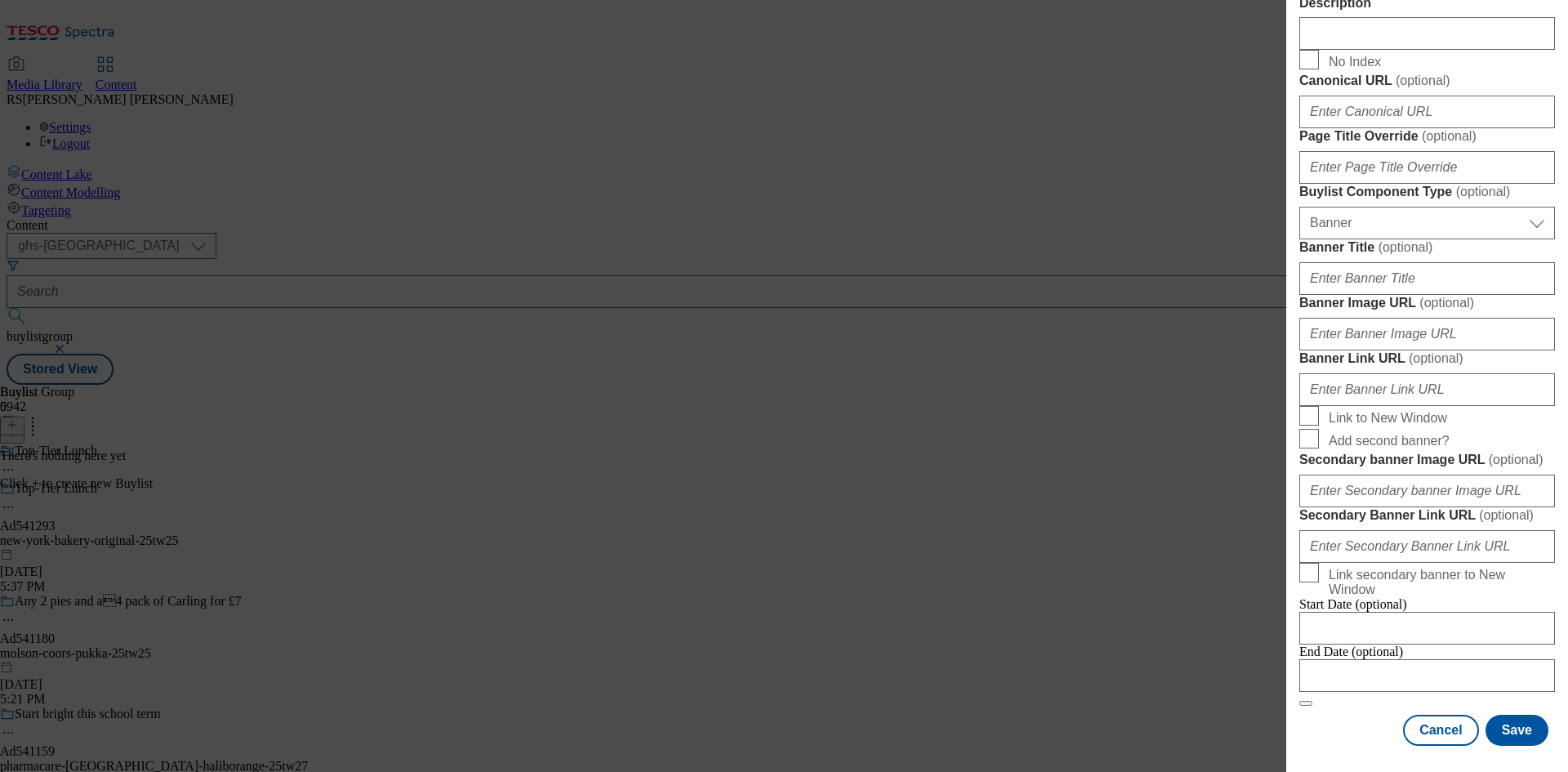
scroll to position [1619, 0]
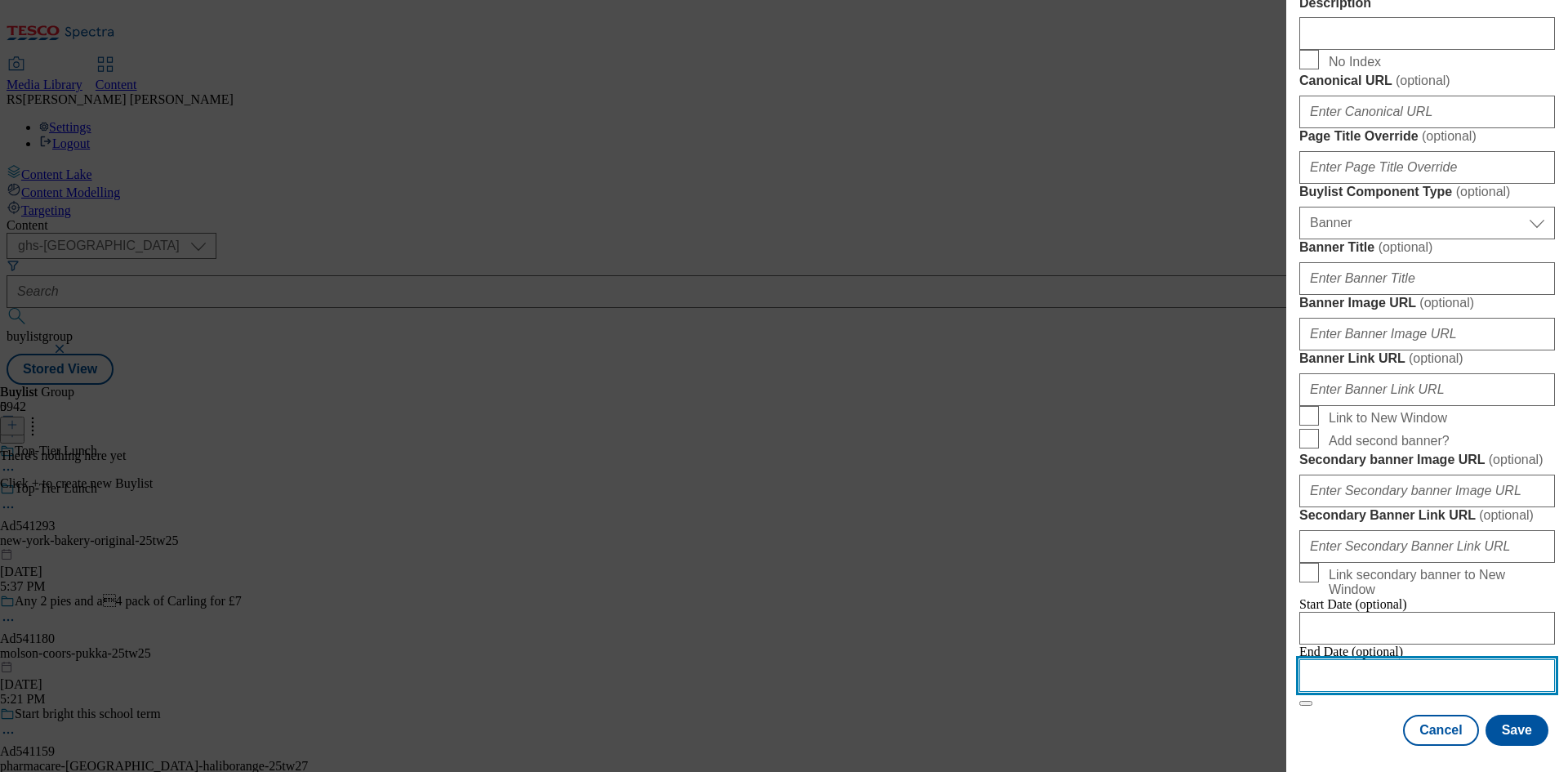
click at [1387, 661] on input "Modal" at bounding box center [1427, 676] width 256 height 33
select select "2025"
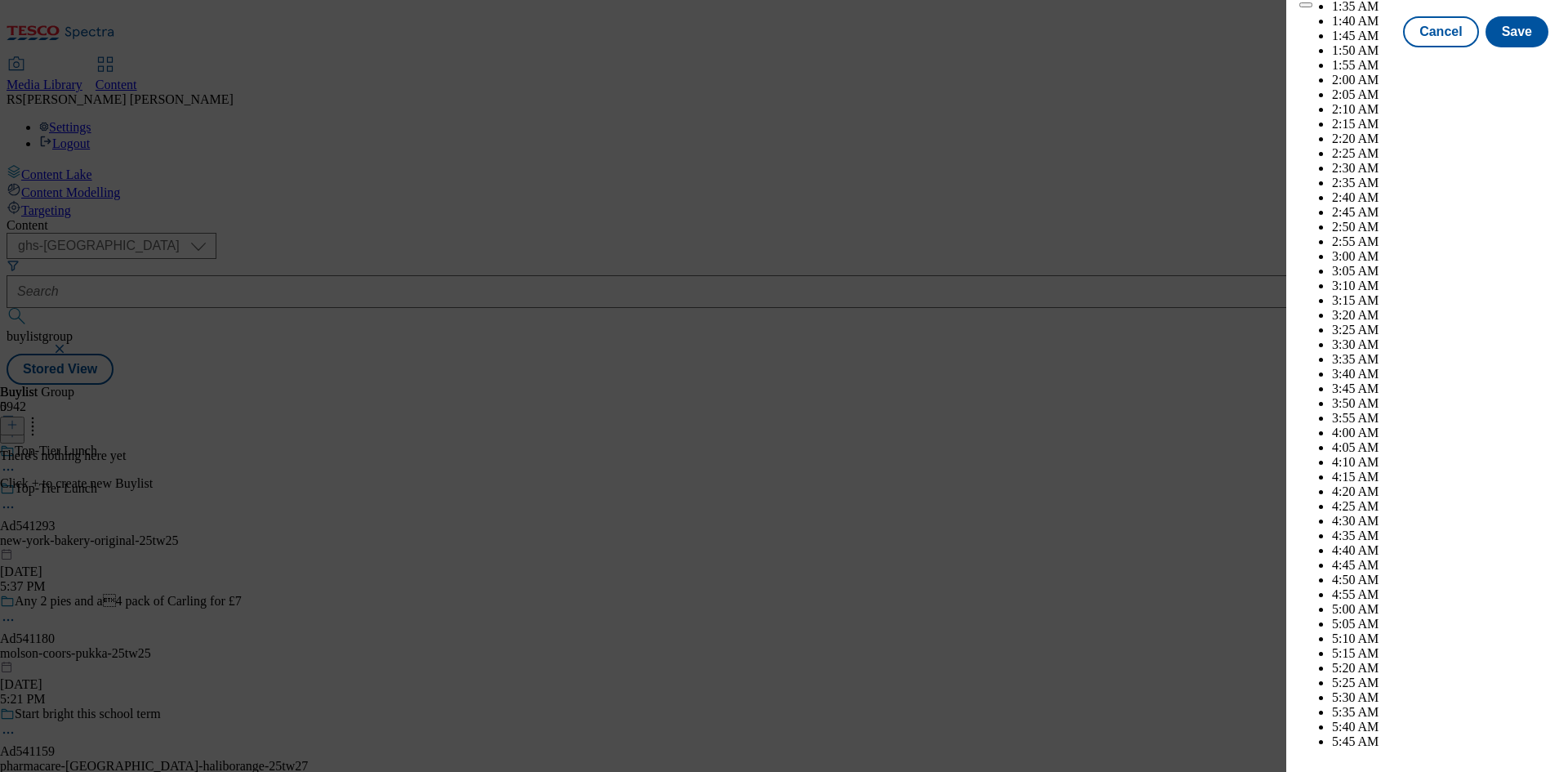
scroll to position [6368, 0]
select select "November"
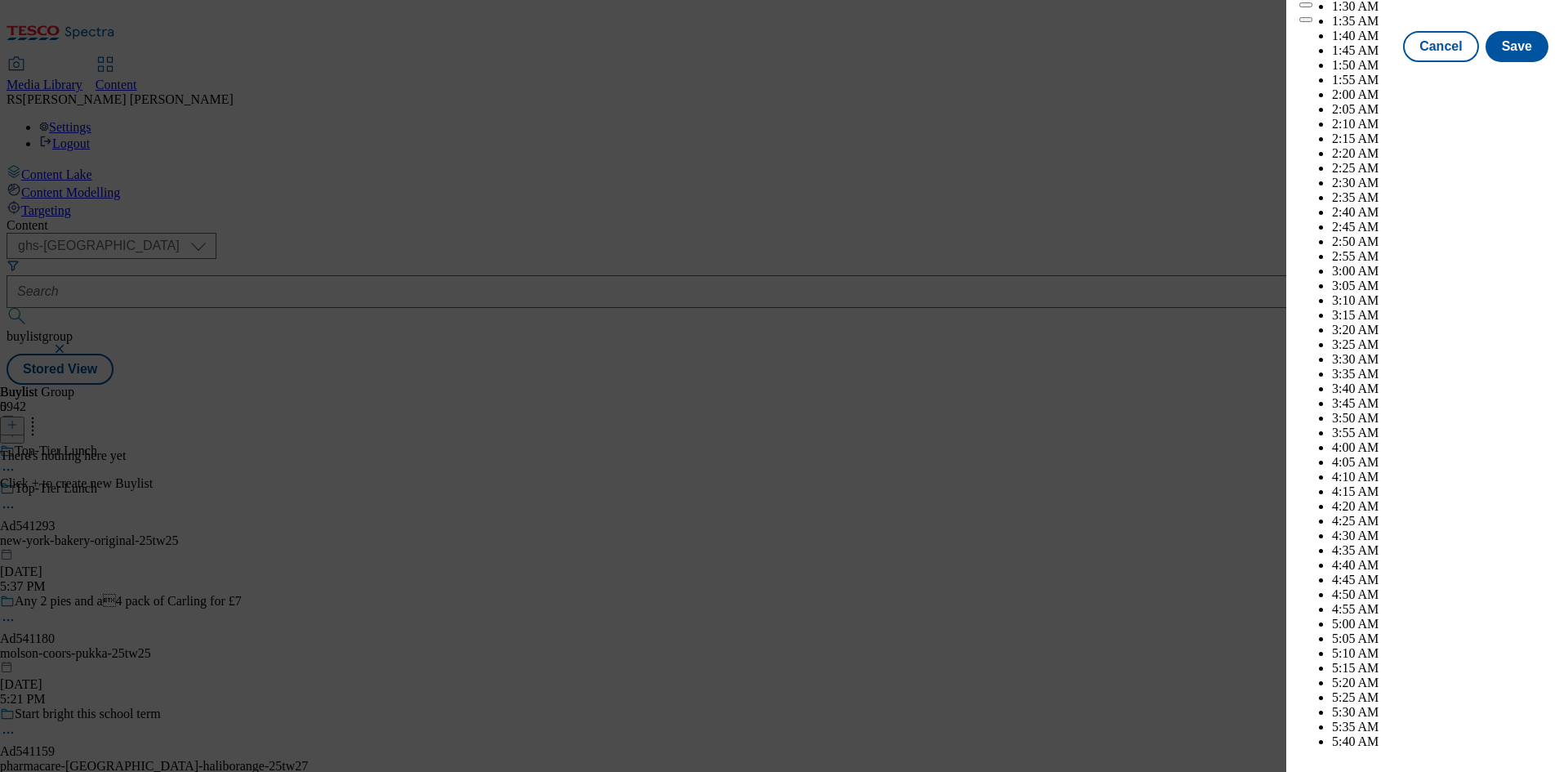
click at [1548, 506] on div "Add new Buylist Locale Select locale English Welsh Tags Select Tags fnf marketp…" at bounding box center [1427, 374] width 282 height 749
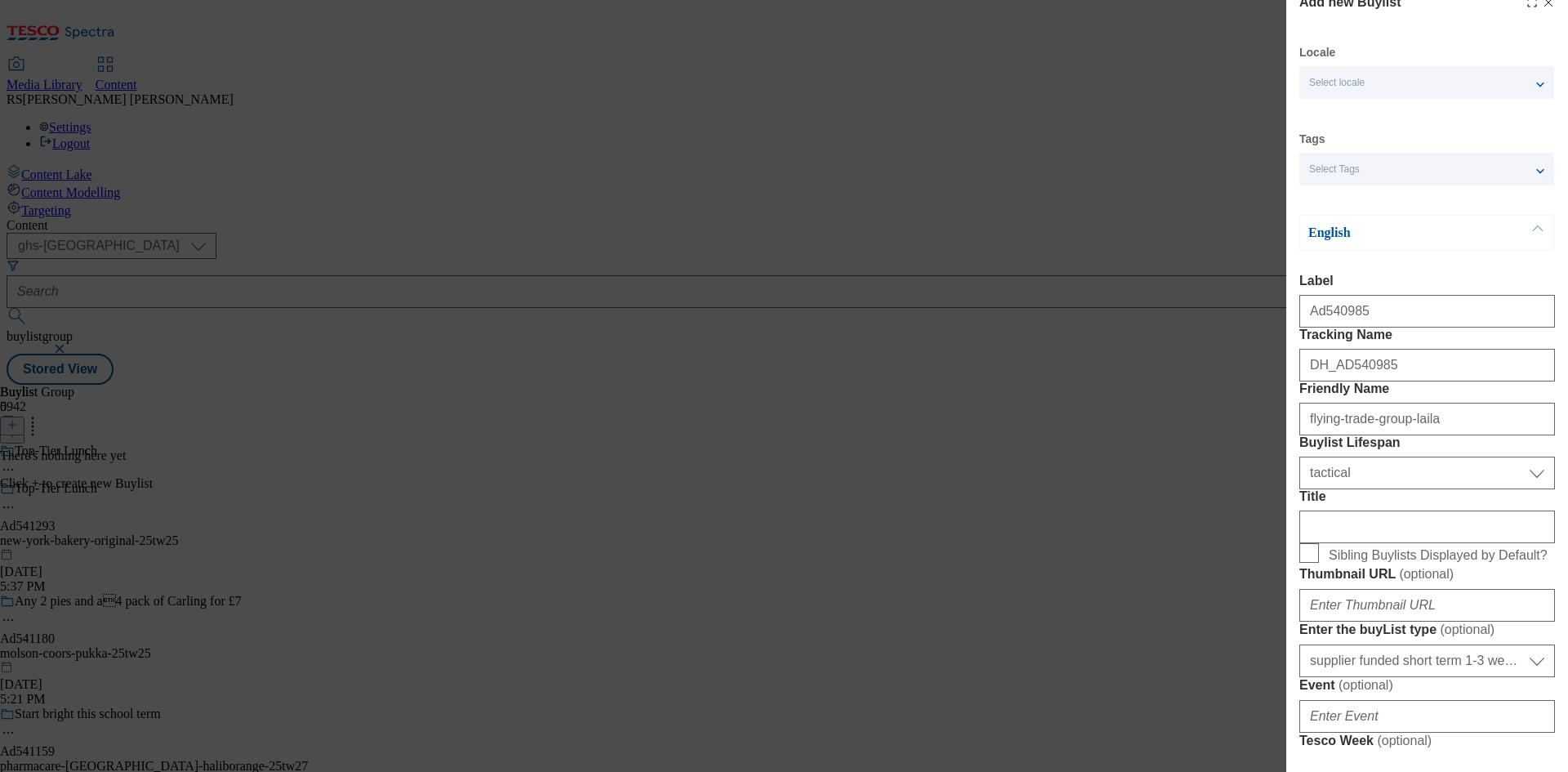
scroll to position [0, 0]
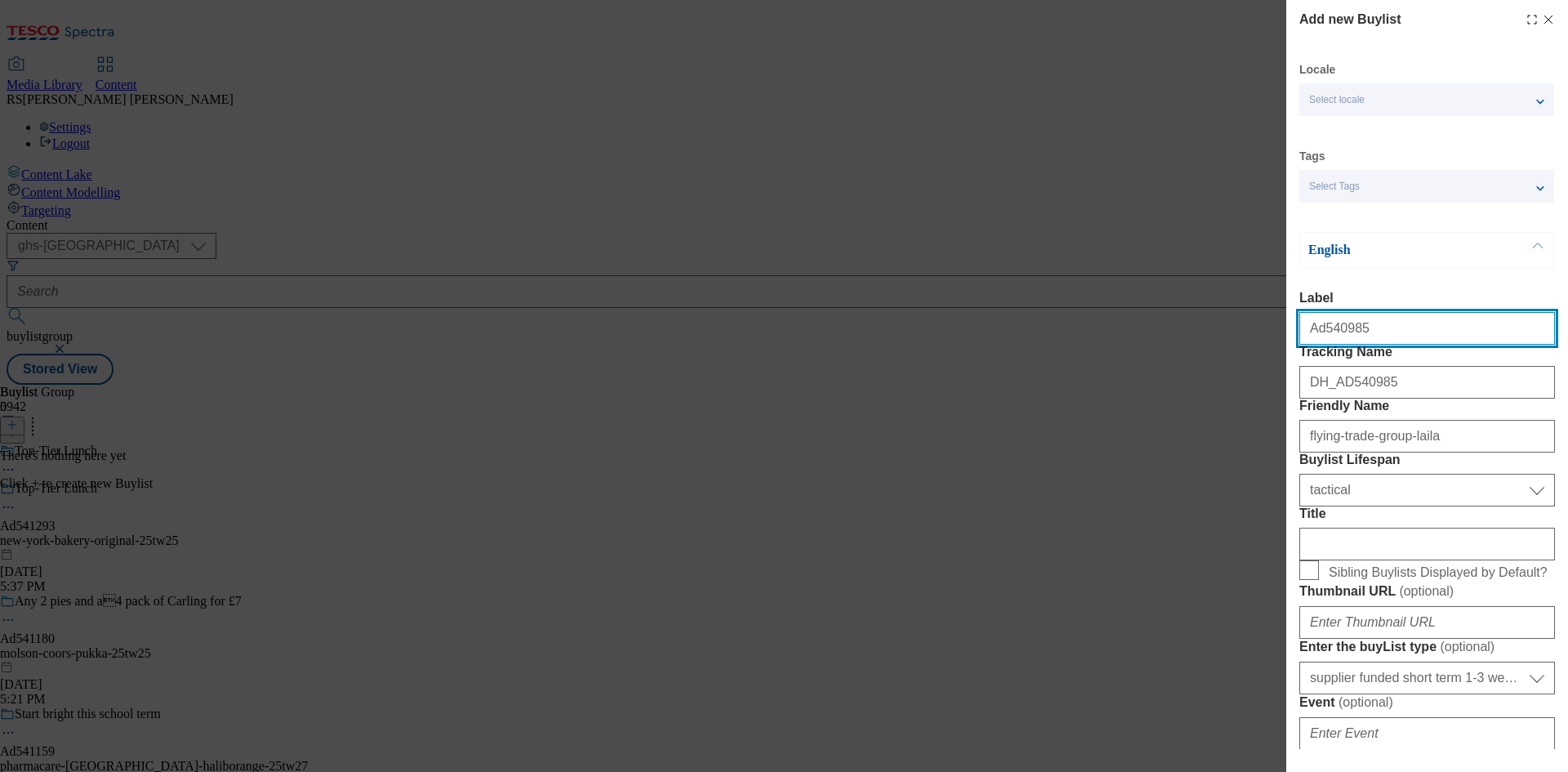
drag, startPoint x: 1388, startPoint y: 333, endPoint x: 1320, endPoint y: 348, distance: 69.6
click at [1320, 345] on input "Ad540985" at bounding box center [1427, 328] width 256 height 33
paste input "1293"
type input "Ad541293"
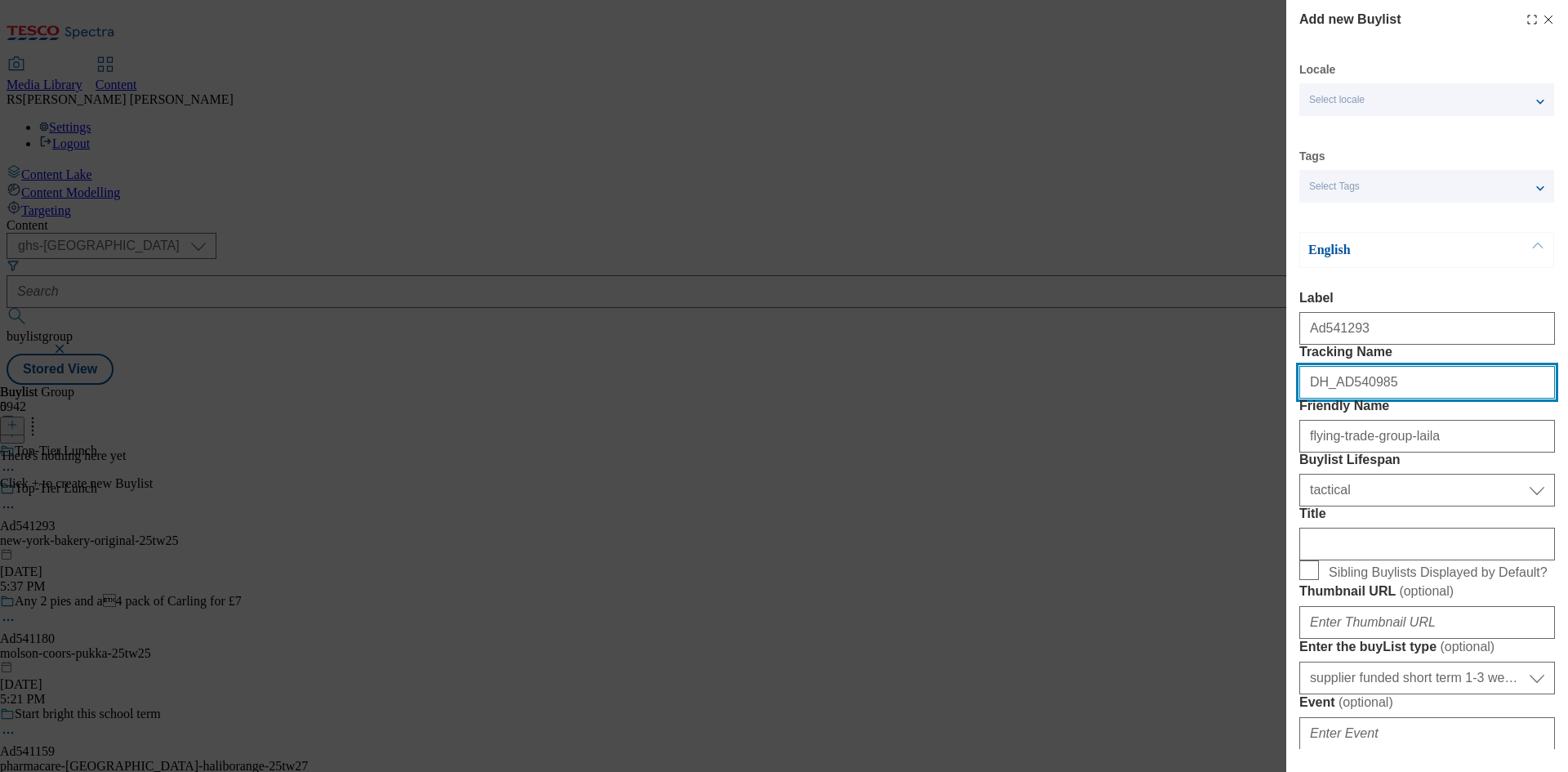
drag, startPoint x: 1388, startPoint y: 418, endPoint x: 1342, endPoint y: 425, distance: 46.5
click at [1342, 399] on input "DH_AD540985" at bounding box center [1427, 382] width 256 height 33
paste input "1293"
type input "DH_AD541293"
click at [1083, 624] on div "Add new Buylist Locale Select locale English Welsh Tags Select Tags fnf marketp…" at bounding box center [784, 386] width 1568 height 772
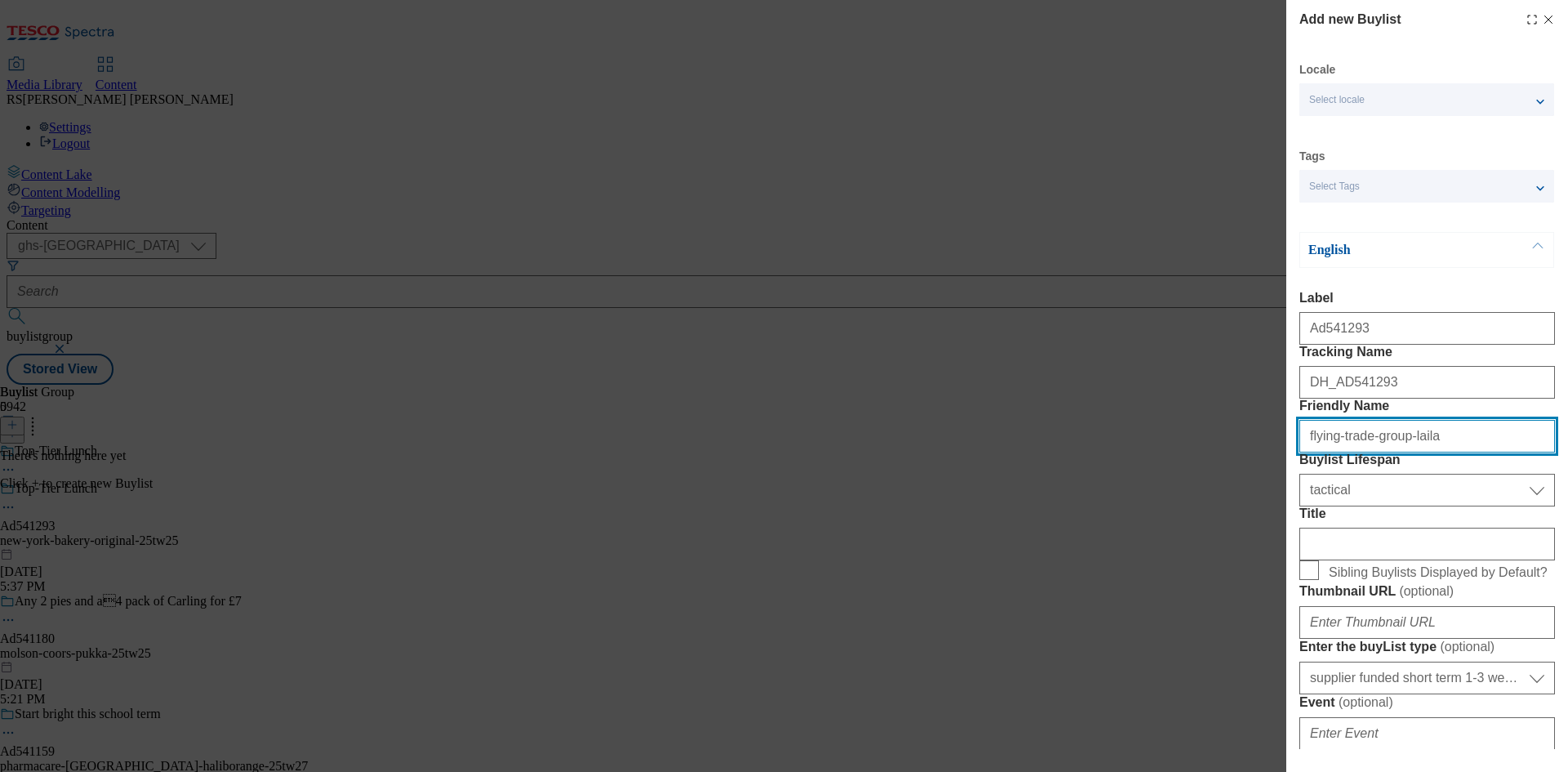
drag, startPoint x: 1419, startPoint y: 490, endPoint x: 1246, endPoint y: 499, distance: 173.2
click at [1246, 499] on div "Add new Buylist Locale Select locale English Welsh Tags Select Tags fnf marketp…" at bounding box center [784, 386] width 1568 height 772
paste input "new-york-bakery-original"
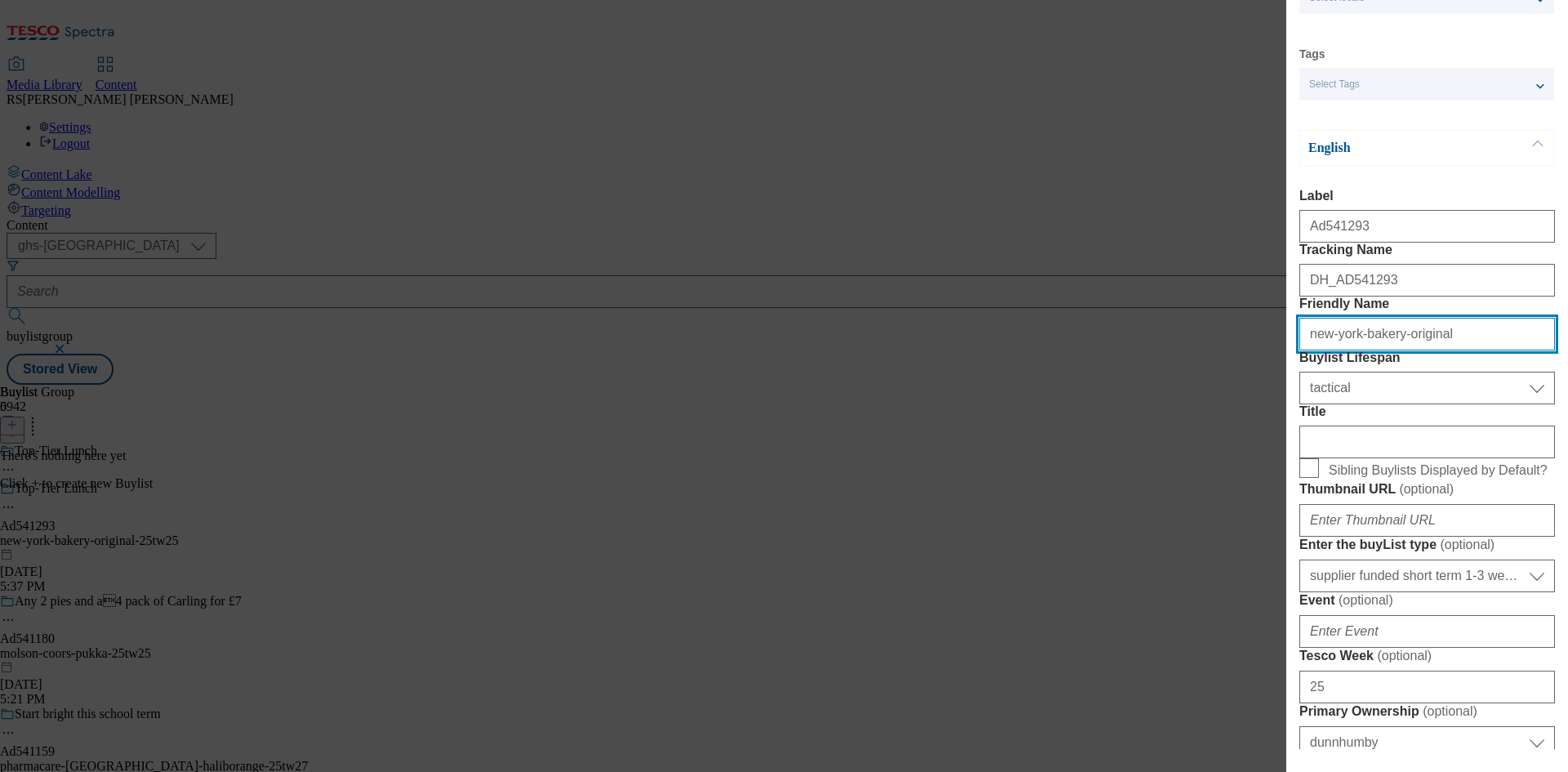
scroll to position [163, 0]
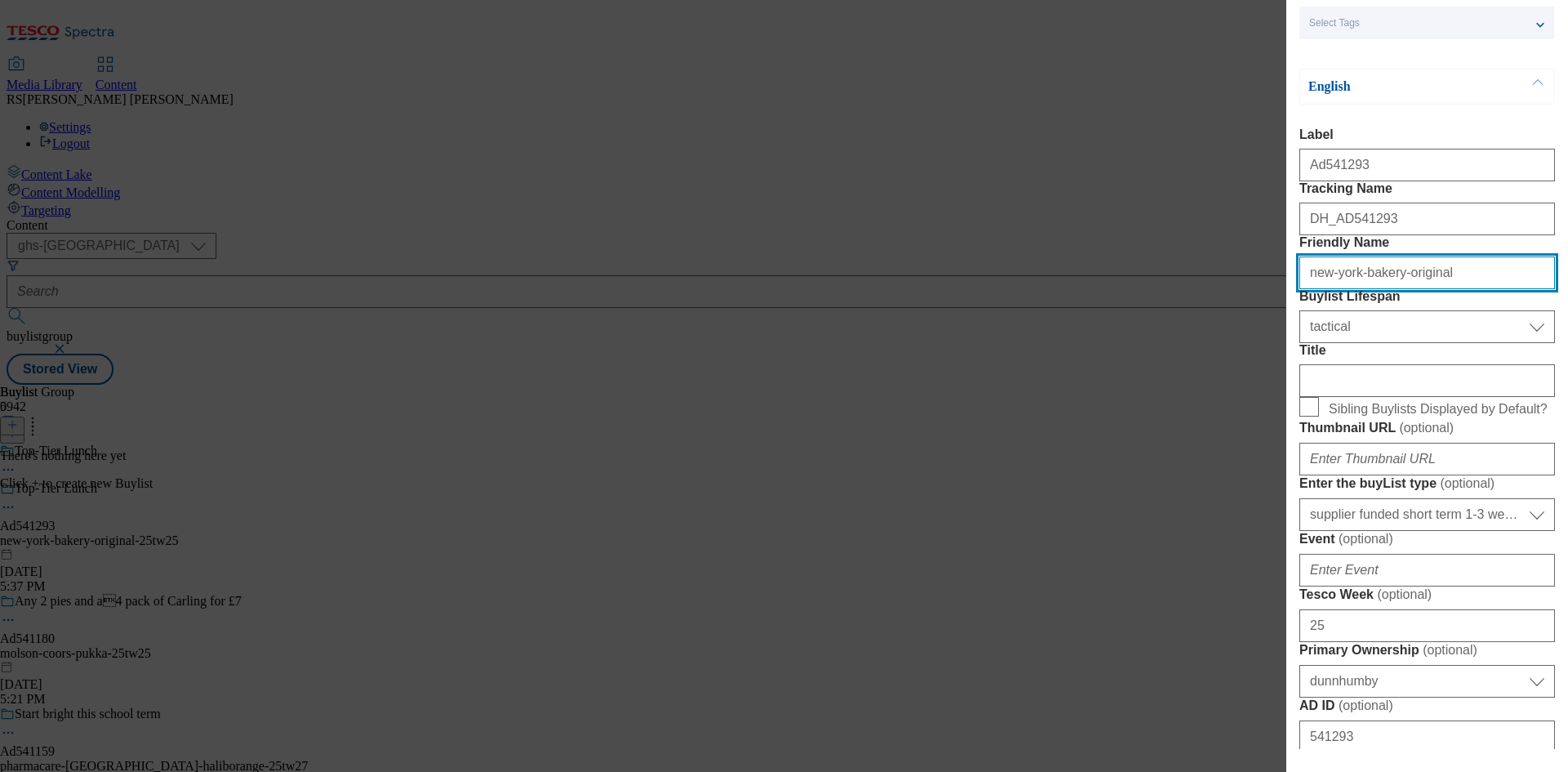
type input "new-york-bakery-original"
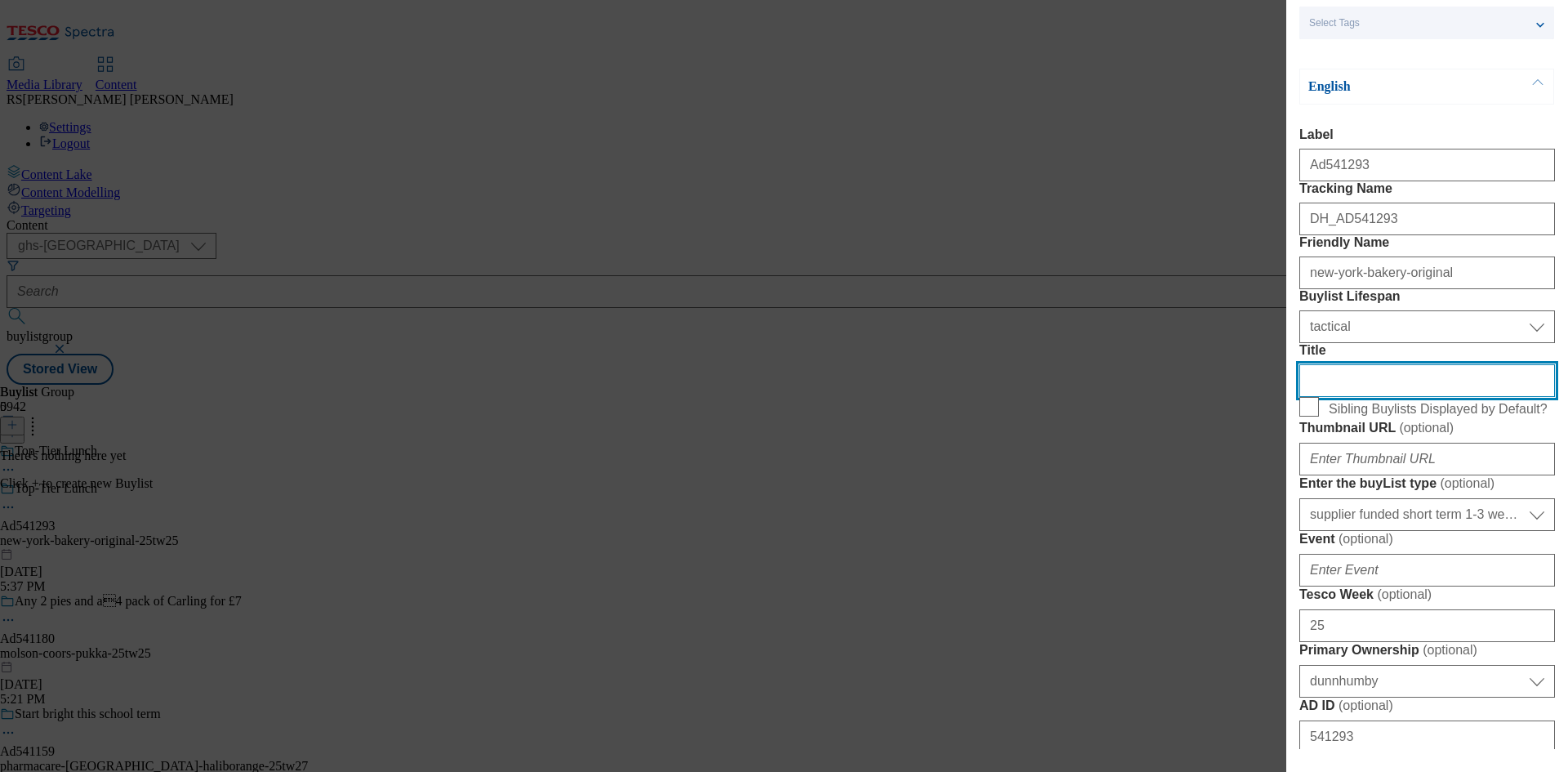
click at [1378, 397] on input "Title" at bounding box center [1427, 381] width 256 height 33
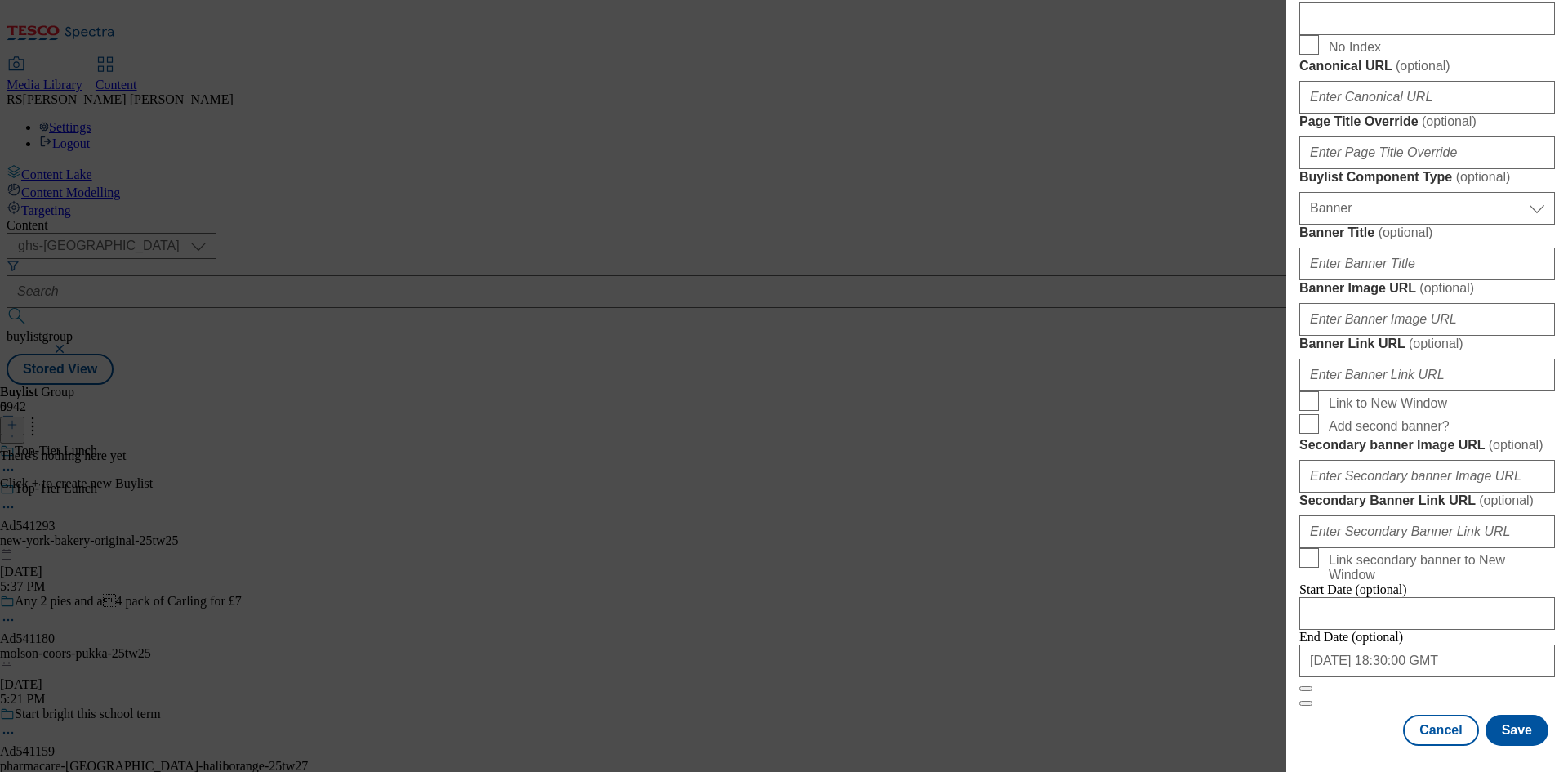
scroll to position [1619, 0]
click at [1494, 724] on button "Save" at bounding box center [1516, 730] width 63 height 31
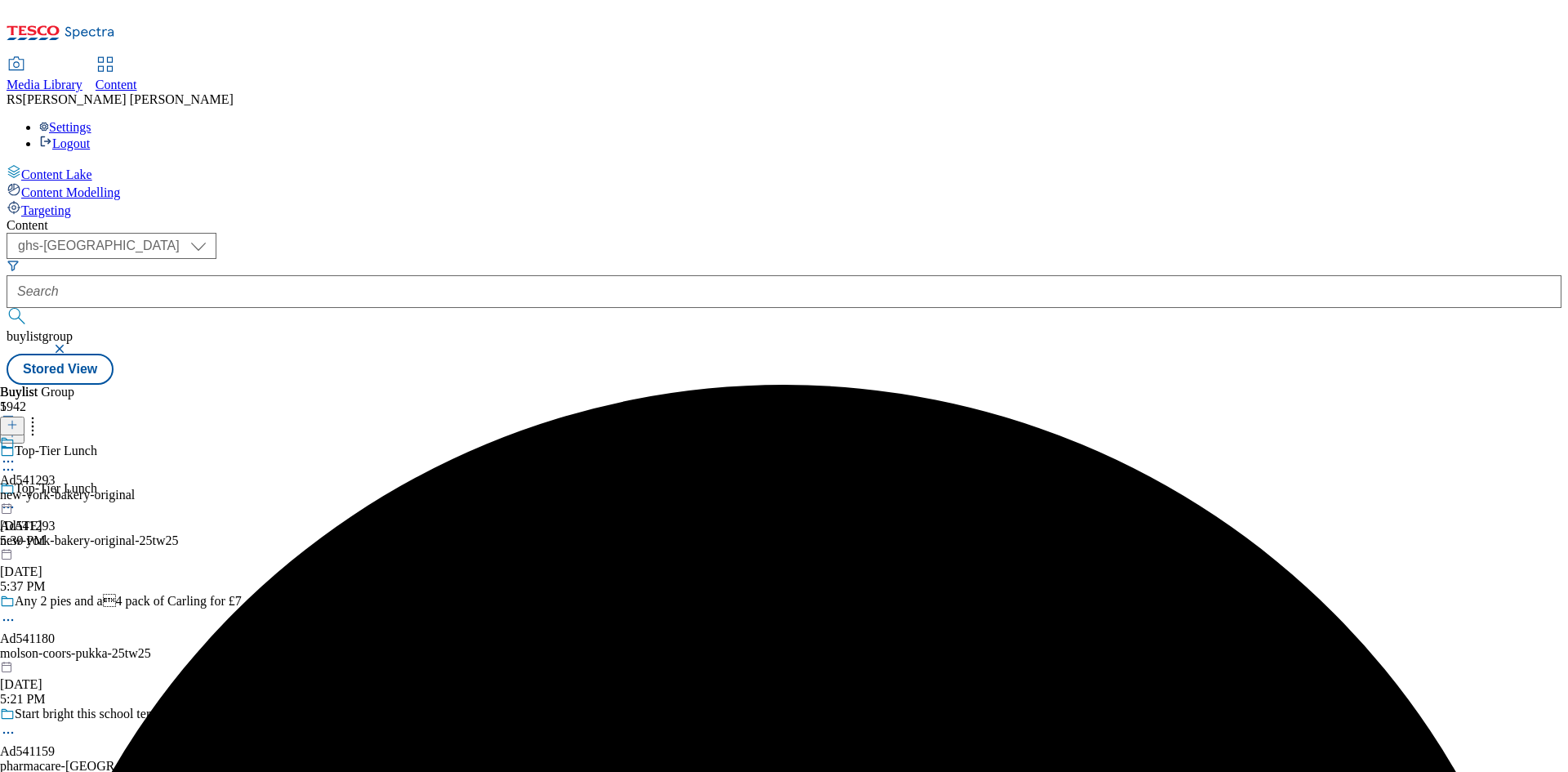
click at [134, 436] on div "Ad541293 new-york-bakery-original Aug 12, 2025 5:39 PM" at bounding box center [67, 491] width 134 height 112
click at [16, 425] on line at bounding box center [12, 425] width 8 height 0
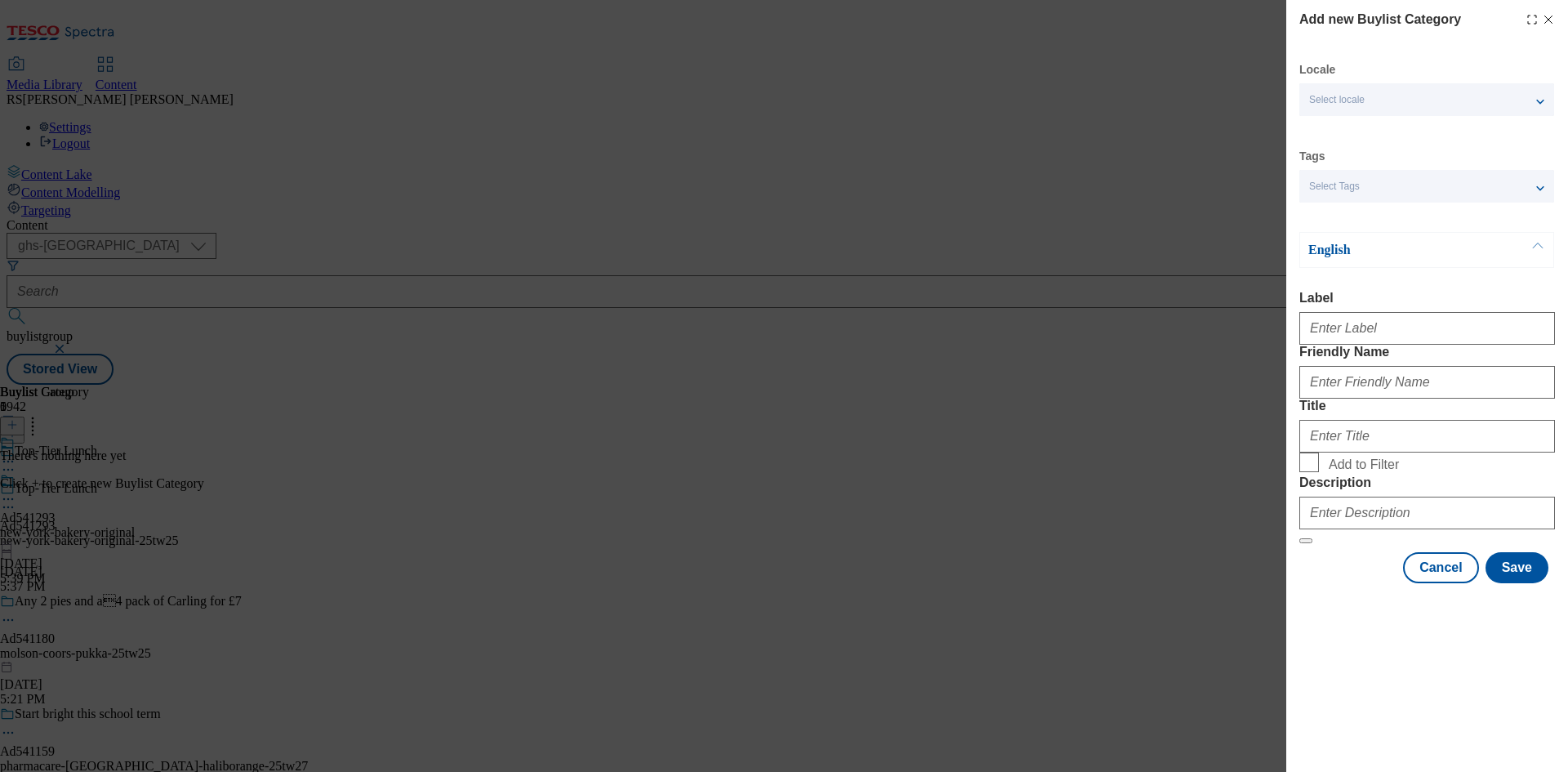
click at [1349, 317] on div "Modal" at bounding box center [1427, 325] width 256 height 39
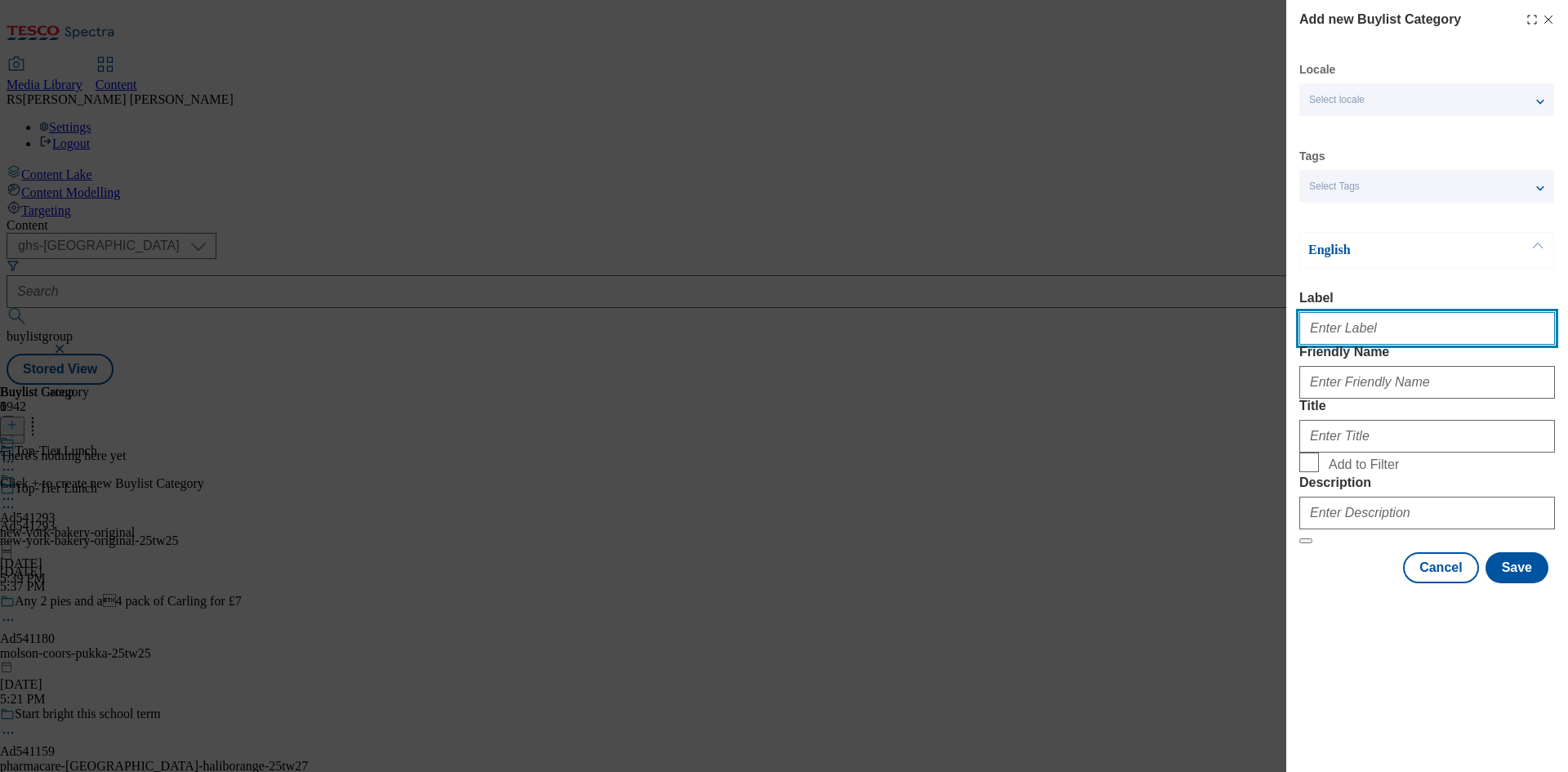
click at [1347, 337] on input "Label" at bounding box center [1427, 328] width 256 height 33
paste input "Ad540985"
type input "Ad540985"
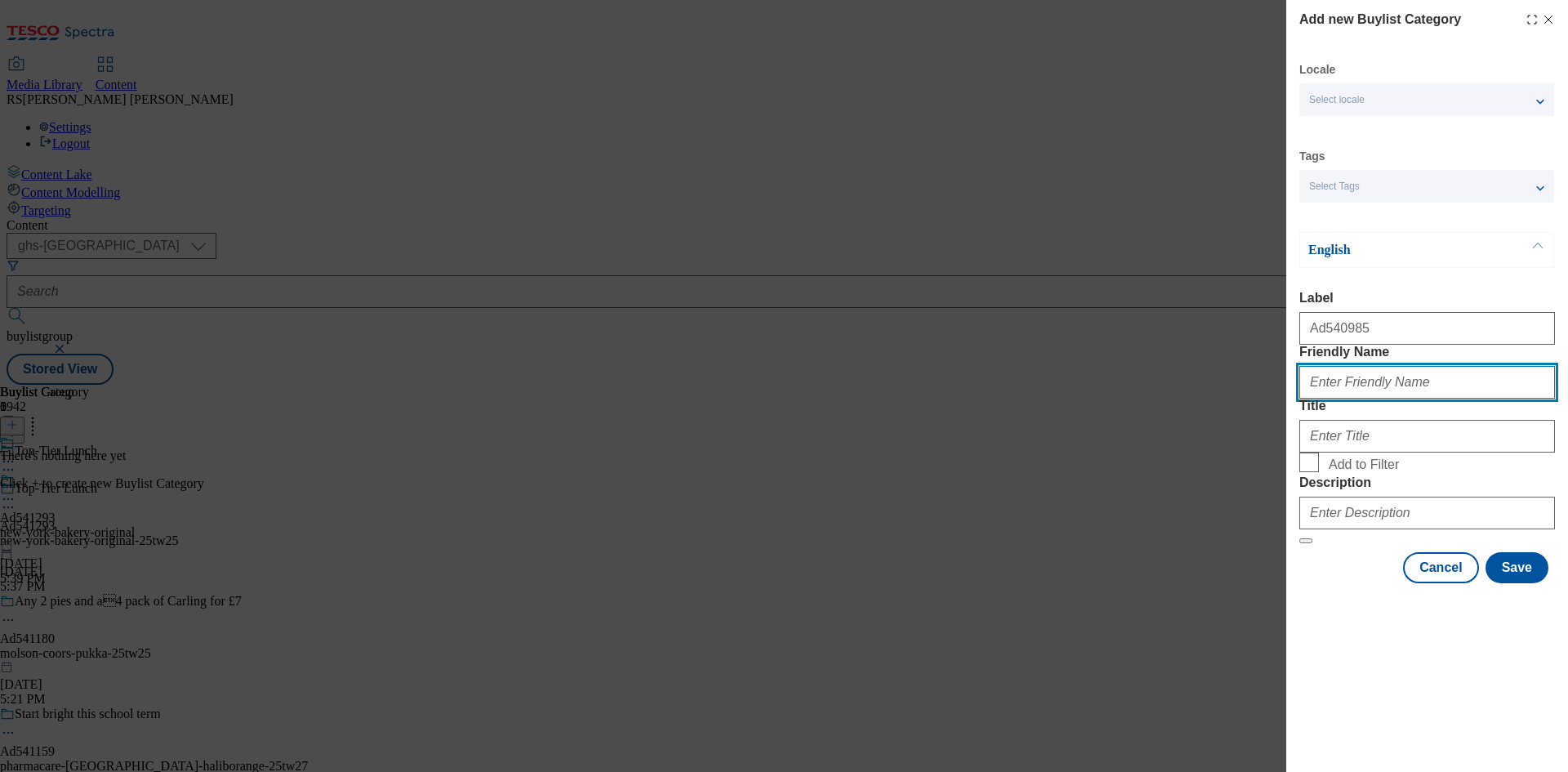
click at [1369, 399] on input "Friendly Name" at bounding box center [1427, 382] width 256 height 33
paste input "flying-trade-group-laila"
type input "flying-trade-group-laila"
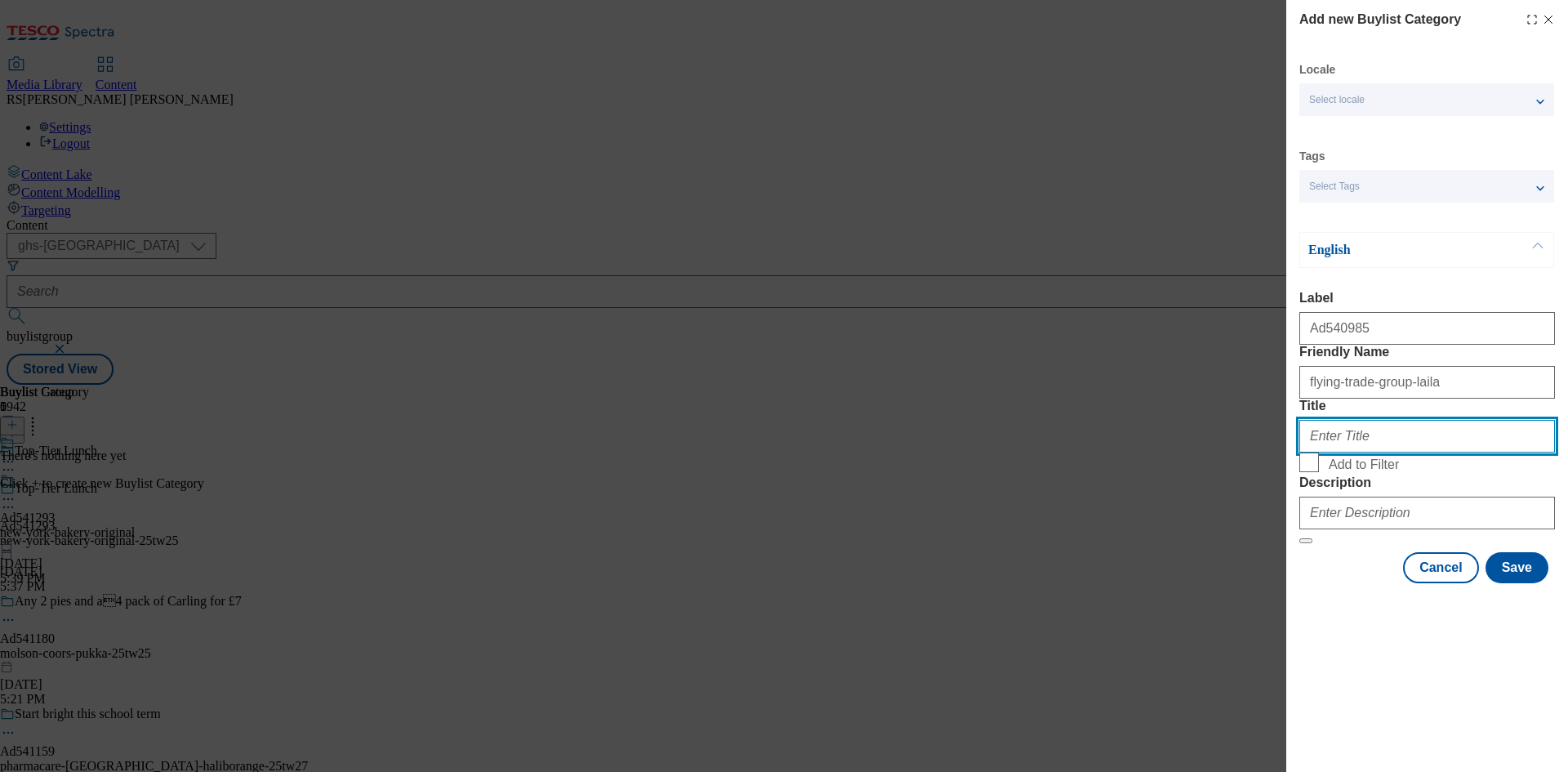
click at [1340, 453] on input "Title" at bounding box center [1427, 436] width 256 height 33
paste input "FlyingTradeGroupPLC"
type input "FlyingTradeGroupPLC"
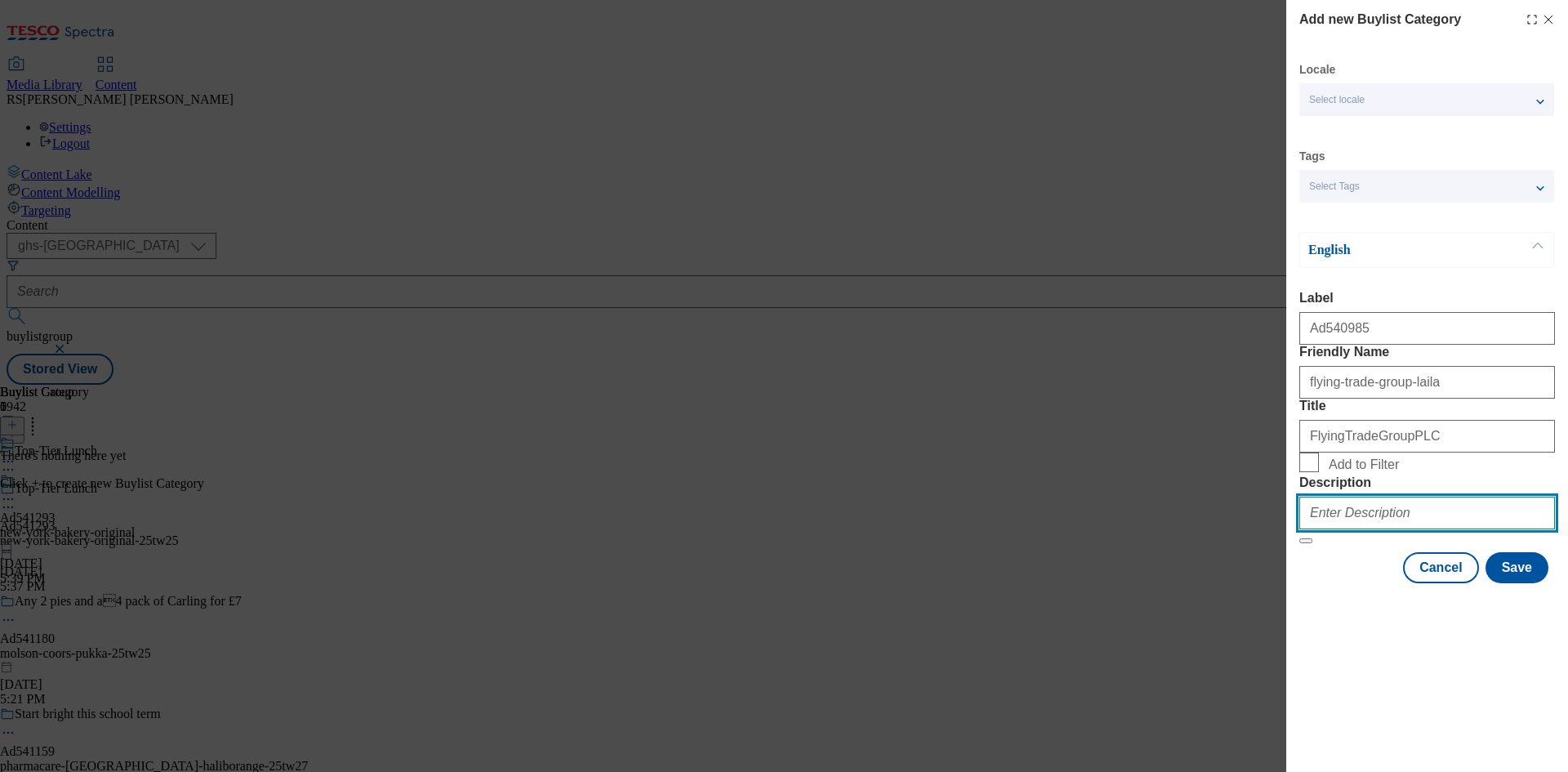
click at [1333, 529] on input "Description" at bounding box center [1427, 513] width 256 height 33
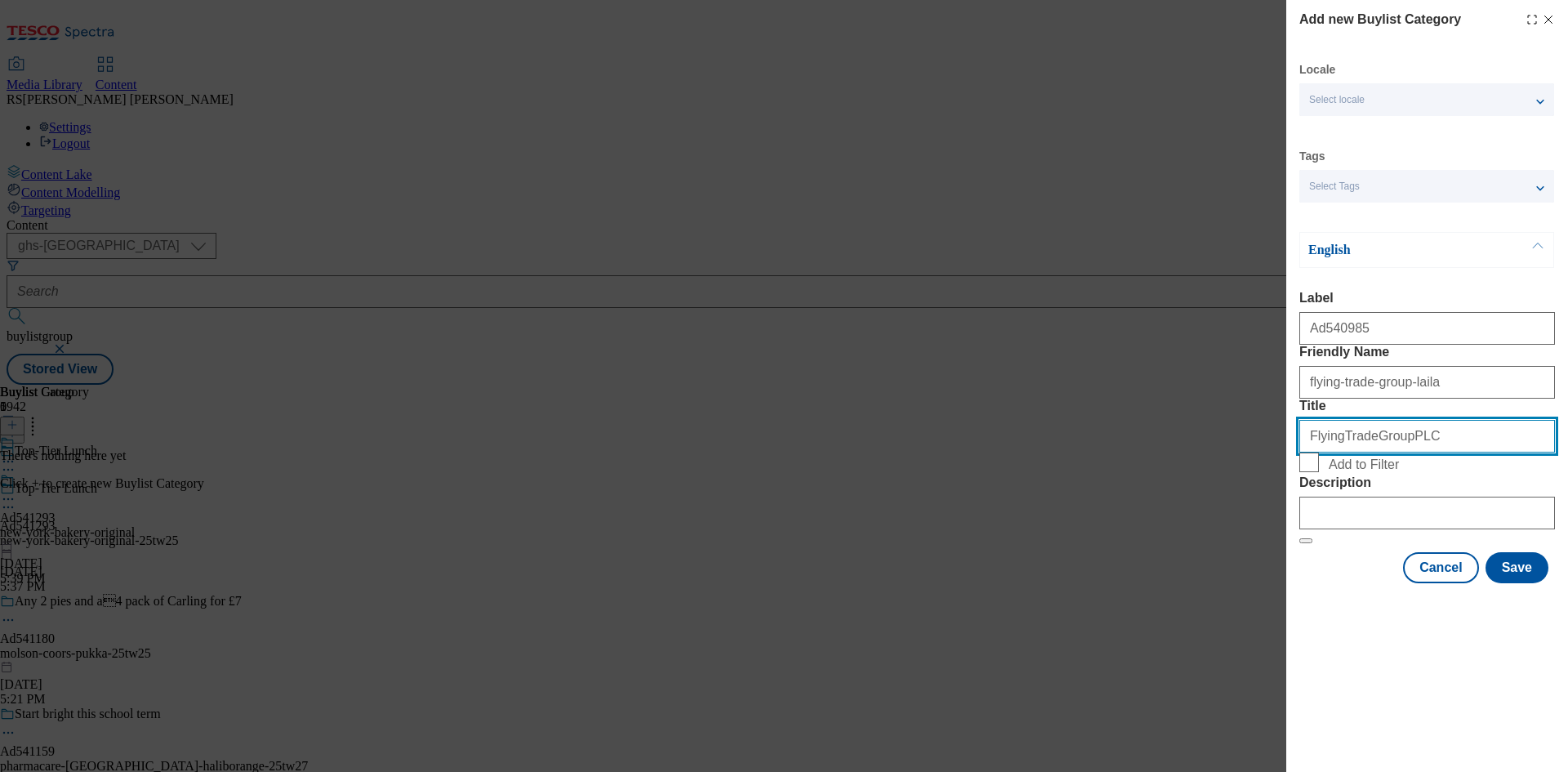
drag, startPoint x: 1418, startPoint y: 500, endPoint x: 1165, endPoint y: 491, distance: 253.2
click at [1165, 491] on div "Add new Buylist Category Locale Select locale English Welsh Tags Select Tags fn…" at bounding box center [784, 386] width 1568 height 772
paste input "New York Bakery"
type input "New York Bakery"
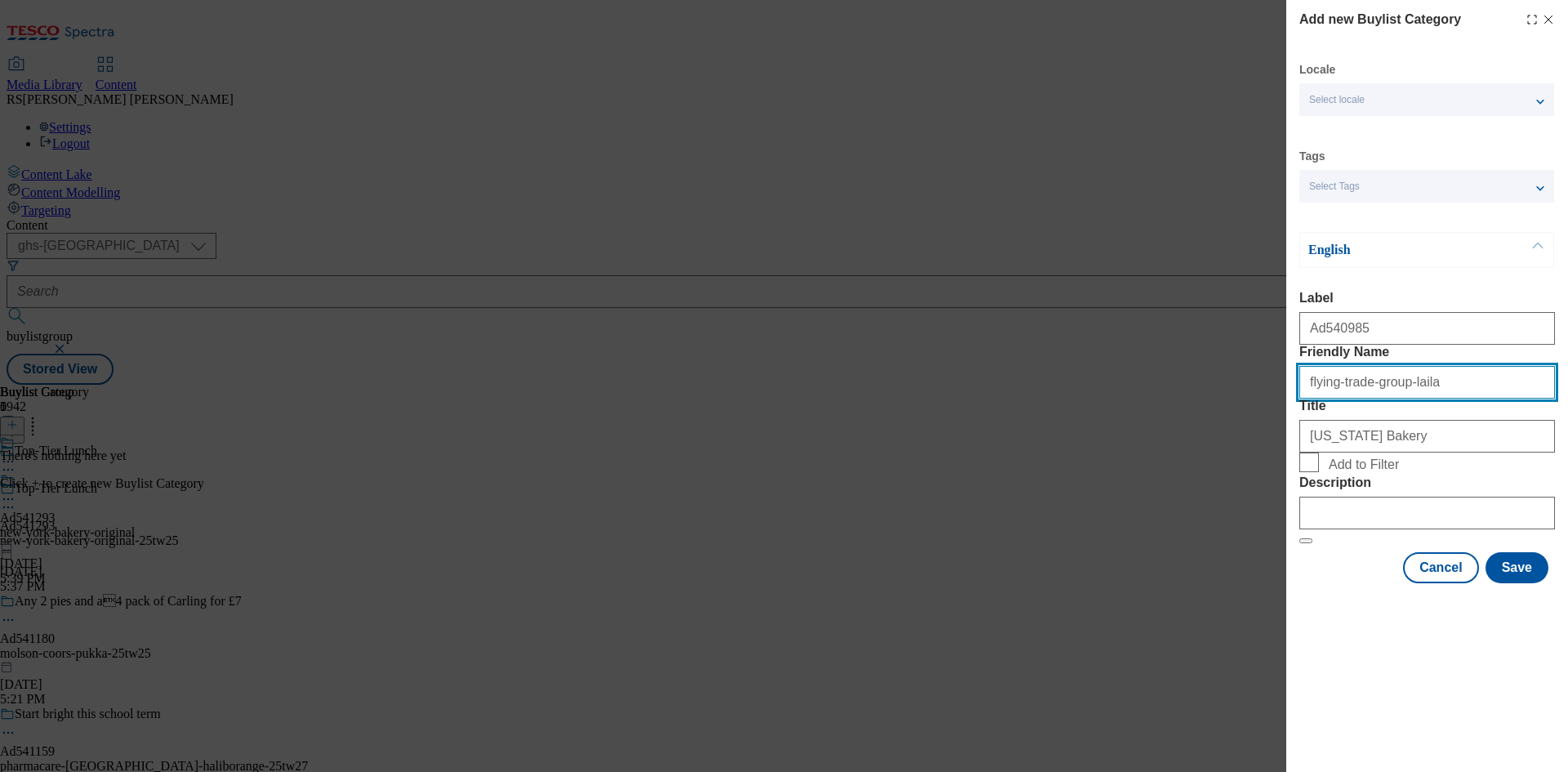
click at [1427, 399] on input "flying-trade-group-laila" at bounding box center [1427, 382] width 256 height 33
drag, startPoint x: 1429, startPoint y: 420, endPoint x: 1244, endPoint y: 412, distance: 185.2
click at [1244, 412] on div "Add new Buylist Category Locale Select locale English Welsh Tags Select Tags fn…" at bounding box center [784, 386] width 1568 height 772
type input "new-york-bakery-original"
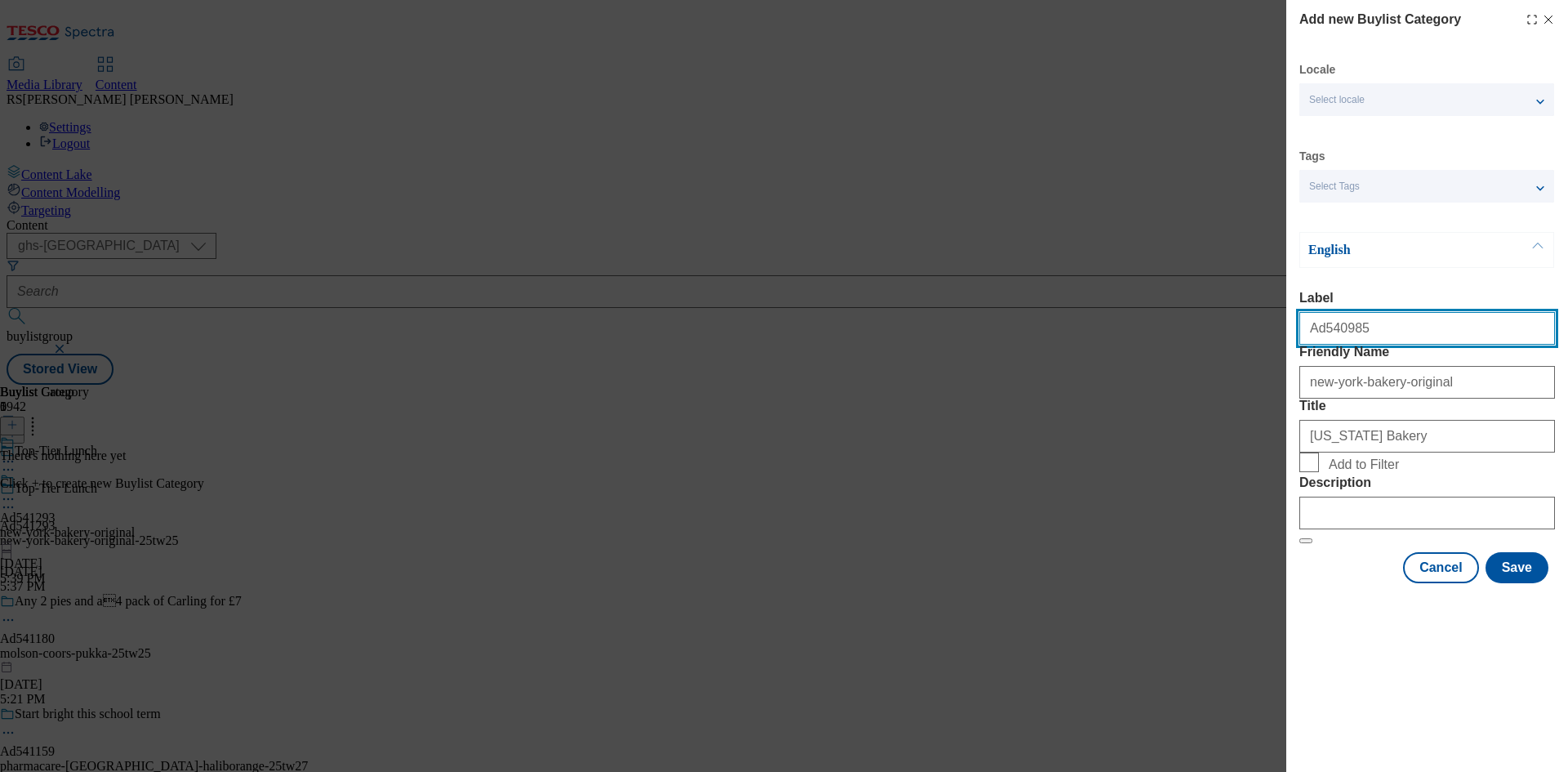
drag, startPoint x: 1370, startPoint y: 331, endPoint x: 1318, endPoint y: 348, distance: 54.7
click at [1318, 345] on input "Ad540985" at bounding box center [1427, 328] width 256 height 33
paste input "1293"
type input "Ad541293"
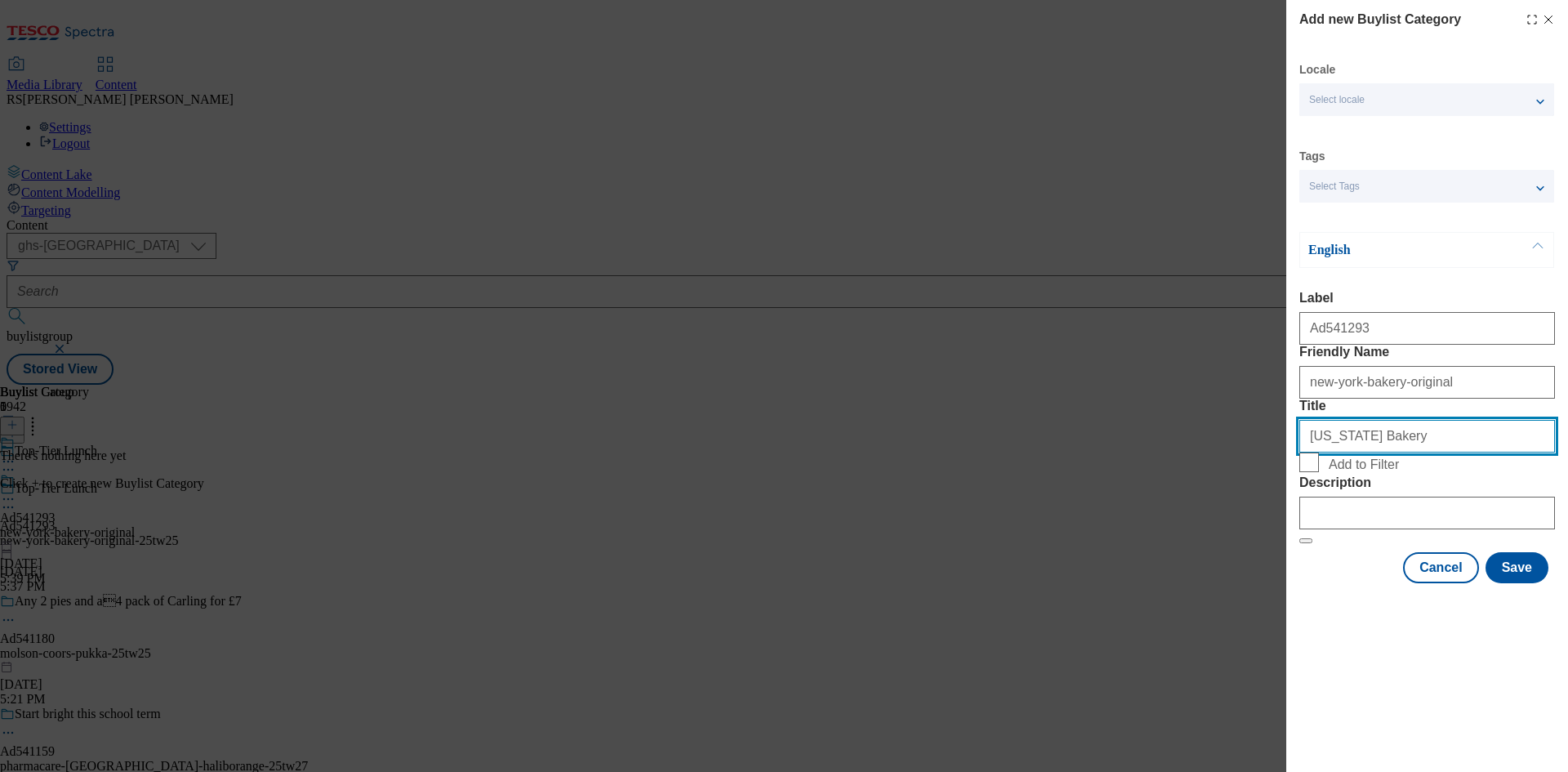
click at [1412, 453] on input "New York Bakery" at bounding box center [1427, 436] width 256 height 33
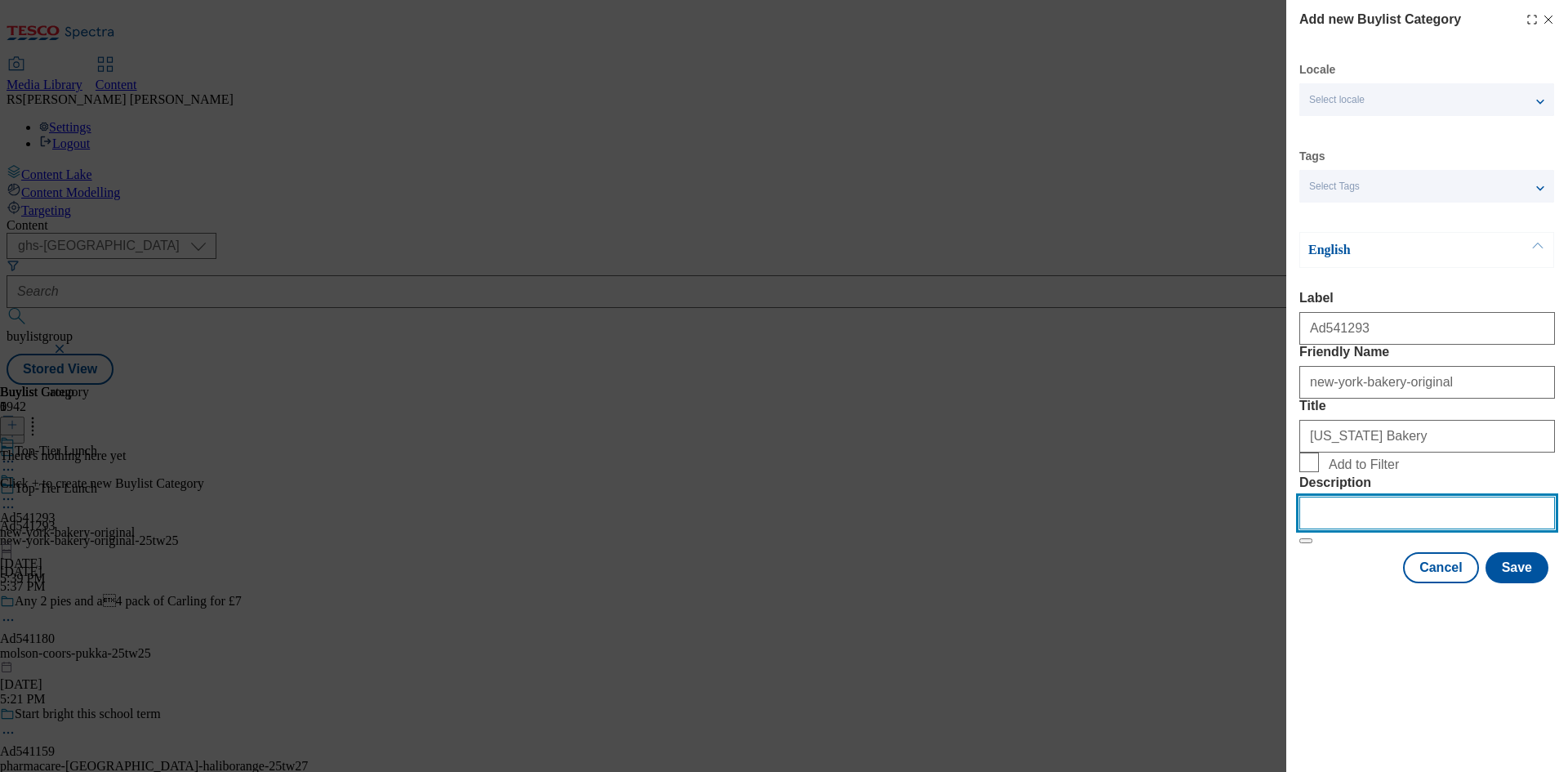
click at [1385, 529] on input "Description" at bounding box center [1427, 513] width 256 height 33
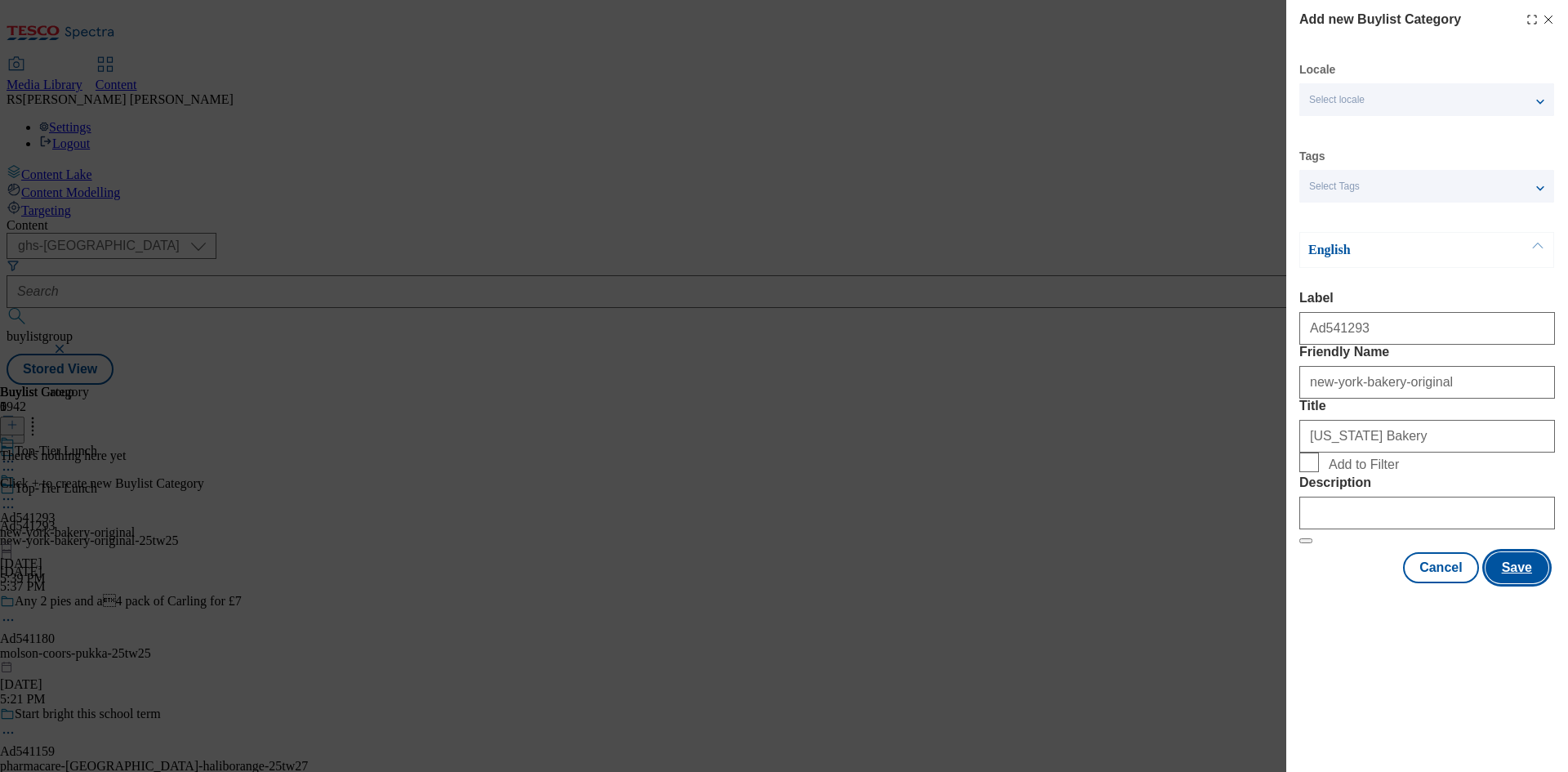
click at [1499, 583] on button "Save" at bounding box center [1516, 568] width 63 height 31
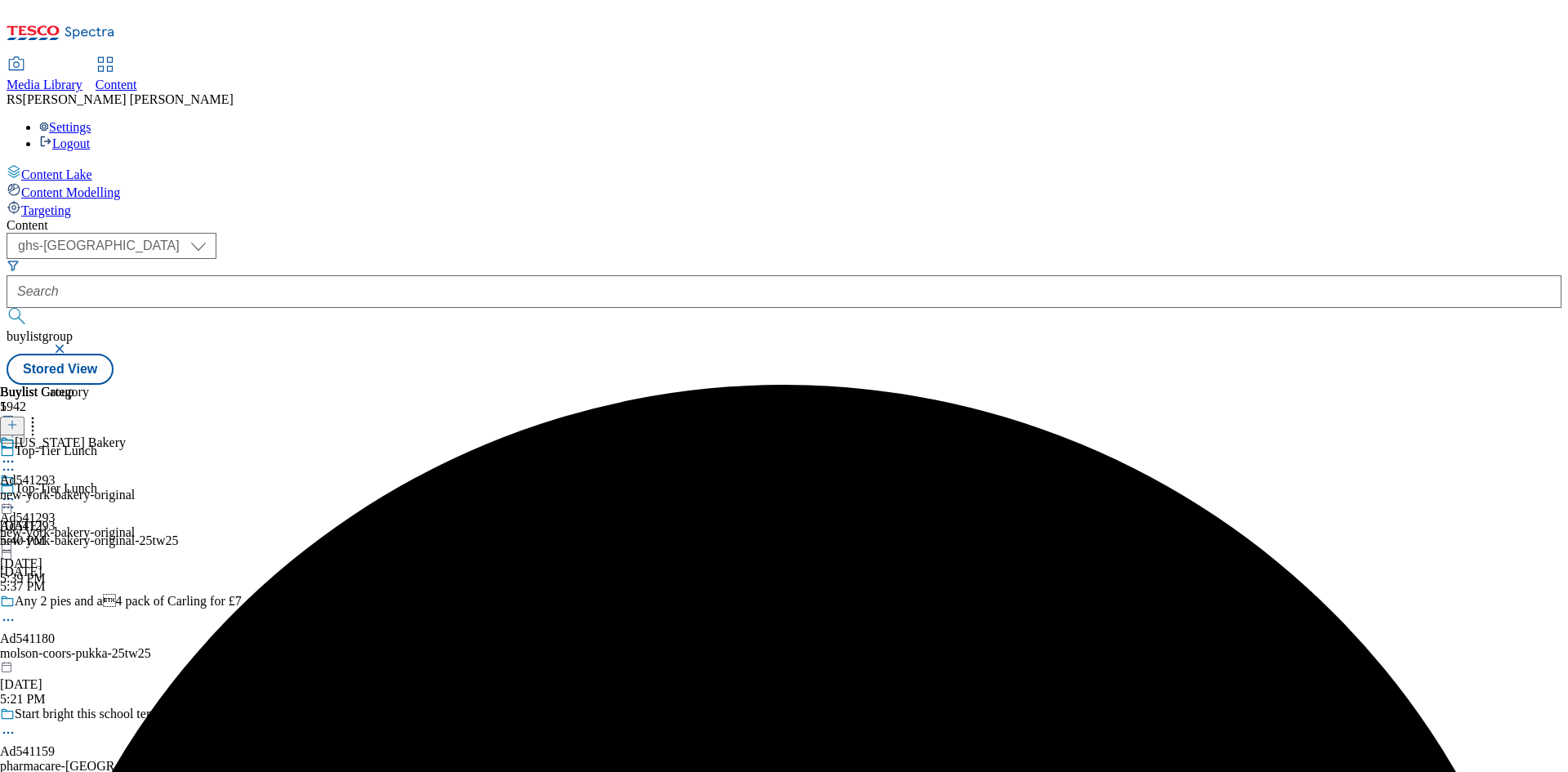
click at [134, 436] on div "New York Bakery" at bounding box center [67, 455] width 134 height 38
click at [18, 419] on icon at bounding box center [12, 425] width 11 height 11
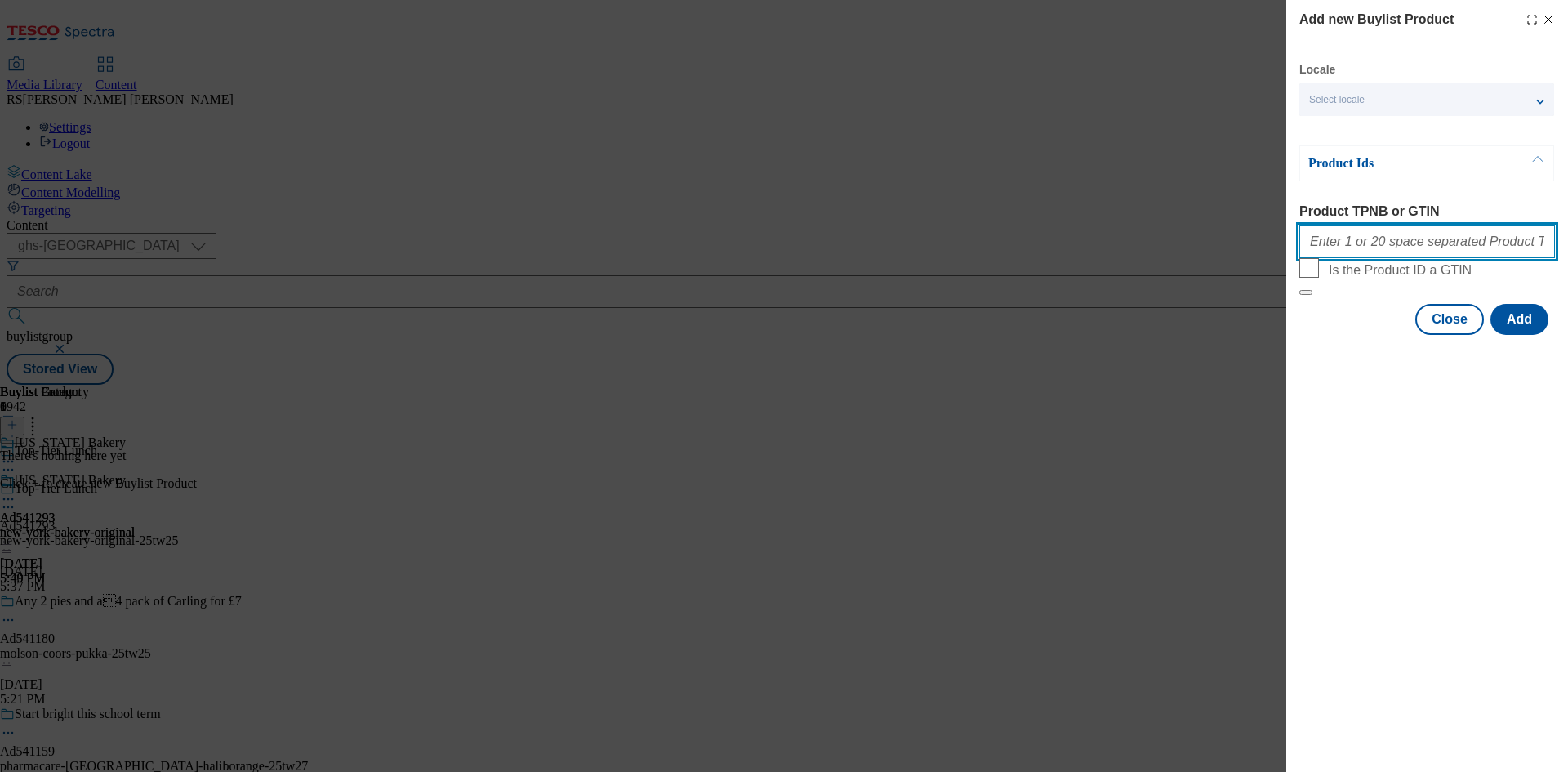
click at [1356, 250] on input "Product TPNB or GTIN" at bounding box center [1427, 242] width 256 height 33
paste input "96495246,"
type input "96495246,"
click at [1518, 335] on button "Add" at bounding box center [1519, 319] width 58 height 31
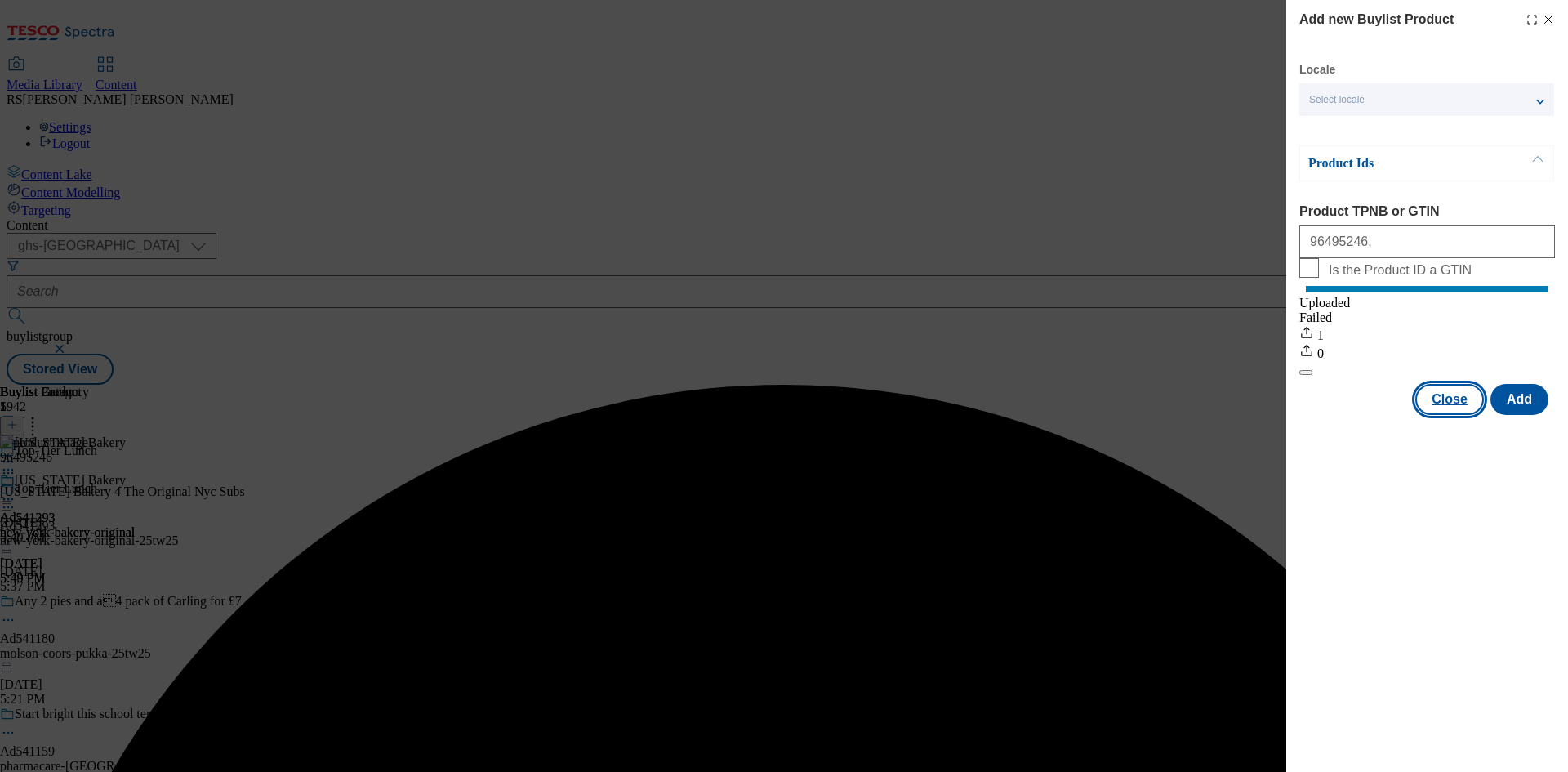
click at [1469, 413] on button "Close" at bounding box center [1450, 400] width 69 height 31
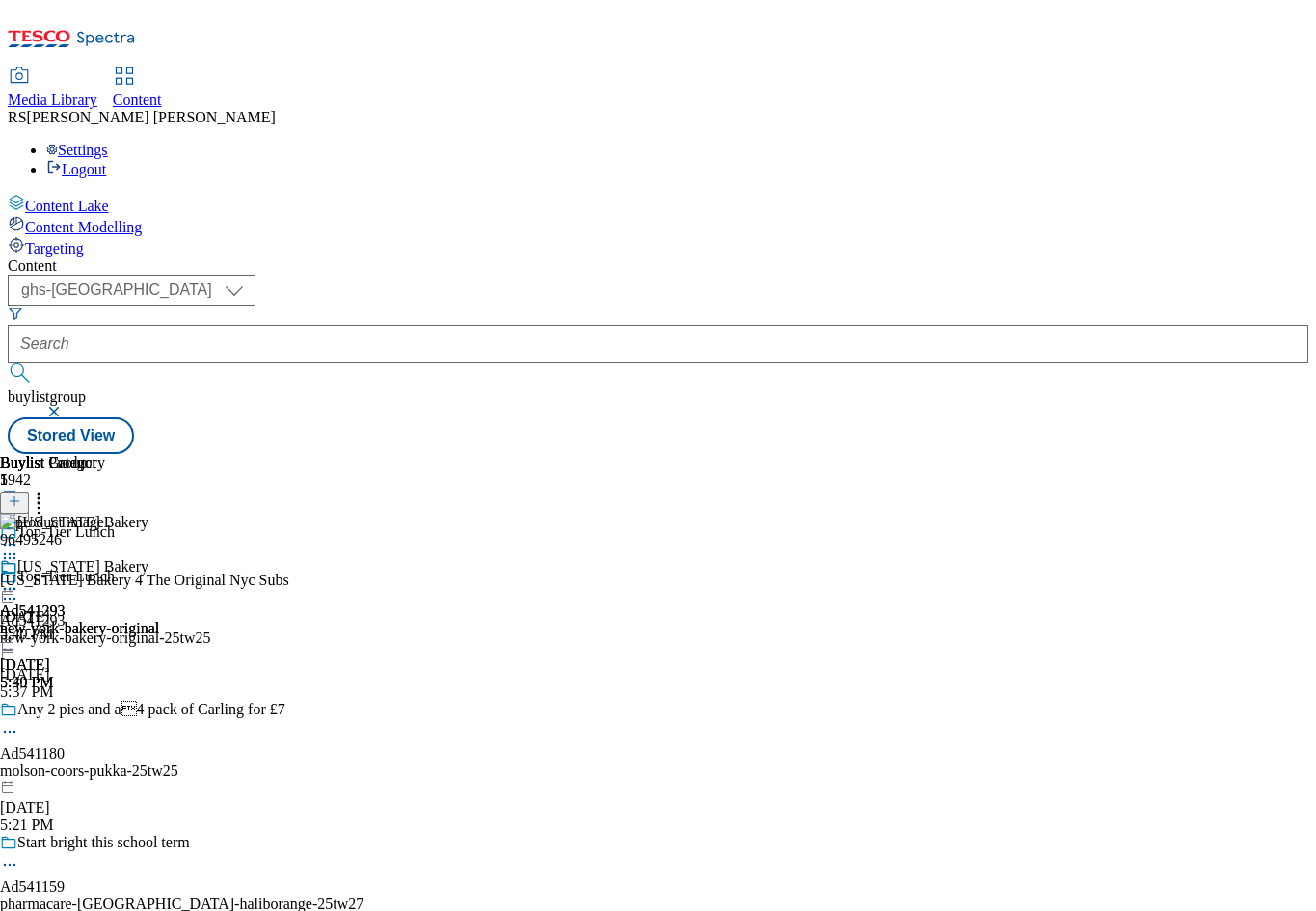
click at [159, 603] on div "New York Bakery Ad541293 new-york-bakery-original Aug 12, 2025 5:40 PM" at bounding box center [79, 624] width 159 height 133
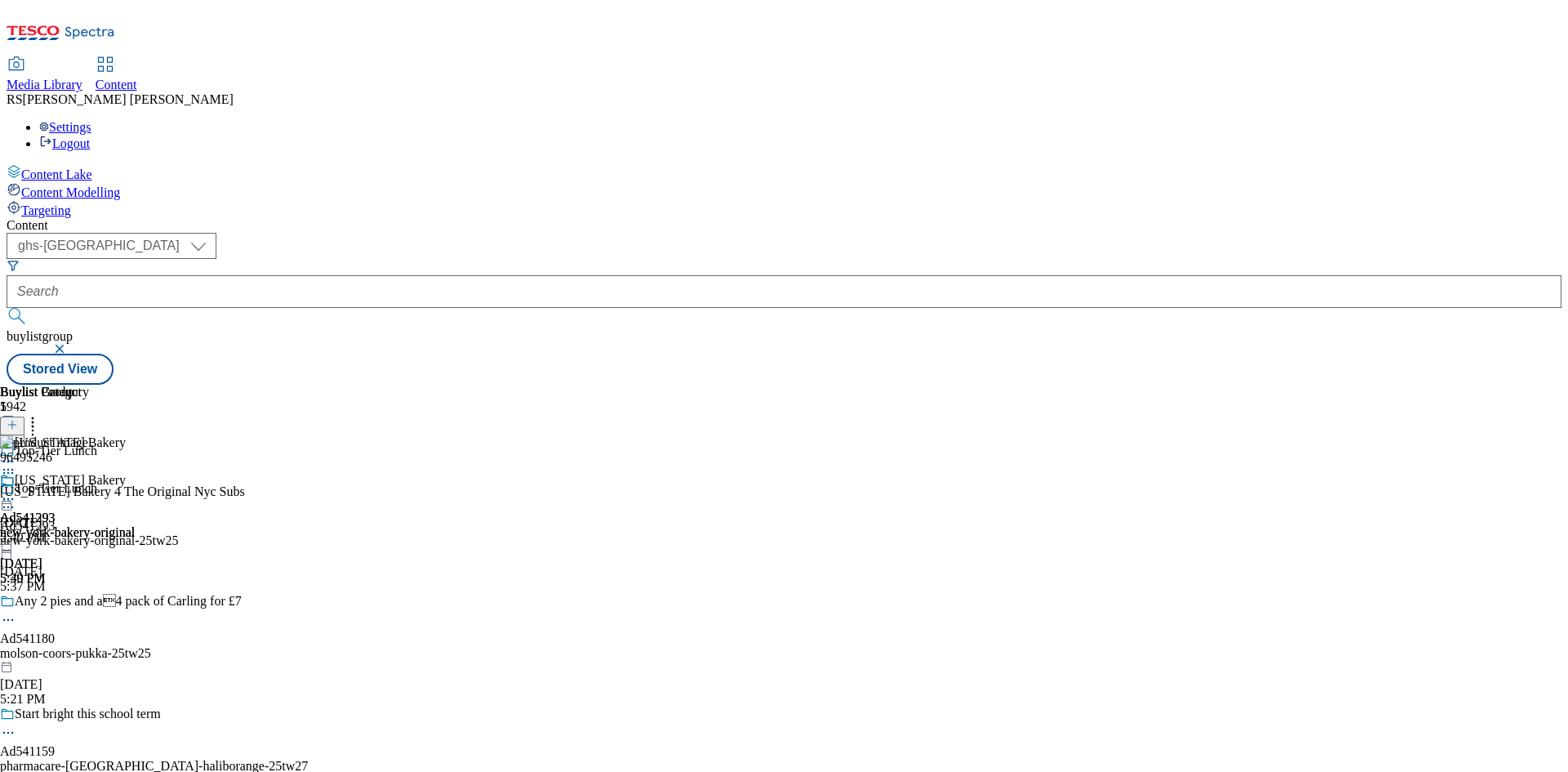
click at [10, 506] on circle at bounding box center [8, 507] width 2 height 2
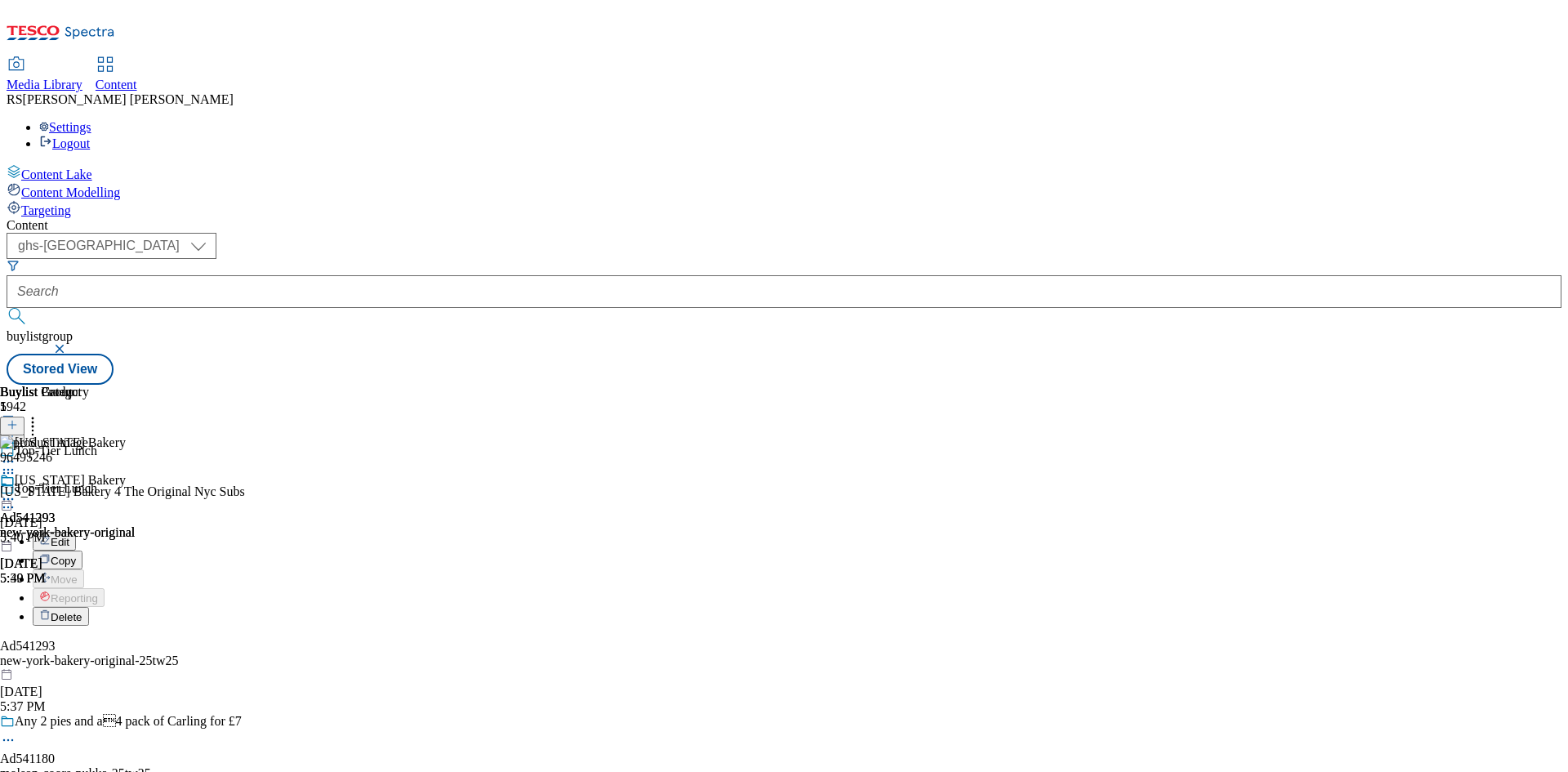
click at [76, 532] on button "Edit" at bounding box center [54, 541] width 43 height 19
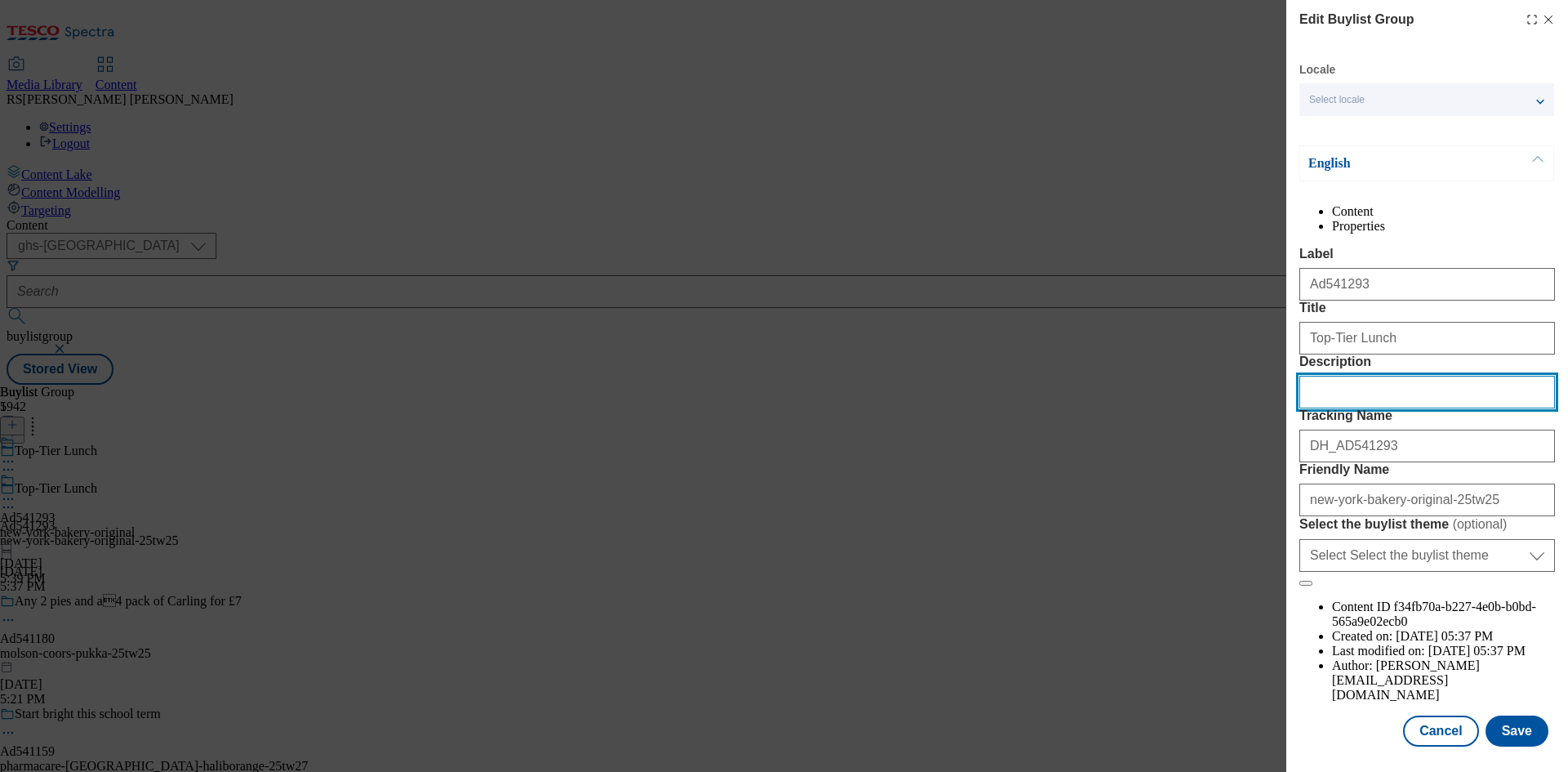
click at [1332, 409] on input "Description" at bounding box center [1427, 392] width 256 height 33
paste input "New York Bakery 4 The Original Nyc Subs"
type input "New York Bakery 4 The Original Nyc Subs"
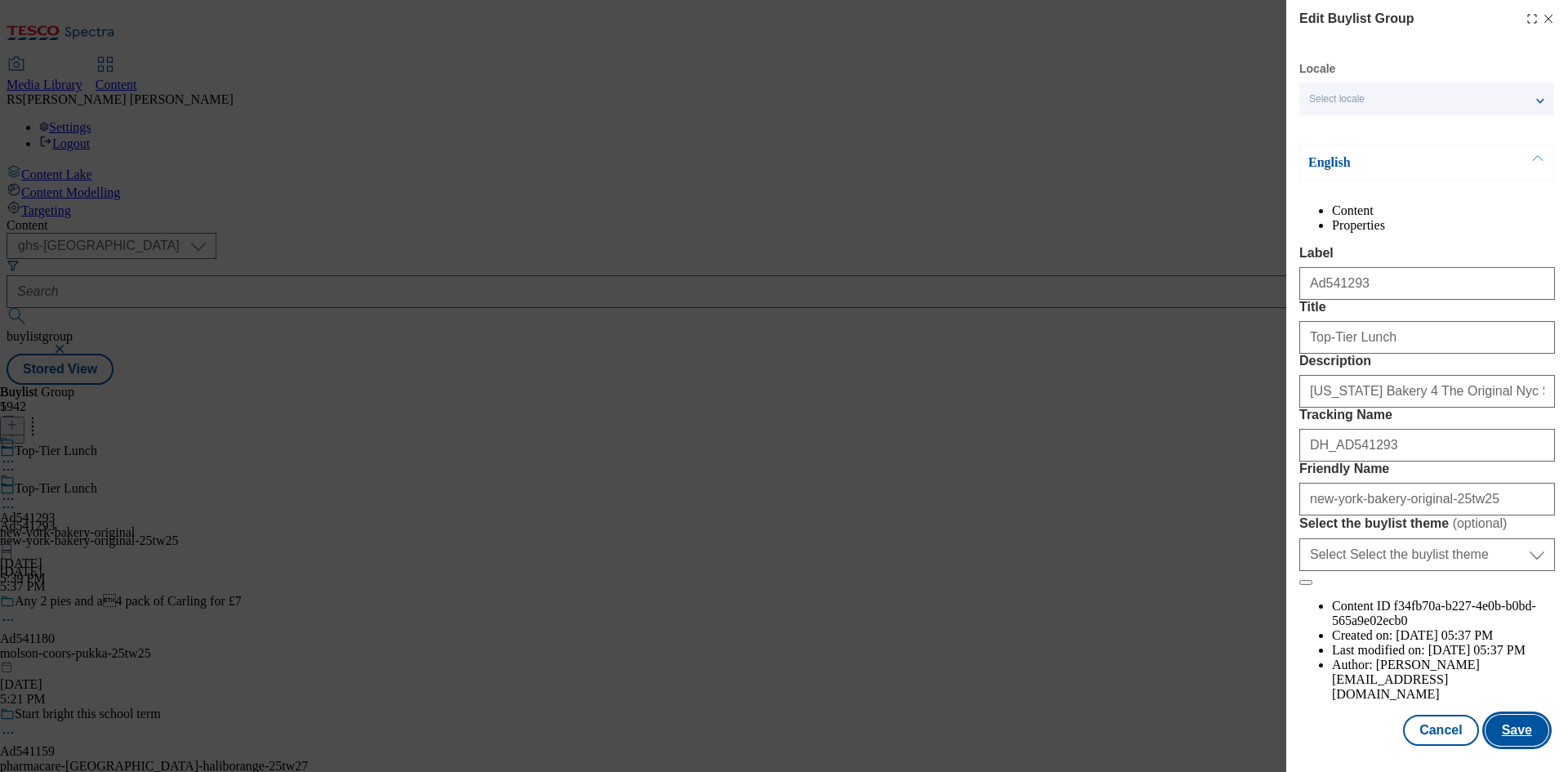
click at [1513, 720] on button "Save" at bounding box center [1516, 730] width 63 height 31
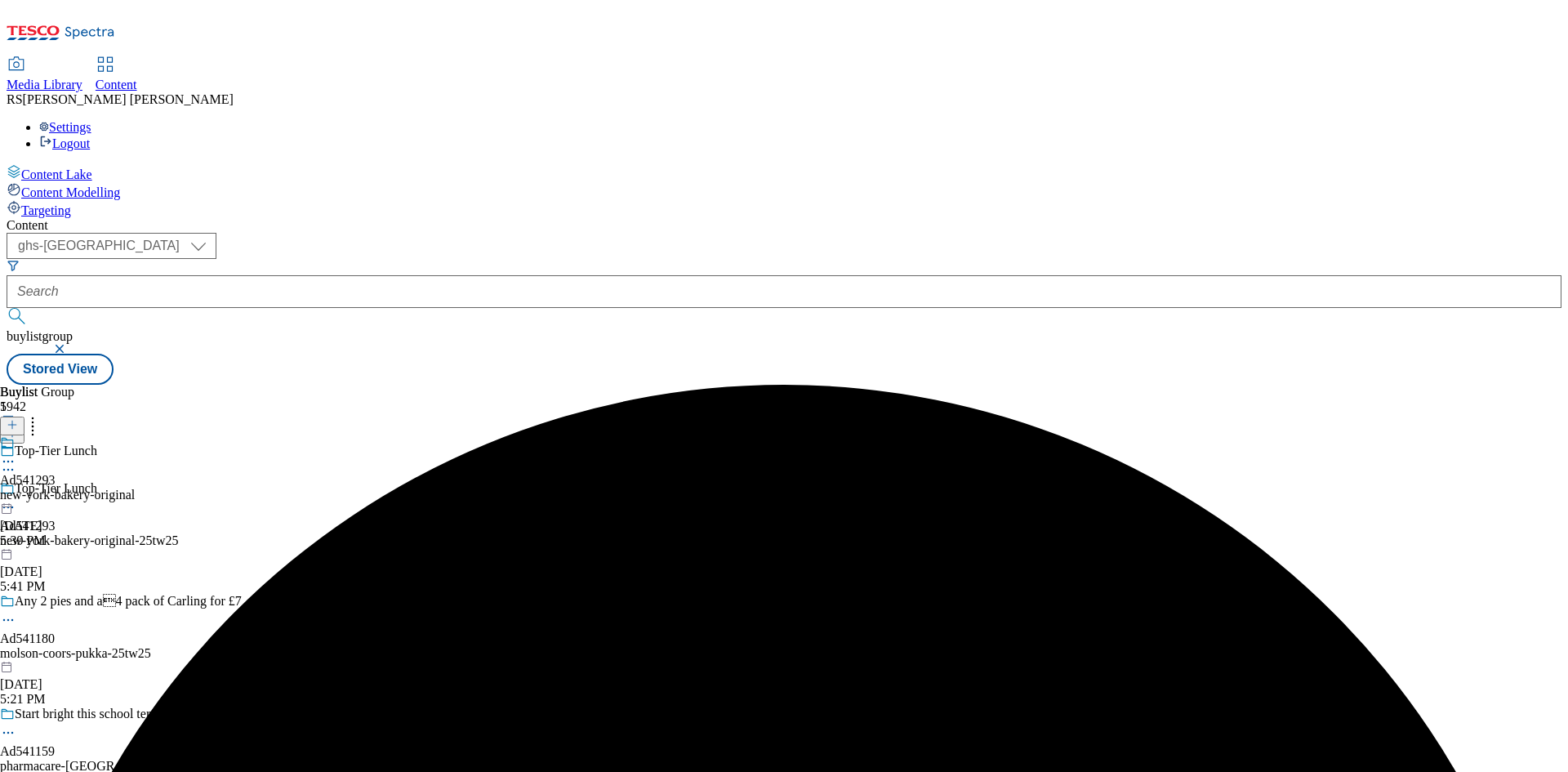
click at [16, 454] on icon at bounding box center [8, 462] width 16 height 16
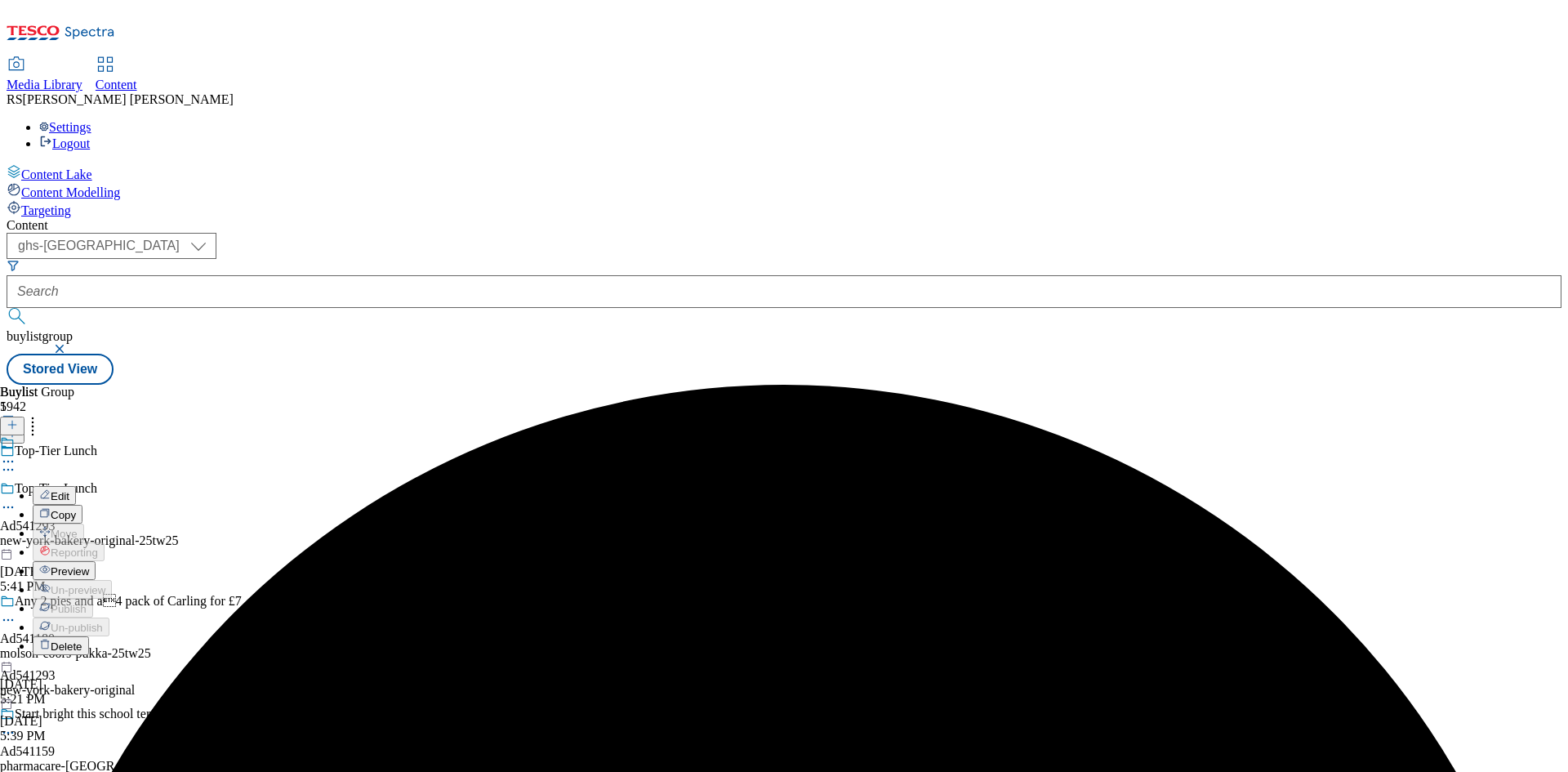
click at [76, 486] on button "Edit" at bounding box center [54, 495] width 43 height 19
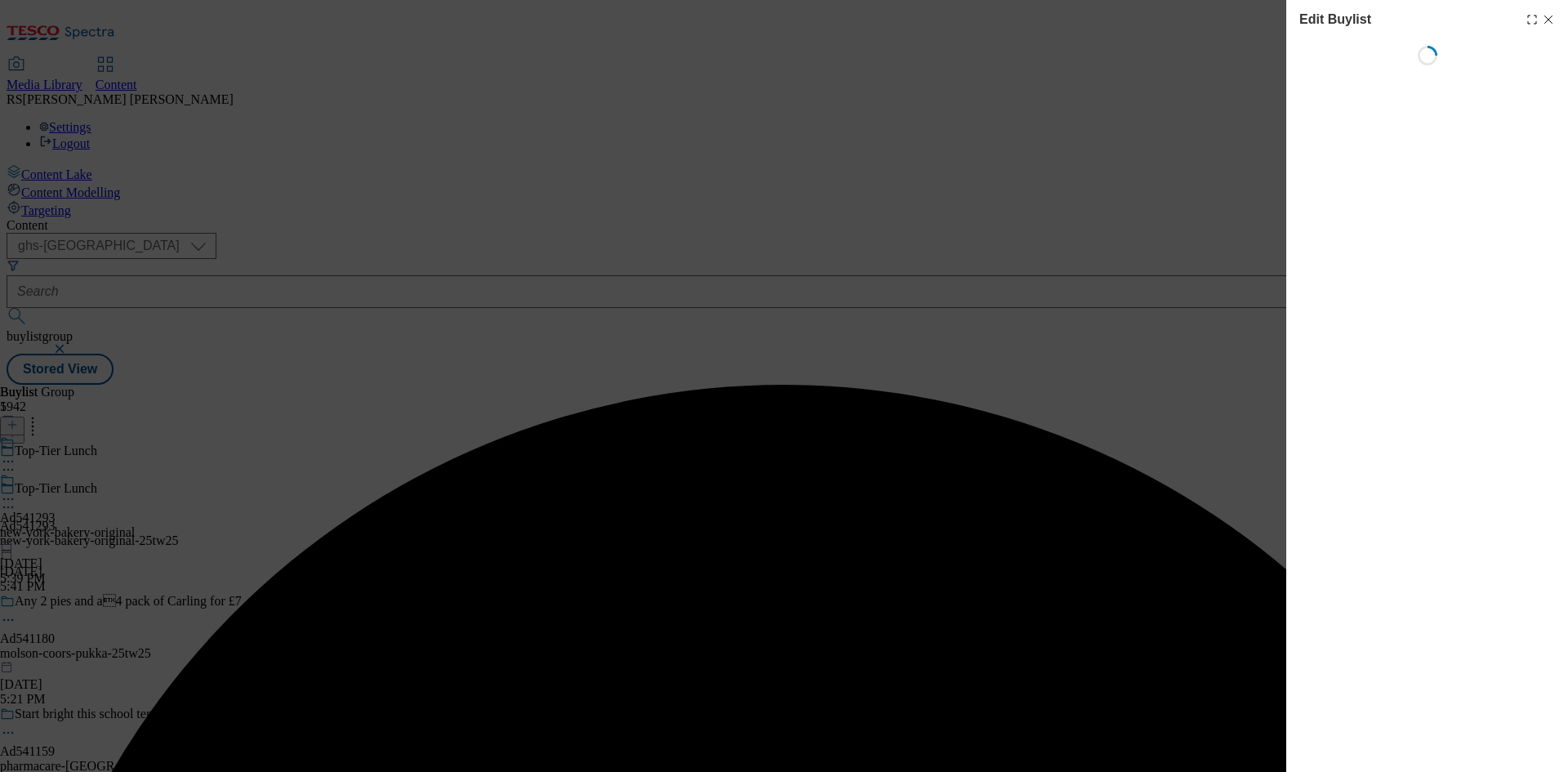
select select "tactical"
select select "supplier funded short term 1-3 weeks"
select select "dunnhumby"
select select "Banner"
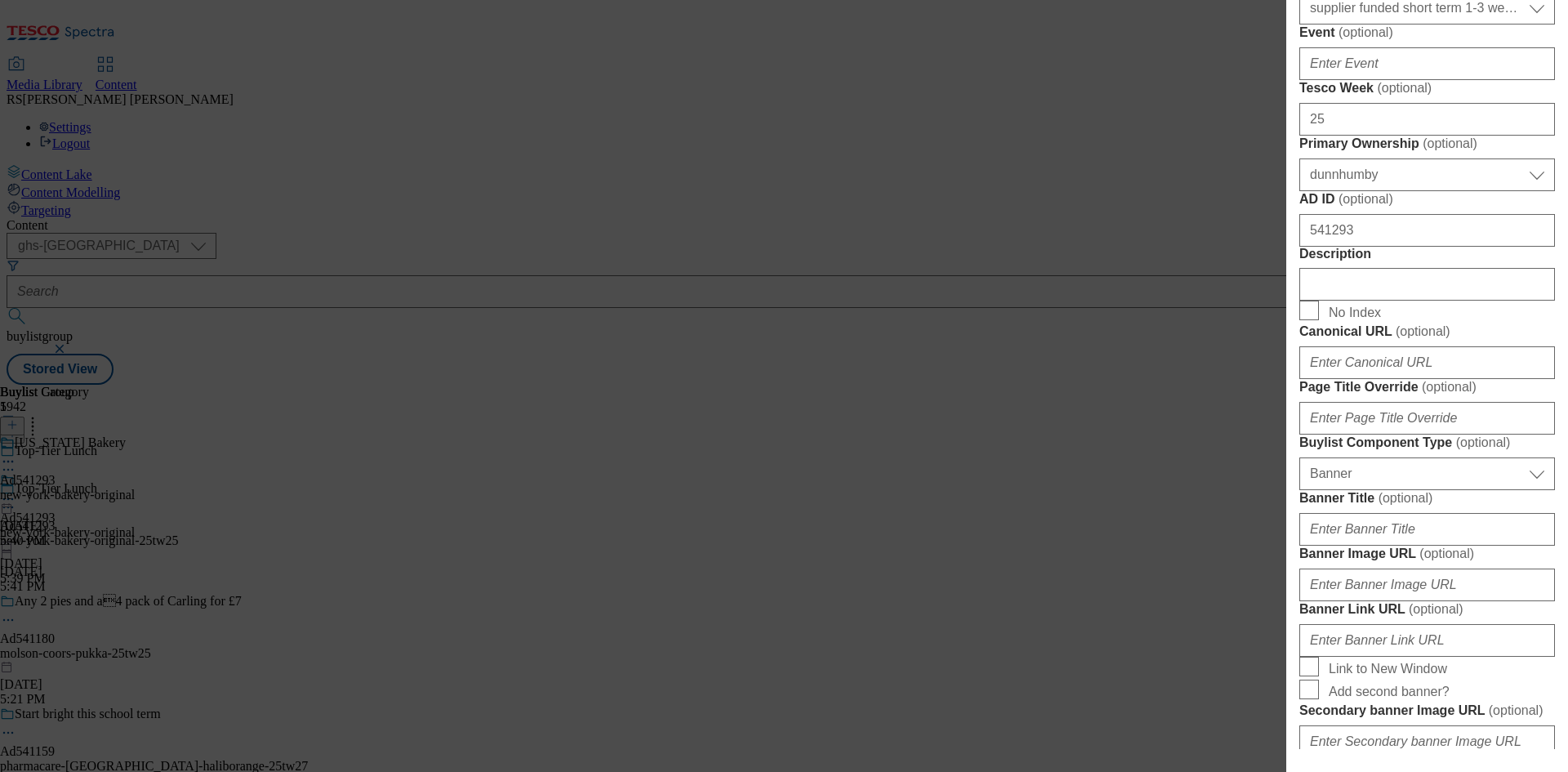
scroll to position [735, 0]
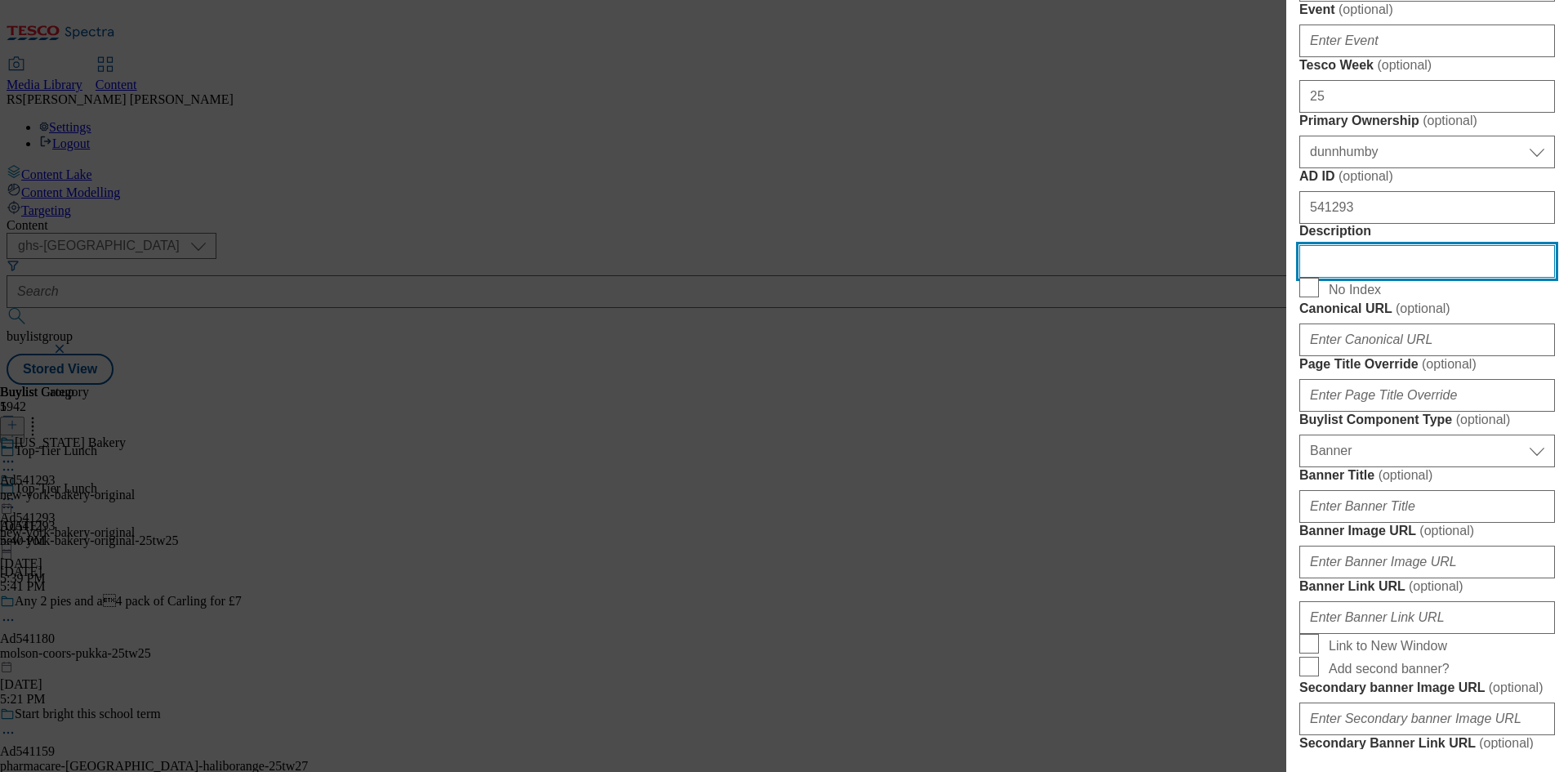
click at [1380, 278] on input "Description" at bounding box center [1427, 262] width 256 height 33
paste input "New York Bakery 4 The Original Nyc Subs"
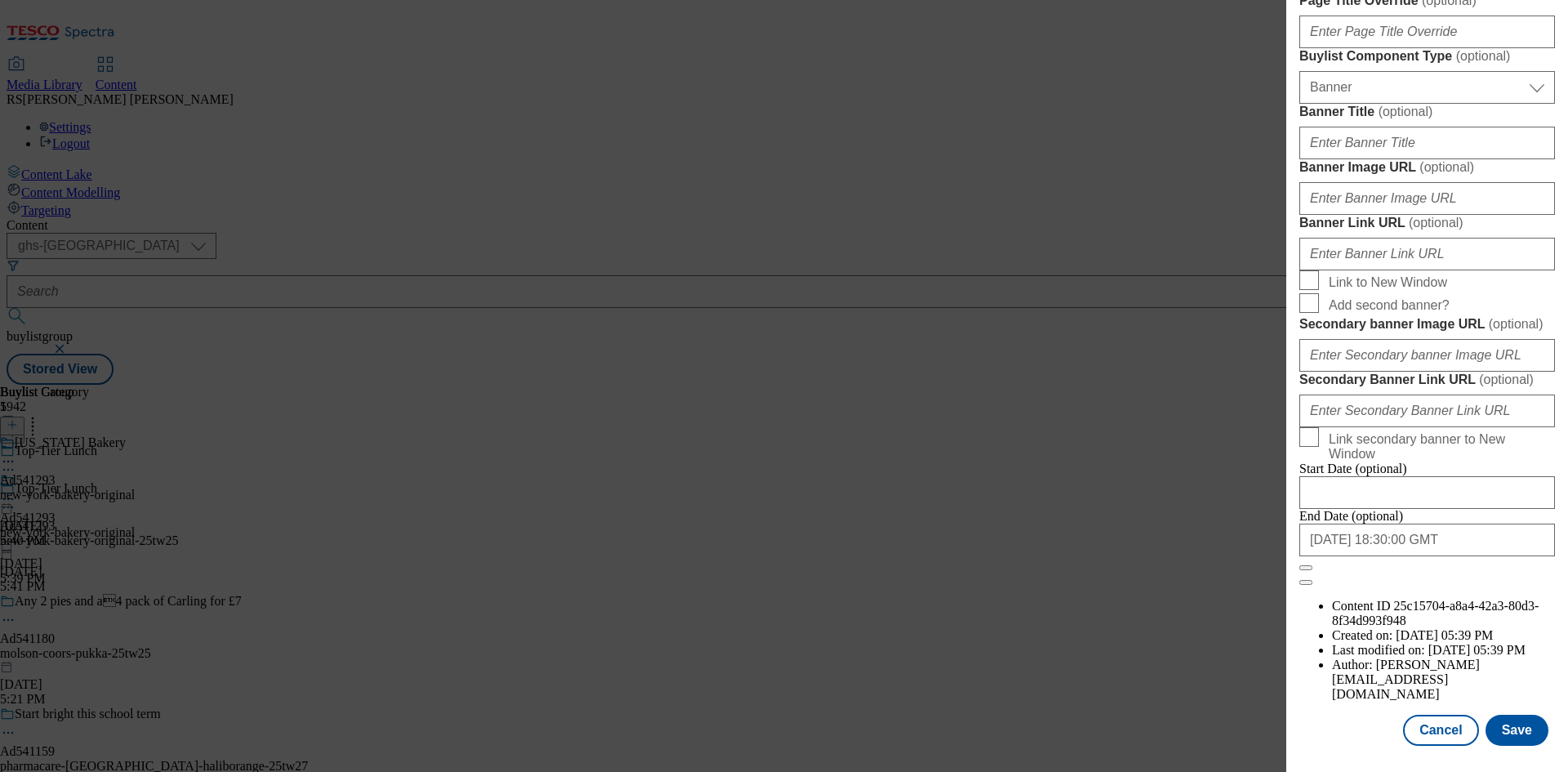
scroll to position [1691, 0]
type input "New York Bakery 4 The Original Nyc Subs"
click at [1503, 728] on button "Save" at bounding box center [1516, 730] width 63 height 31
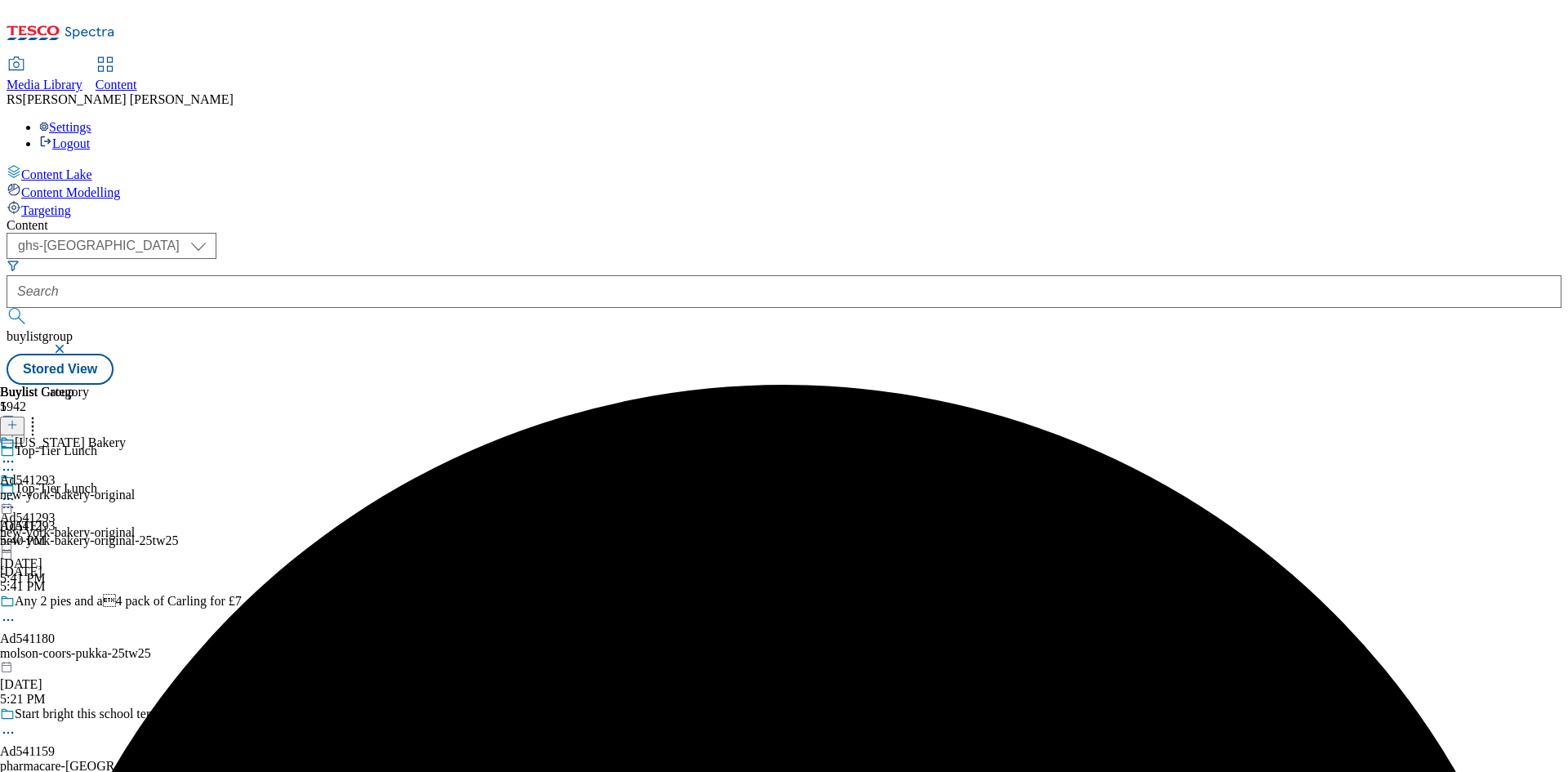
click at [16, 454] on icon at bounding box center [8, 462] width 16 height 16
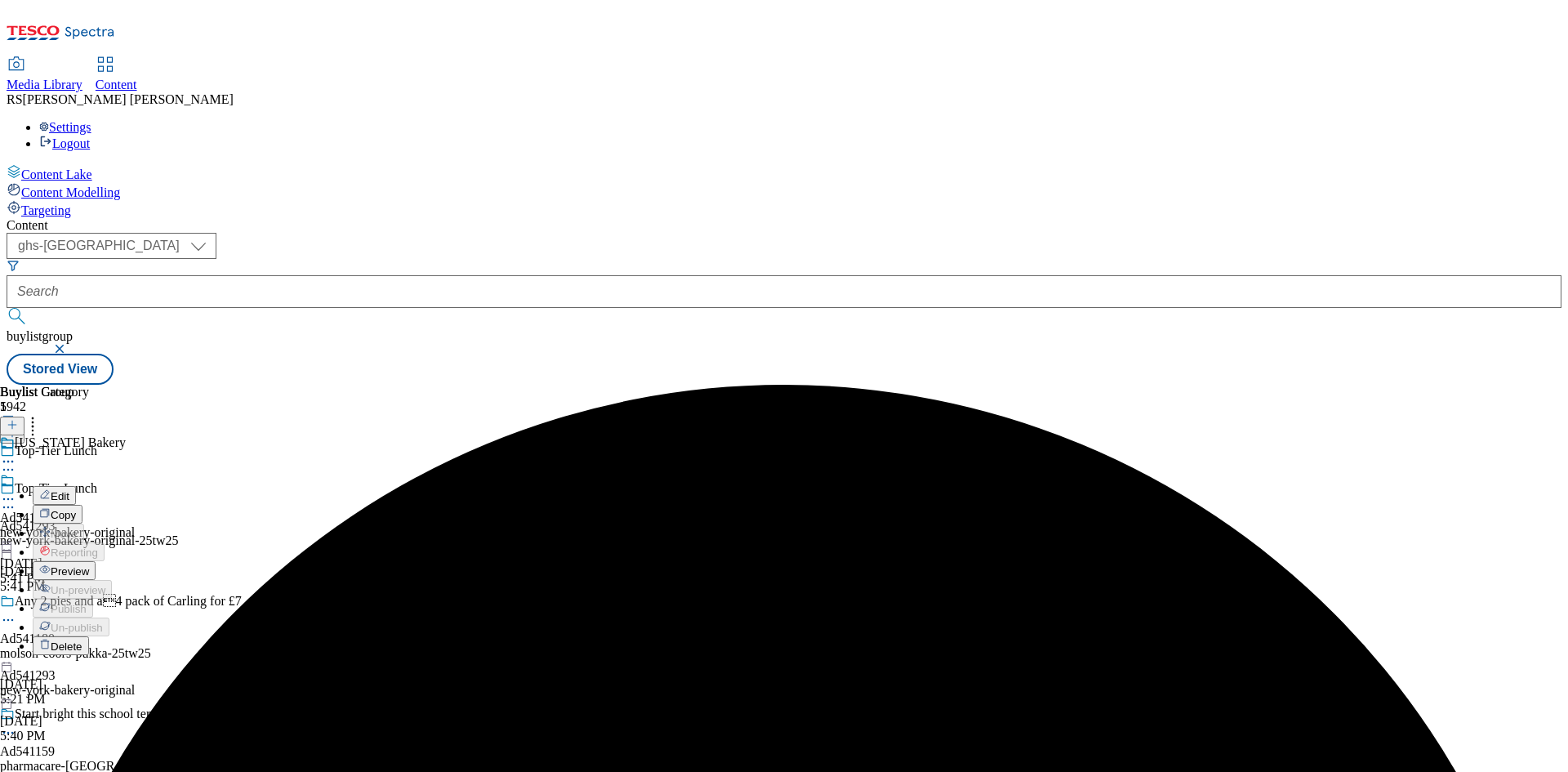
click at [76, 486] on button "Edit" at bounding box center [54, 495] width 43 height 19
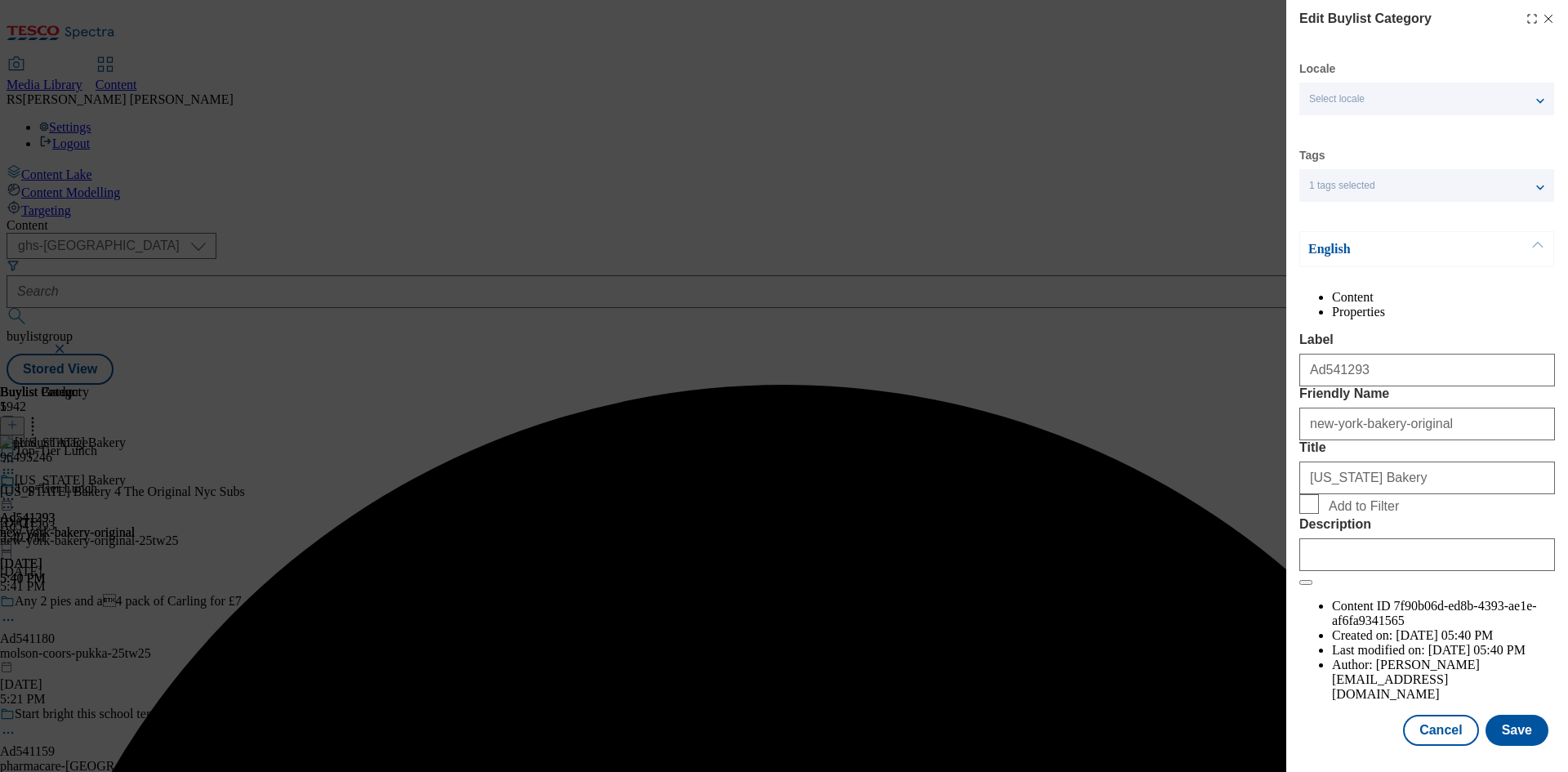
scroll to position [32, 0]
click at [1336, 571] on input "Description" at bounding box center [1427, 555] width 256 height 33
paste input "New York Bakery 4 The Original Nyc Subs"
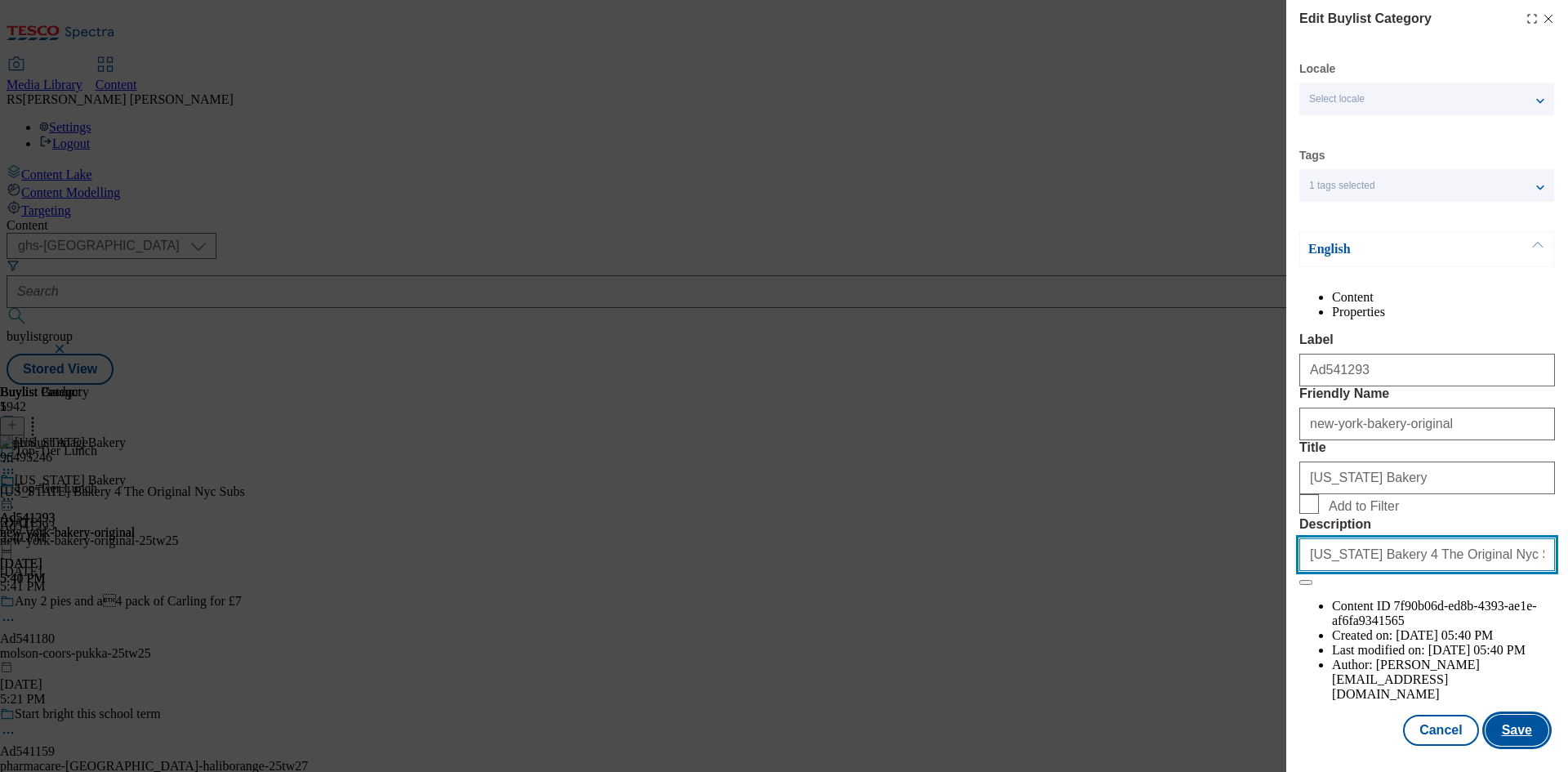
type input "New York Bakery 4 The Original Nyc Subs"
click at [1490, 730] on button "Save" at bounding box center [1516, 730] width 63 height 31
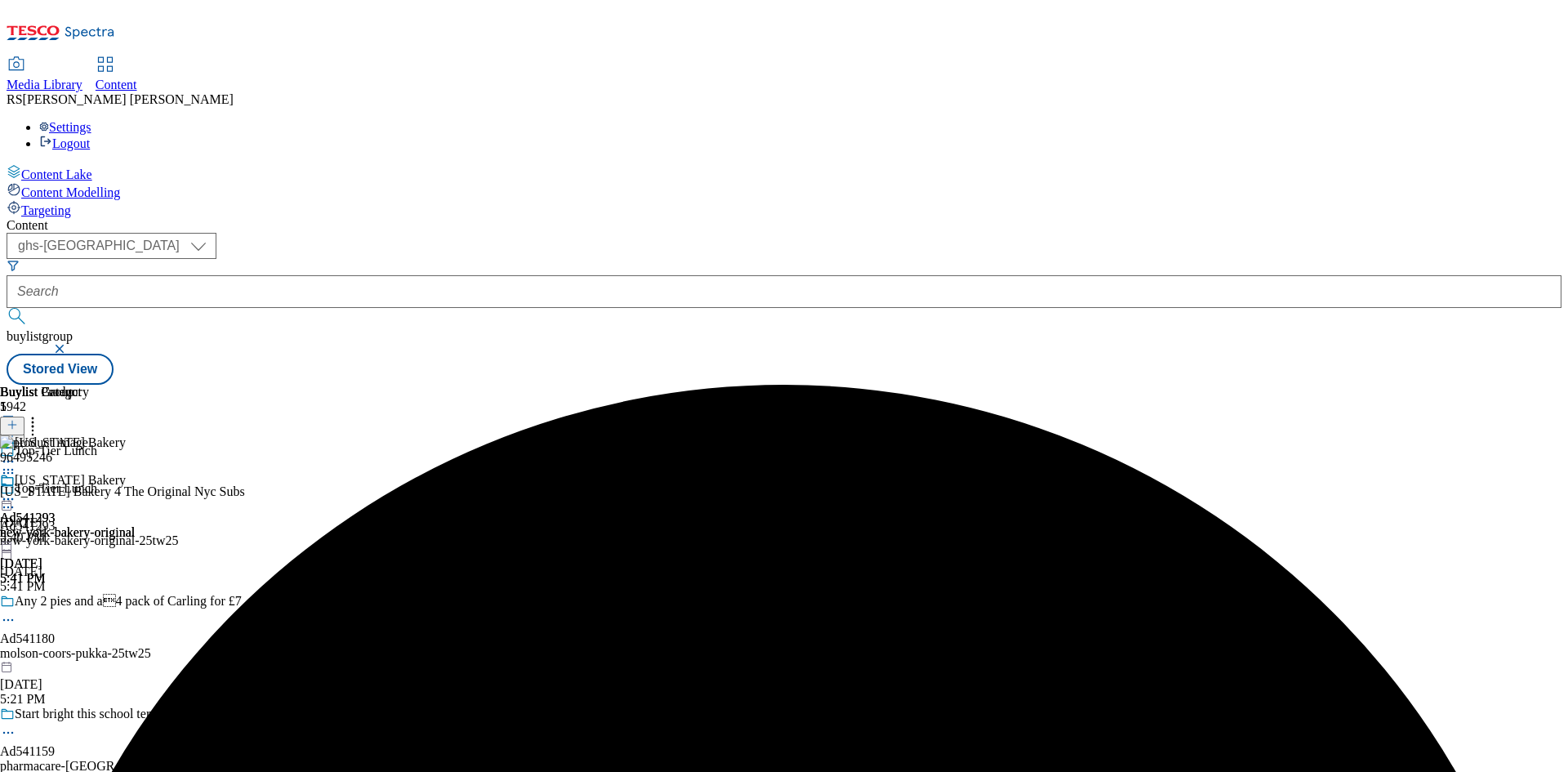
click at [16, 491] on icon at bounding box center [8, 499] width 16 height 16
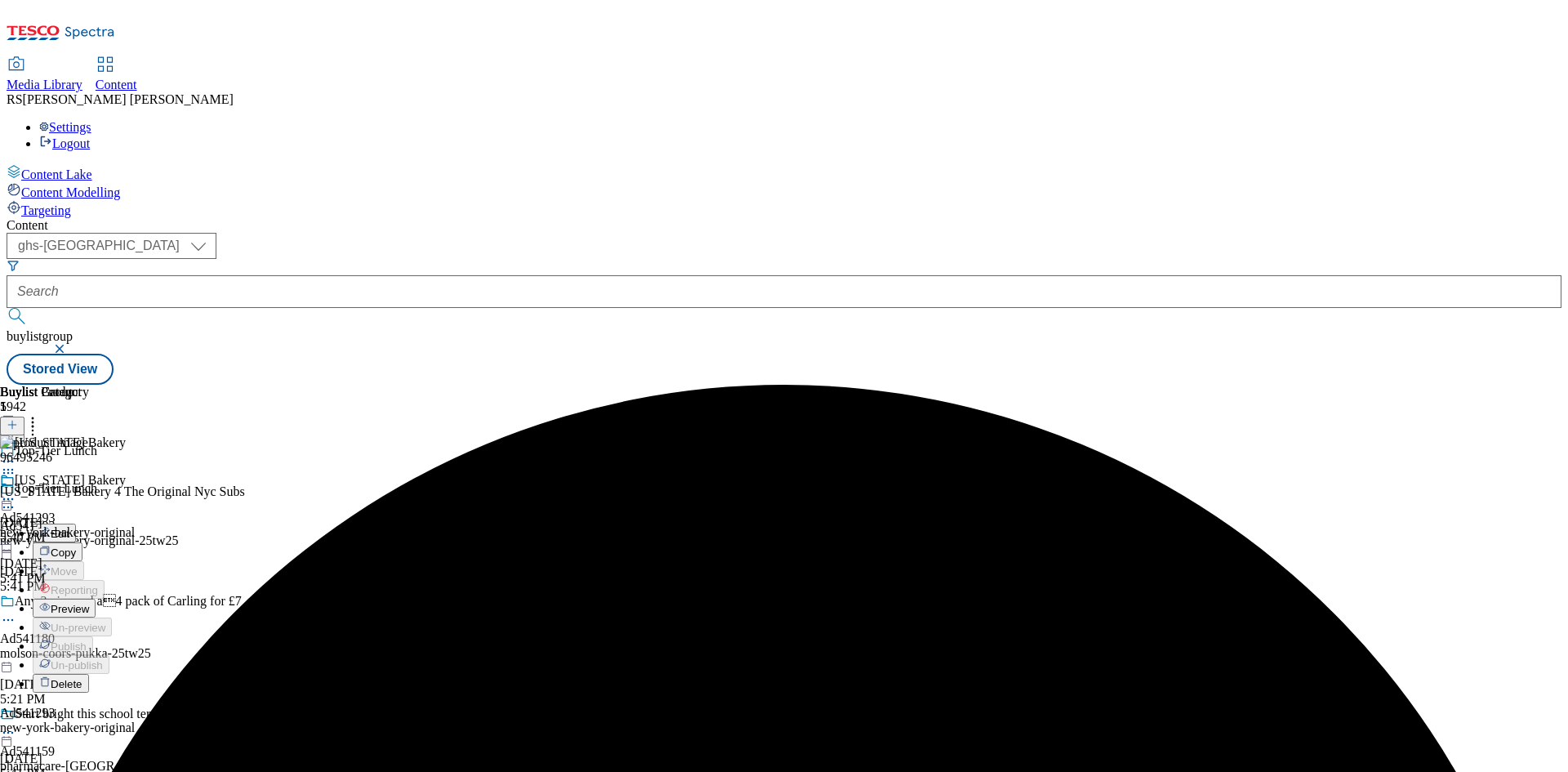
click at [89, 603] on span "Preview" at bounding box center [70, 609] width 39 height 12
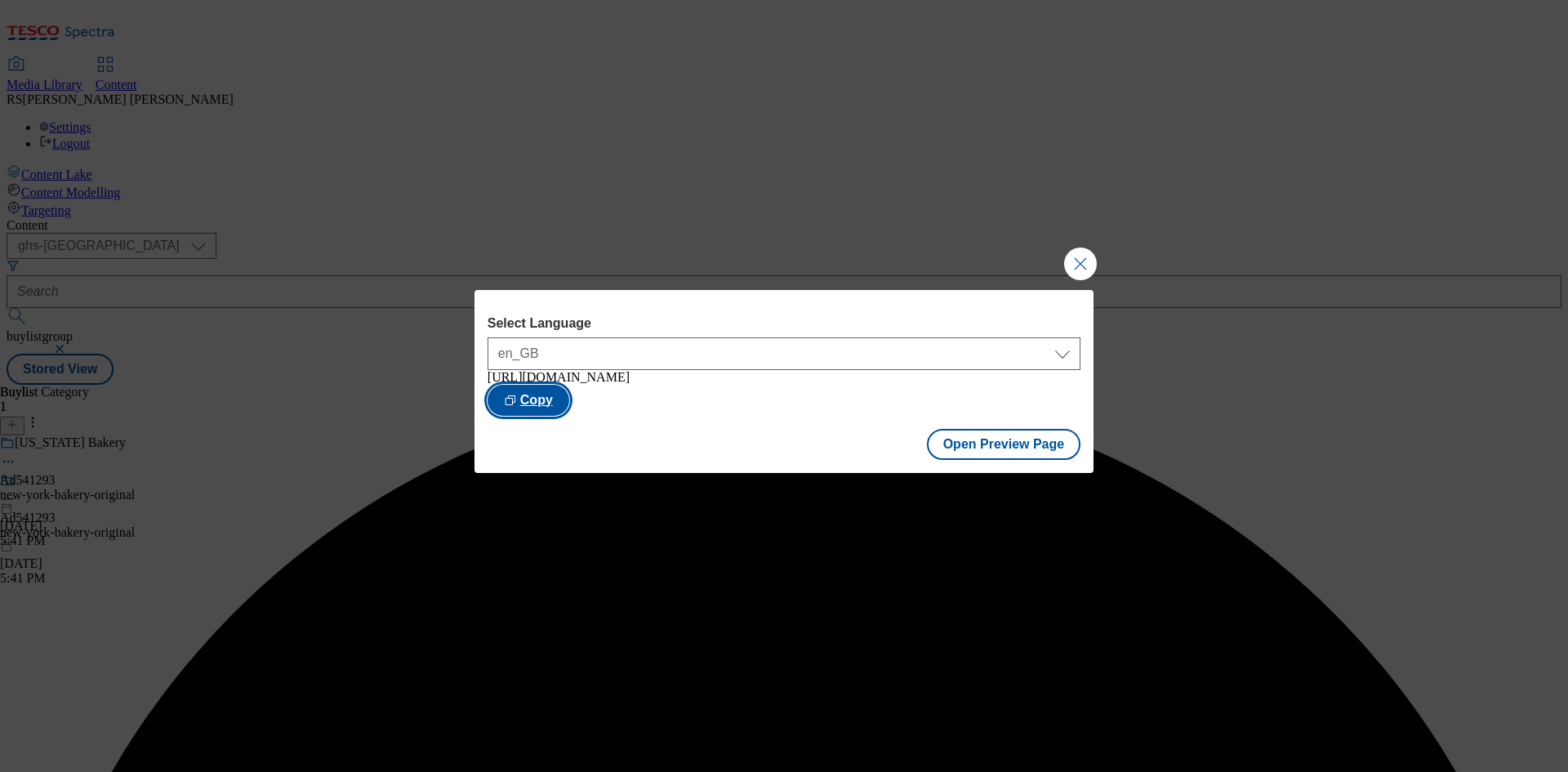
click at [569, 392] on button "Copy" at bounding box center [528, 400] width 82 height 31
click at [581, 402] on button "Copied" at bounding box center [534, 400] width 93 height 31
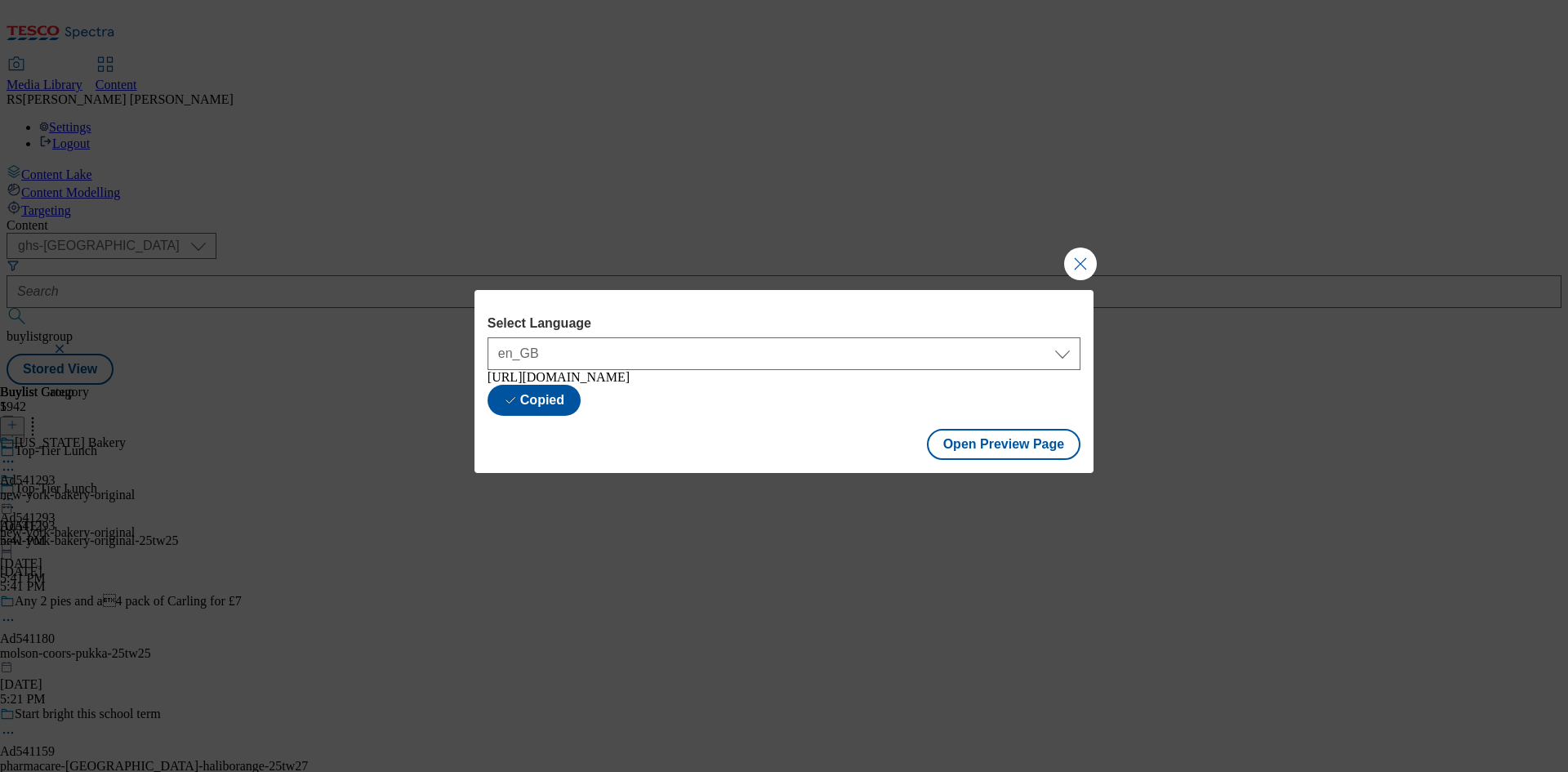
drag, startPoint x: 834, startPoint y: 406, endPoint x: 819, endPoint y: 404, distance: 15.1
click at [819, 385] on div "https://www.tesco.com/groceries/en-GB/buylists/new-york-bakery-original-25tw25/…" at bounding box center [783, 377] width 593 height 15
click at [829, 385] on div "https://www.tesco.com/groceries/en-GB/buylists/new-york-bakery-original-25tw25/…" at bounding box center [783, 377] width 593 height 15
click at [979, 444] on button "Open Preview Page" at bounding box center [1004, 445] width 154 height 31
